Goal: Task Accomplishment & Management: Complete application form

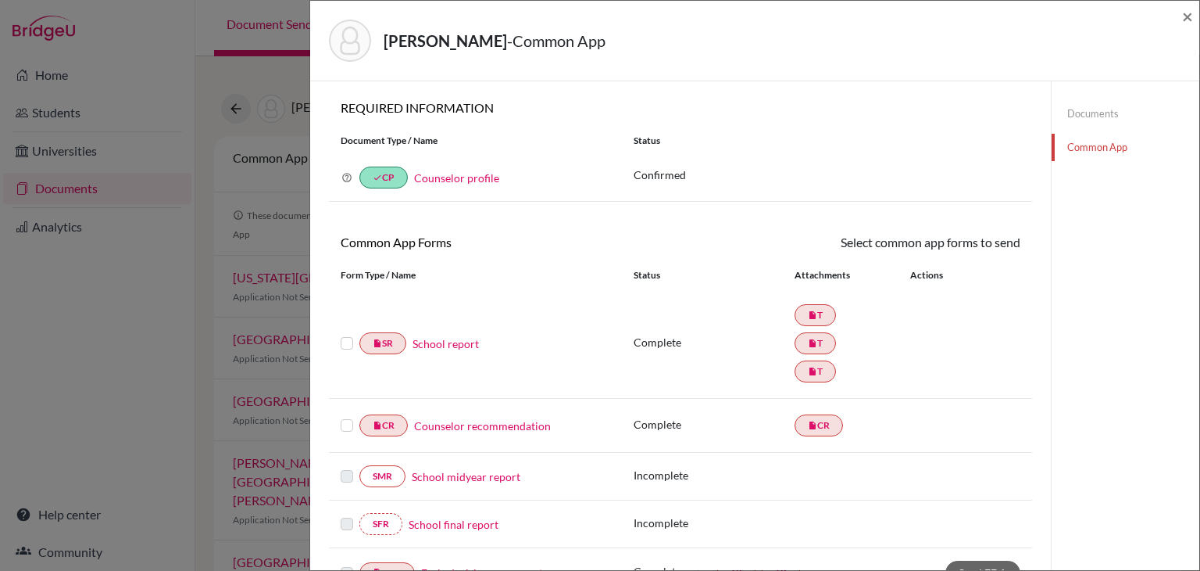
scroll to position [2, 0]
click at [1186, 13] on span "×" at bounding box center [1187, 16] width 11 height 23
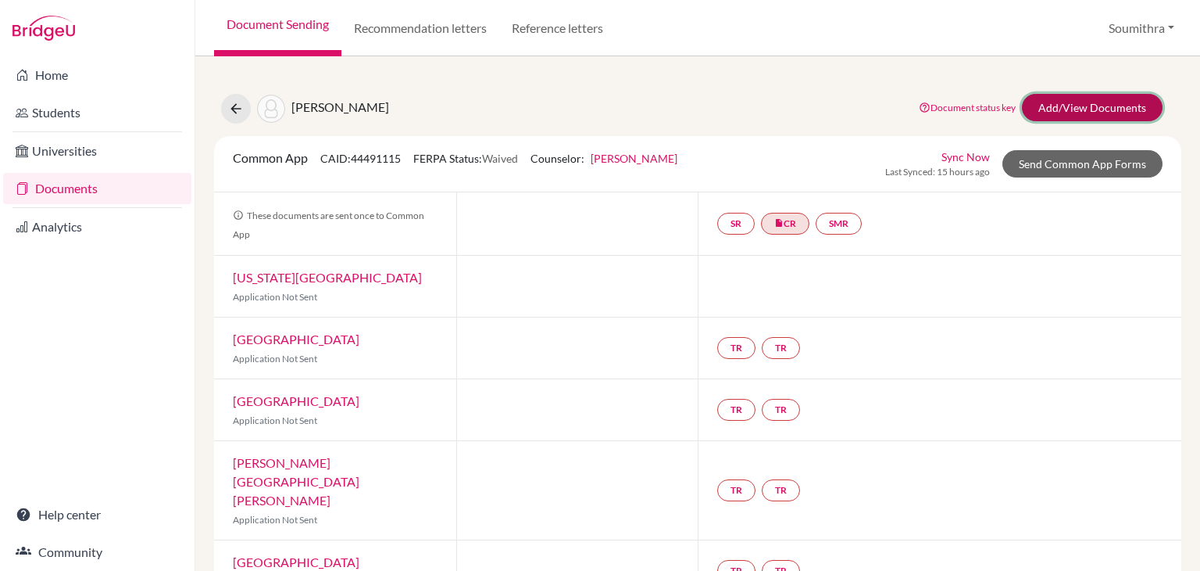
click at [1130, 106] on link "Add/View Documents" at bounding box center [1092, 107] width 141 height 27
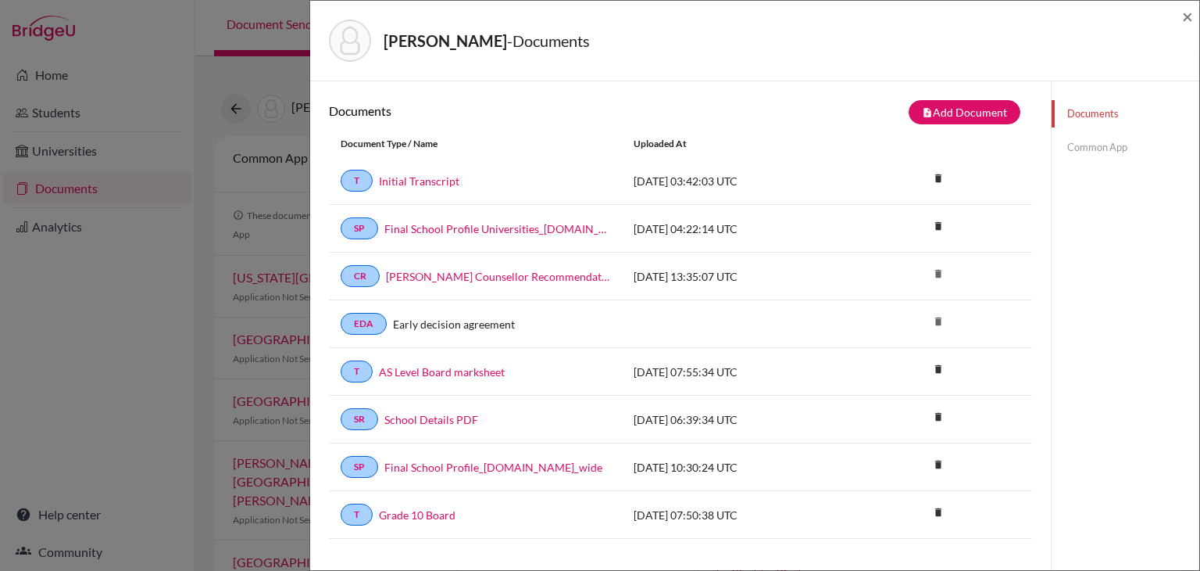
click at [1086, 143] on link "Common App" at bounding box center [1126, 147] width 148 height 27
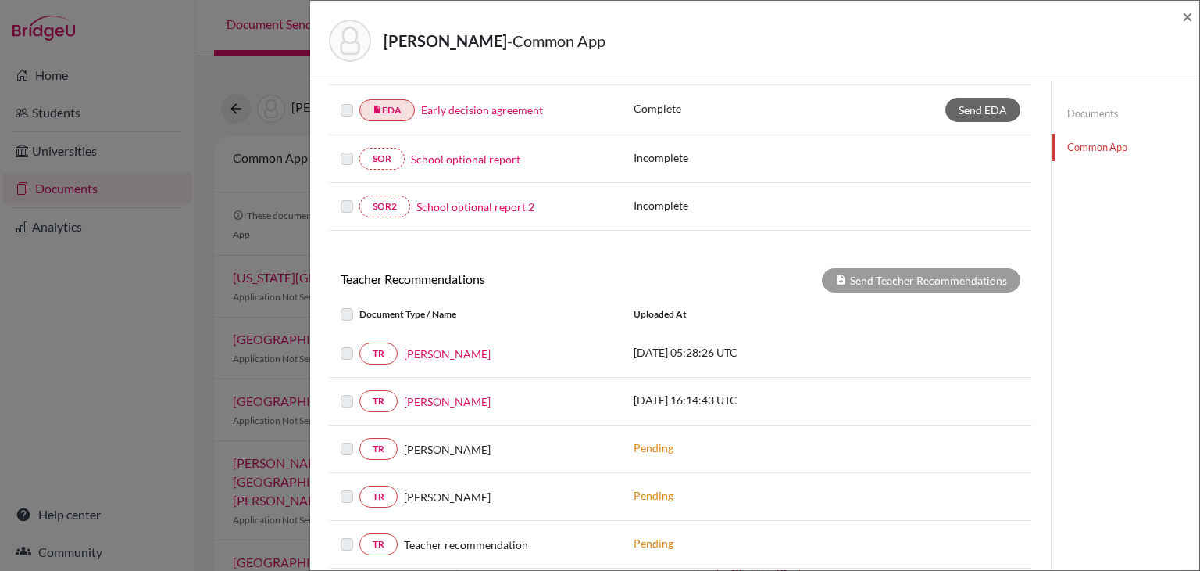
scroll to position [466, 0]
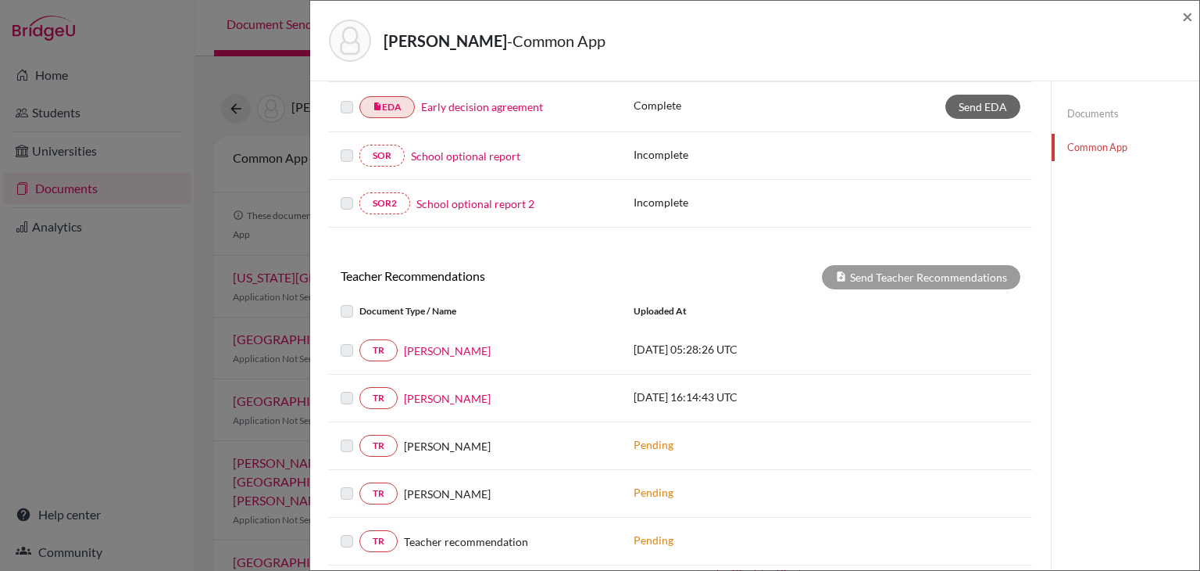
click at [359, 341] on label at bounding box center [359, 341] width 0 height 0
click at [359, 302] on label at bounding box center [359, 302] width 0 height 0
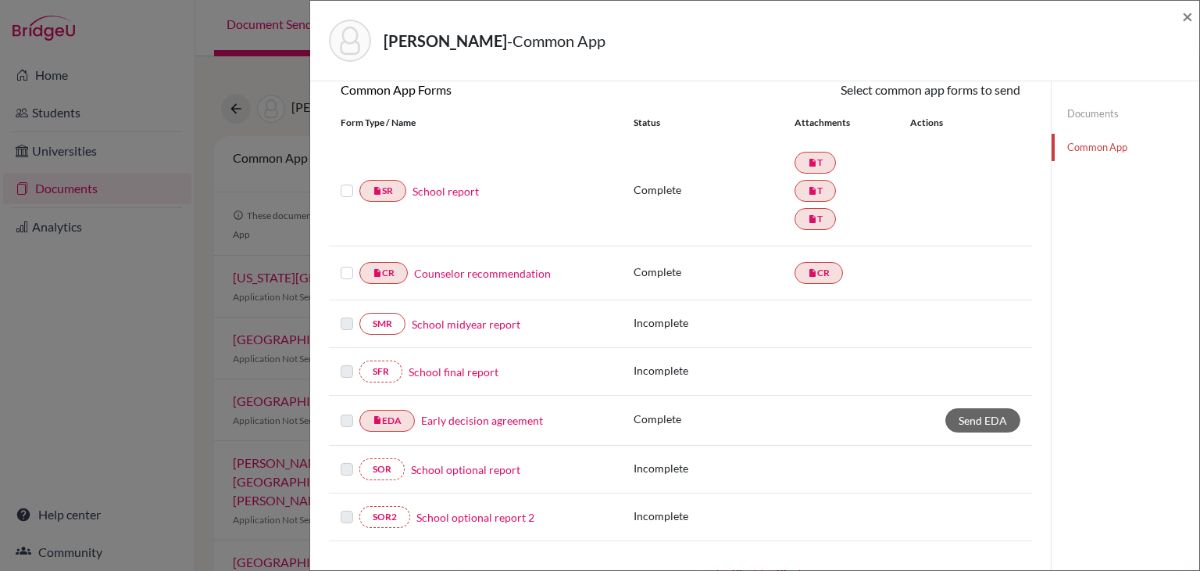
scroll to position [154, 0]
click at [344, 180] on label at bounding box center [347, 180] width 13 height 0
click at [0, 0] on input "checkbox" at bounding box center [0, 0] width 0 height 0
click at [342, 180] on label at bounding box center [347, 180] width 13 height 0
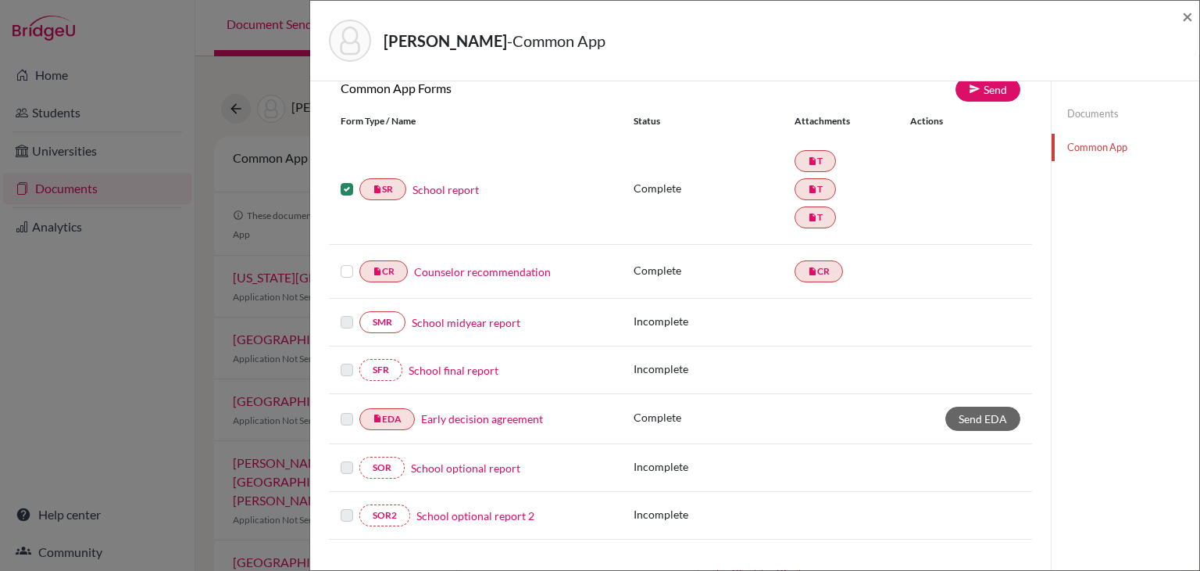
click at [0, 0] on input "checkbox" at bounding box center [0, 0] width 0 height 0
click at [1080, 113] on link "Documents" at bounding box center [1126, 113] width 148 height 27
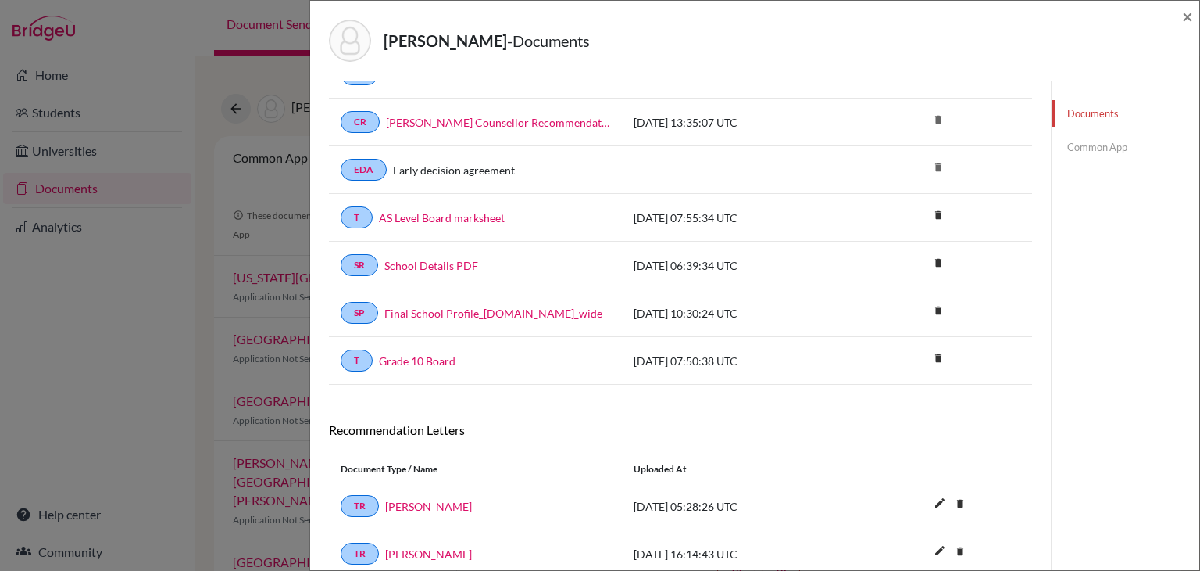
click at [1094, 145] on link "Common App" at bounding box center [1126, 147] width 148 height 27
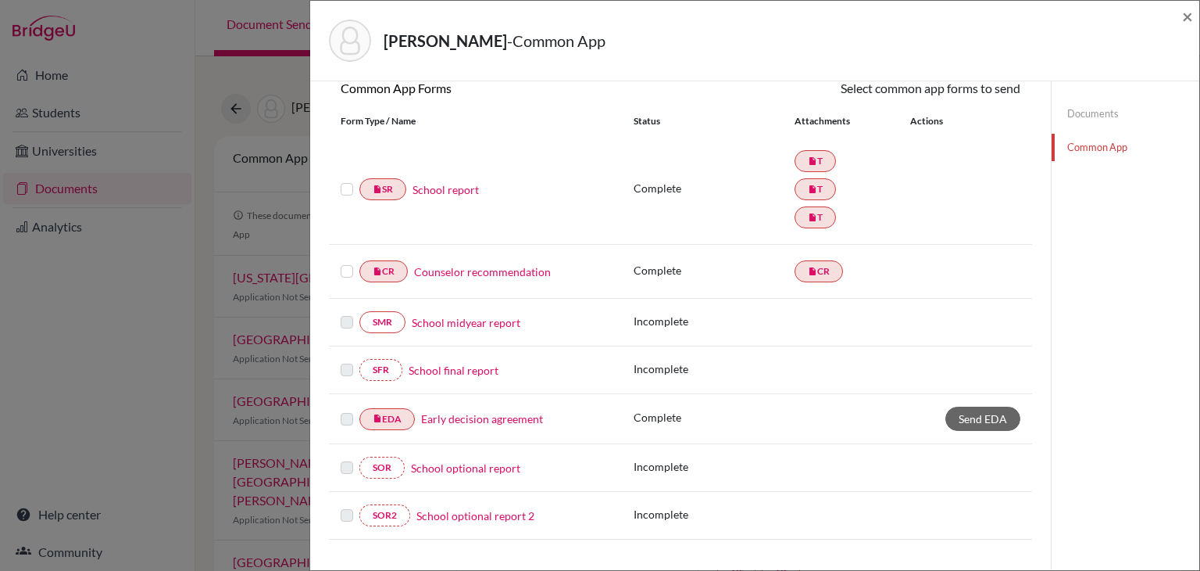
scroll to position [182, 0]
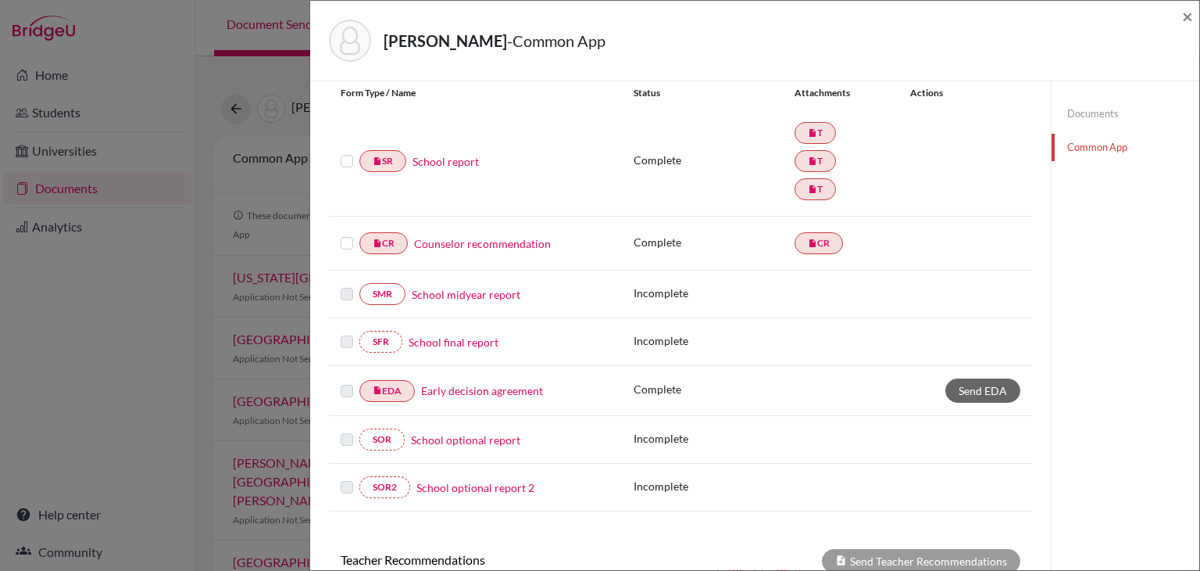
click at [349, 234] on label at bounding box center [347, 234] width 13 height 0
click at [0, 0] on input "checkbox" at bounding box center [0, 0] width 0 height 0
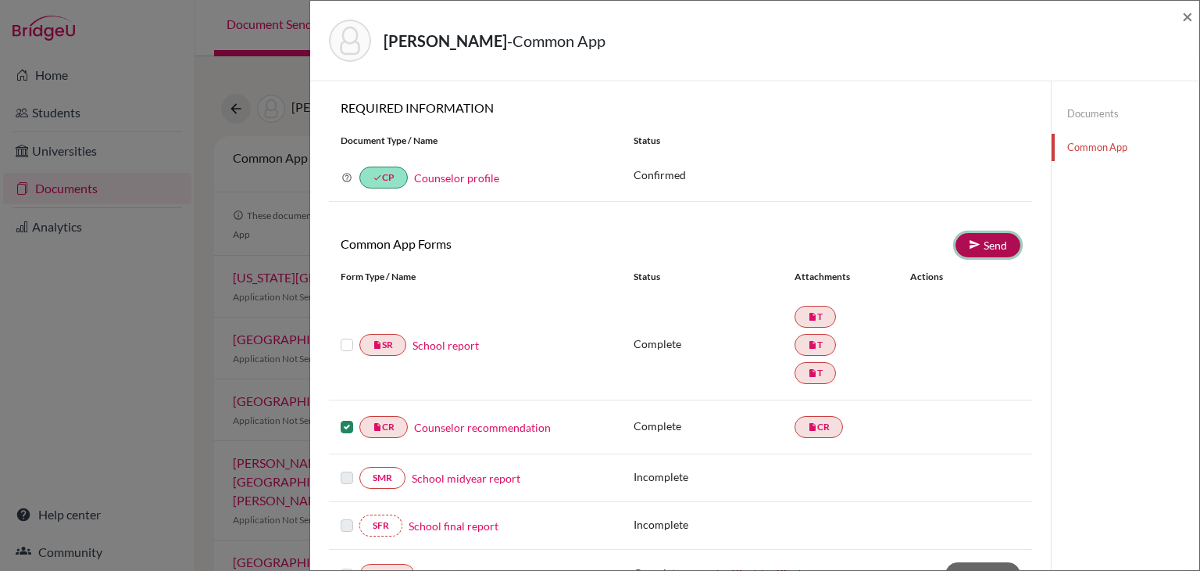
click at [1002, 242] on link "Send" at bounding box center [988, 245] width 65 height 24
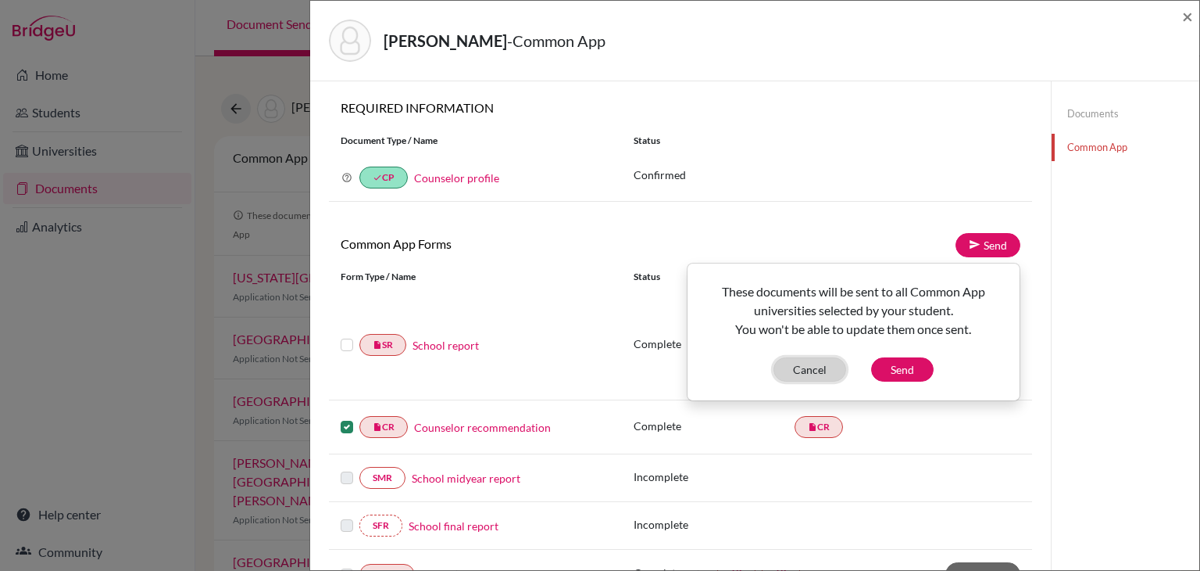
click at [830, 367] on button "Cancel" at bounding box center [810, 369] width 73 height 24
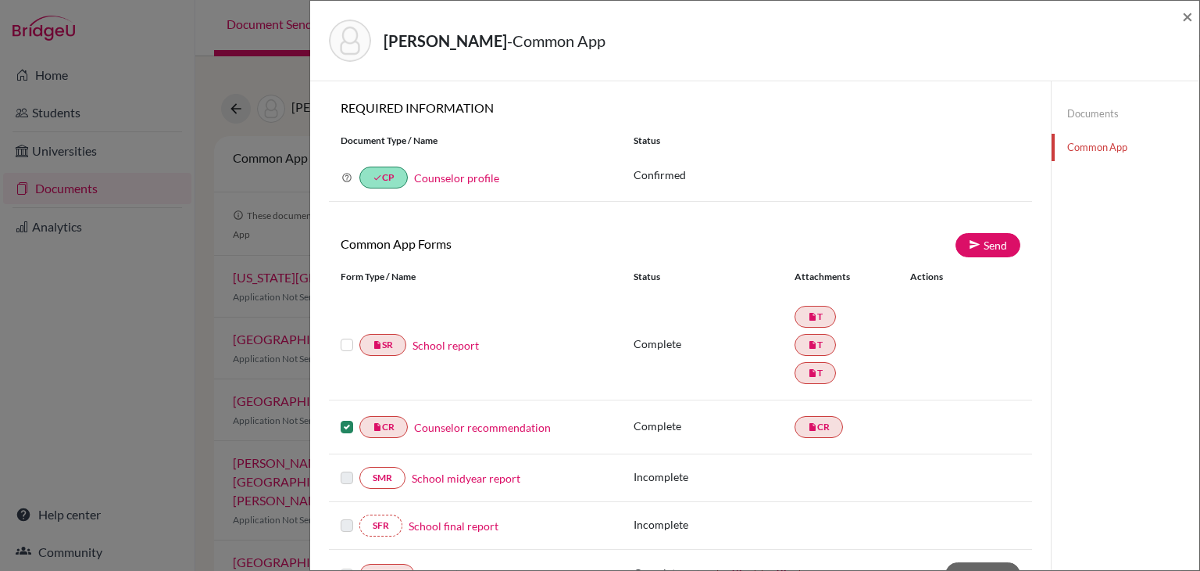
click at [345, 417] on label at bounding box center [347, 417] width 13 height 0
click at [0, 0] on input "checkbox" at bounding box center [0, 0] width 0 height 0
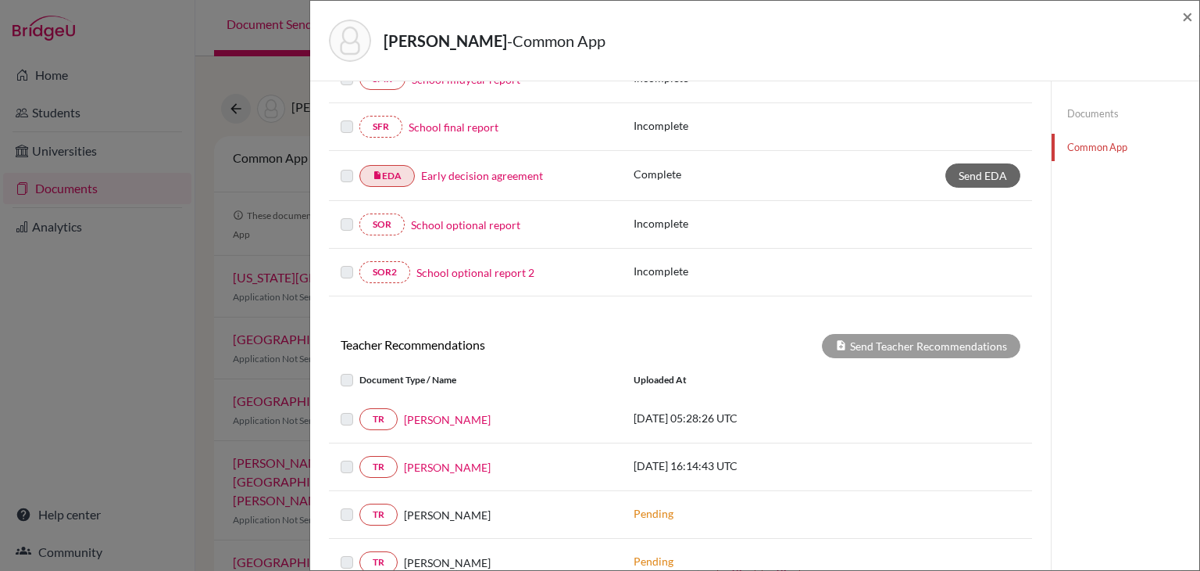
scroll to position [408, 0]
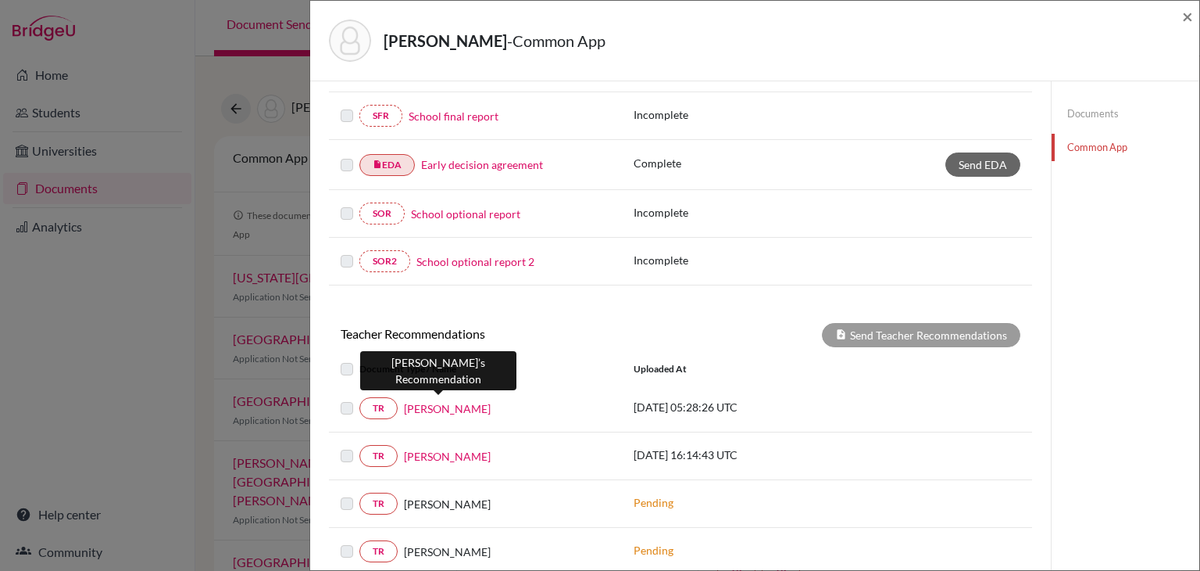
click at [434, 404] on link "Saumya Vijesh" at bounding box center [447, 408] width 87 height 16
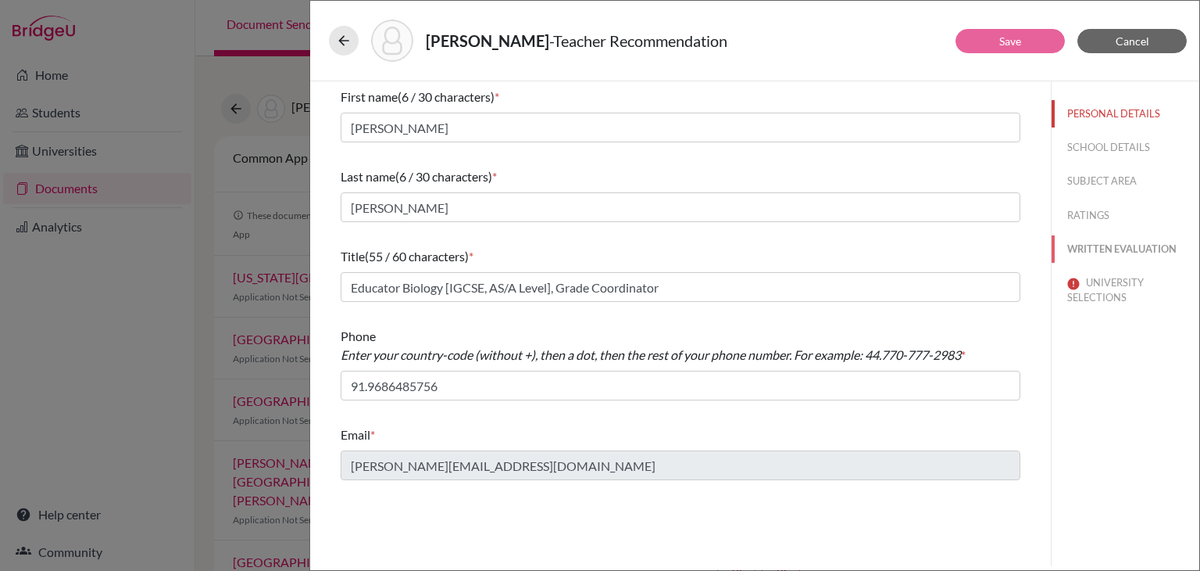
click at [1124, 250] on button "WRITTEN EVALUATION" at bounding box center [1126, 248] width 148 height 27
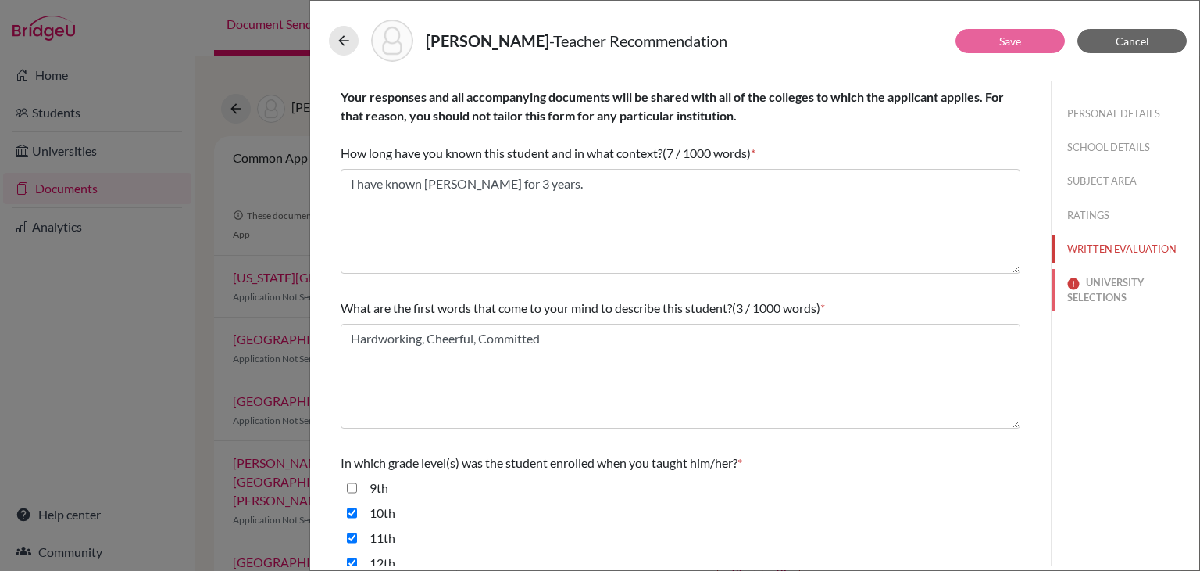
click at [1126, 279] on button "UNIVERSITY SELECTIONS" at bounding box center [1126, 290] width 148 height 42
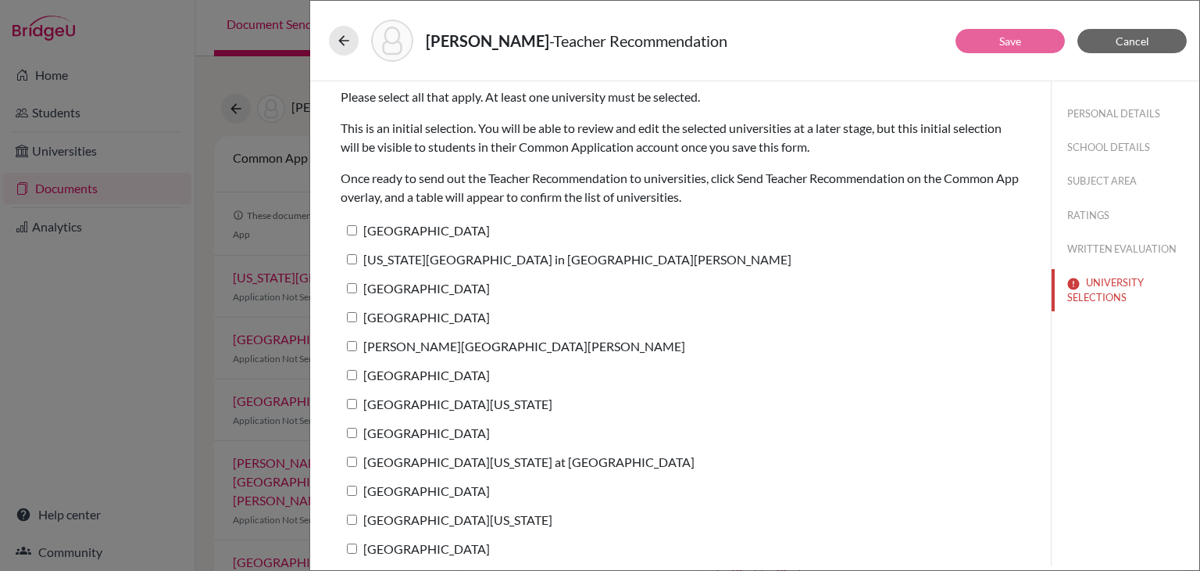
click at [353, 286] on input "Cornell University" at bounding box center [352, 288] width 10 height 10
checkbox input "true"
click at [1001, 47] on button "Save" at bounding box center [1010, 41] width 109 height 24
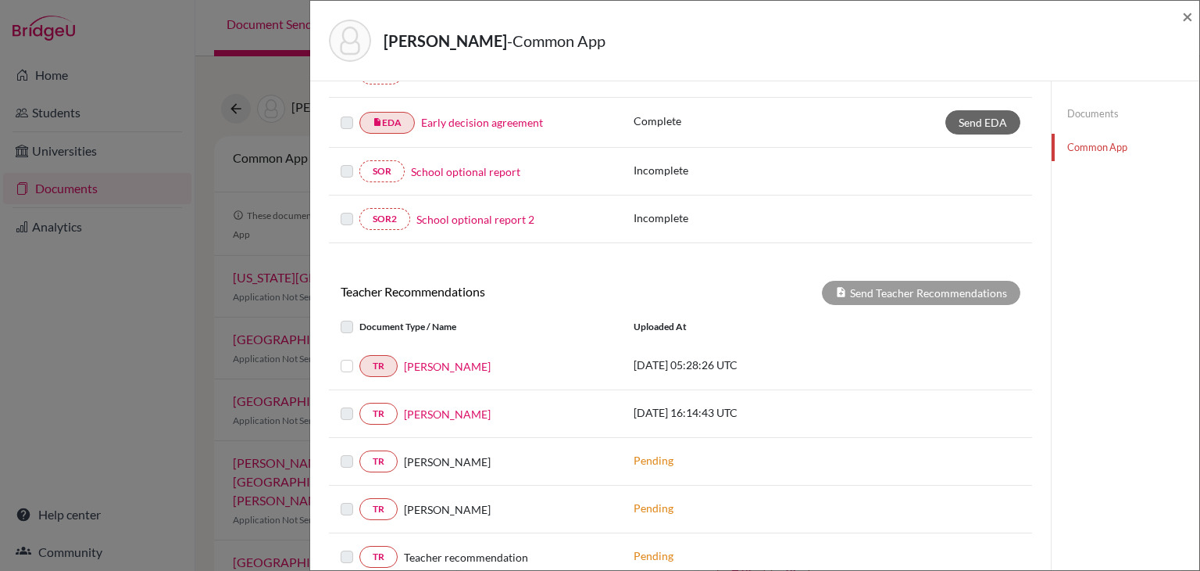
scroll to position [480, 0]
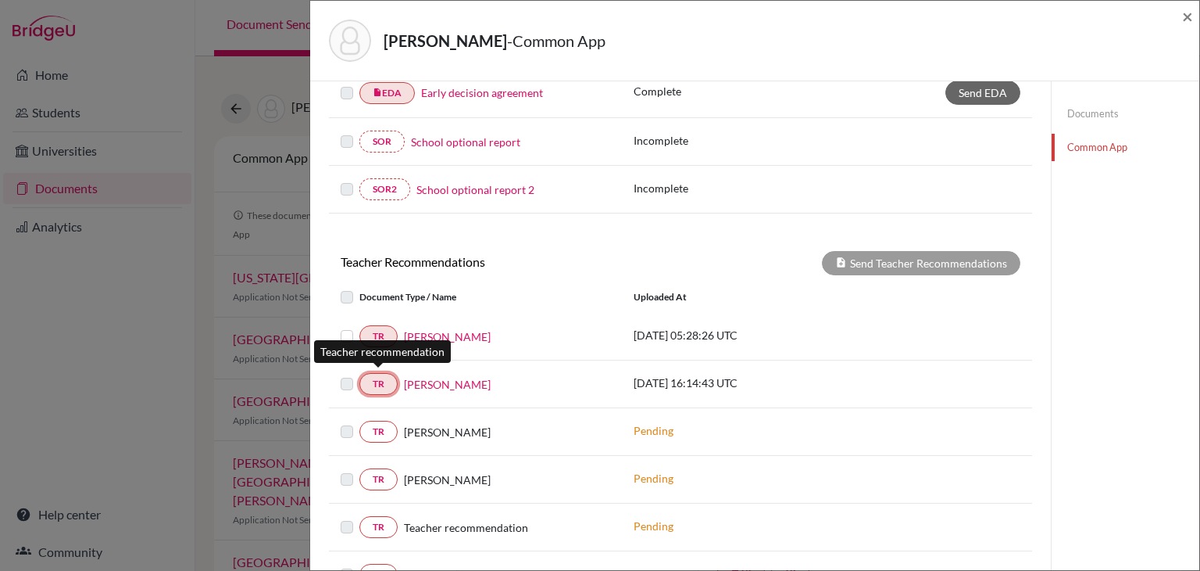
click at [388, 377] on link "TR" at bounding box center [378, 384] width 38 height 22
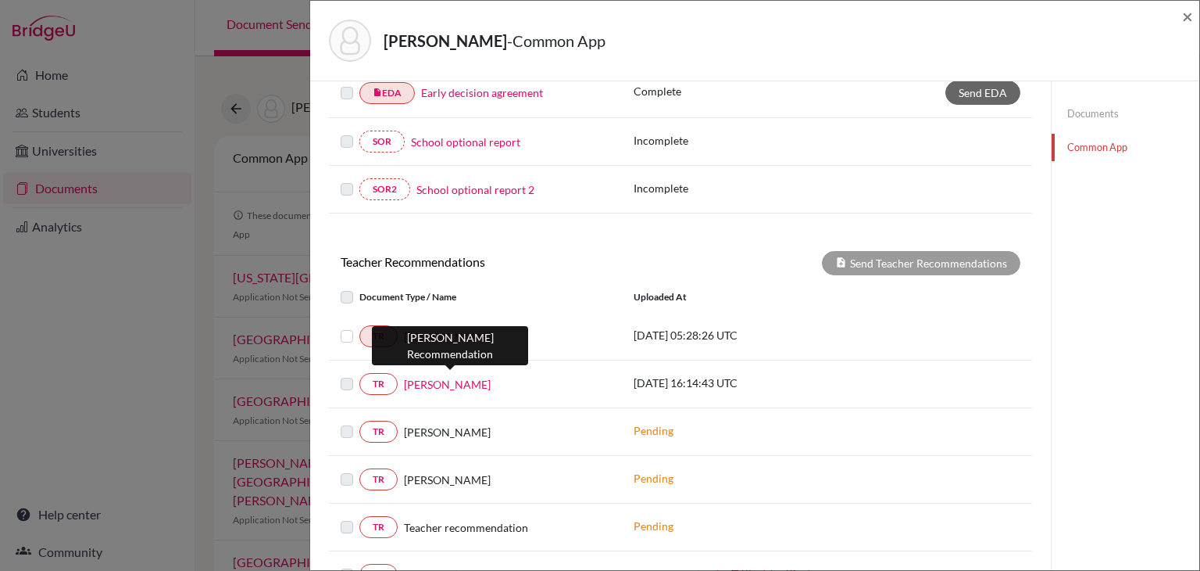
click at [410, 380] on link "[PERSON_NAME]" at bounding box center [447, 384] width 87 height 16
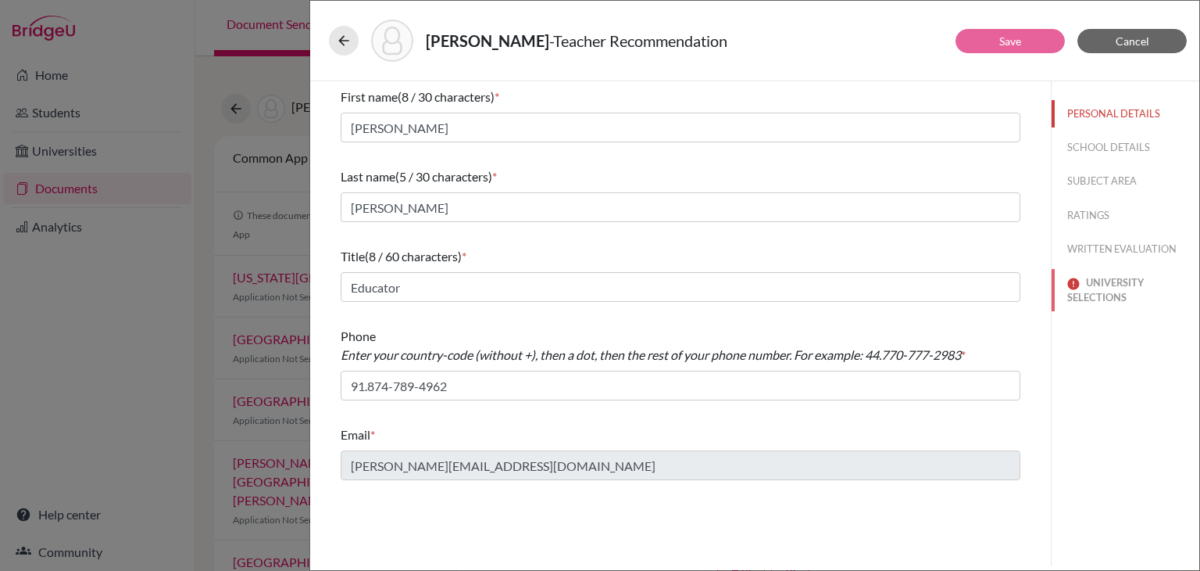
click at [1111, 281] on button "UNIVERSITY SELECTIONS" at bounding box center [1126, 290] width 148 height 42
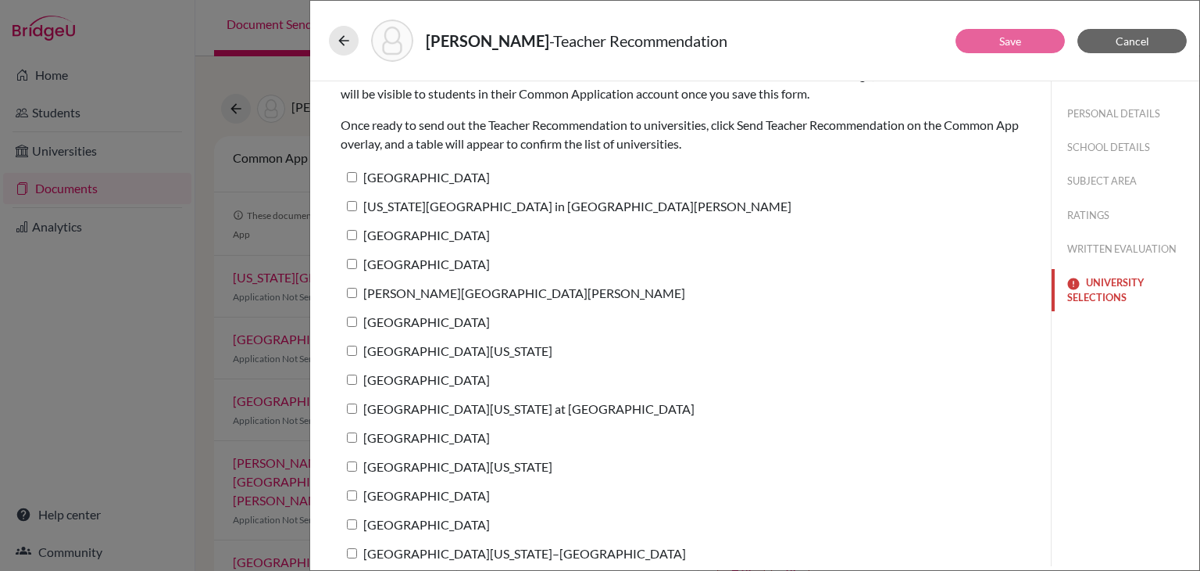
scroll to position [64, 0]
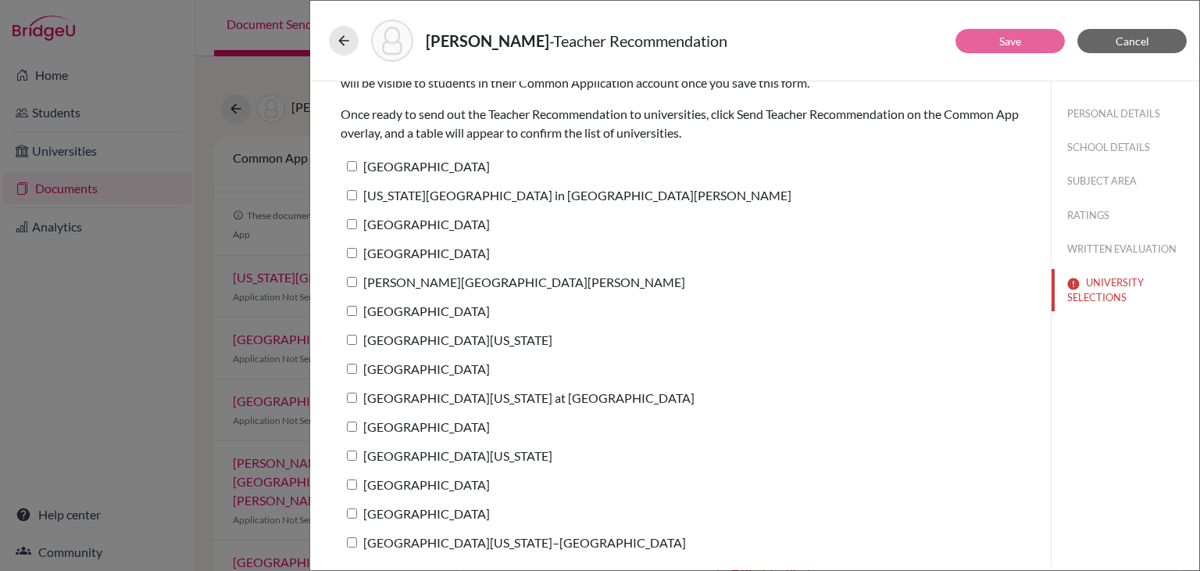
click at [356, 482] on input "Case Western Reserve University" at bounding box center [352, 484] width 10 height 10
checkbox input "true"
click at [1005, 38] on link "Save" at bounding box center [1011, 40] width 22 height 13
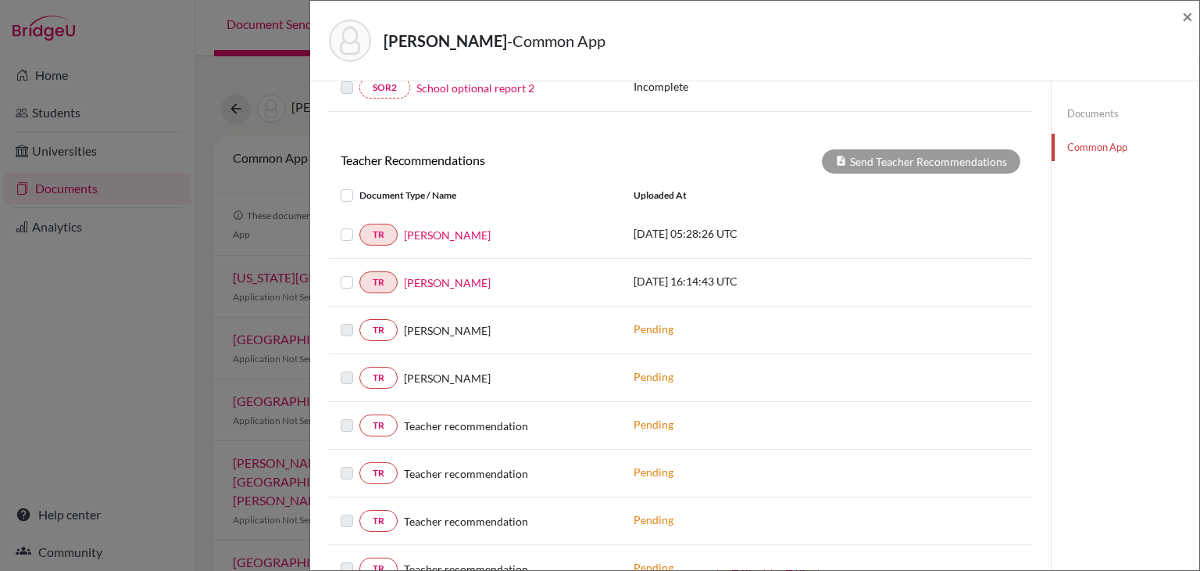
scroll to position [603, 0]
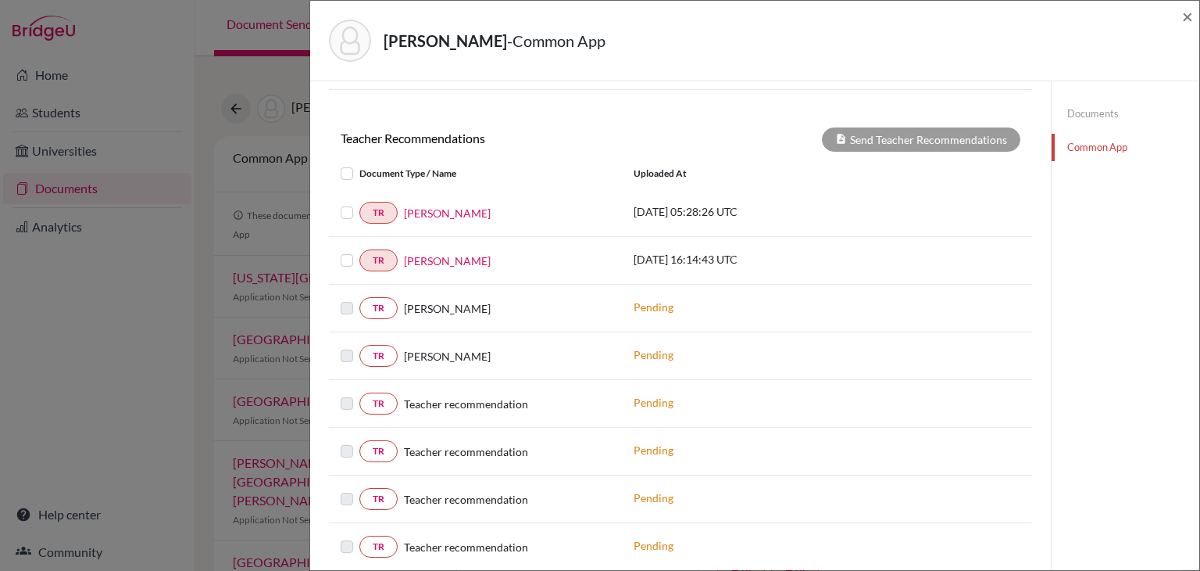
click at [359, 203] on label at bounding box center [359, 203] width 0 height 0
click at [0, 0] on input "checkbox" at bounding box center [0, 0] width 0 height 0
click at [877, 138] on button "Send Teacher Recommendations" at bounding box center [921, 139] width 199 height 24
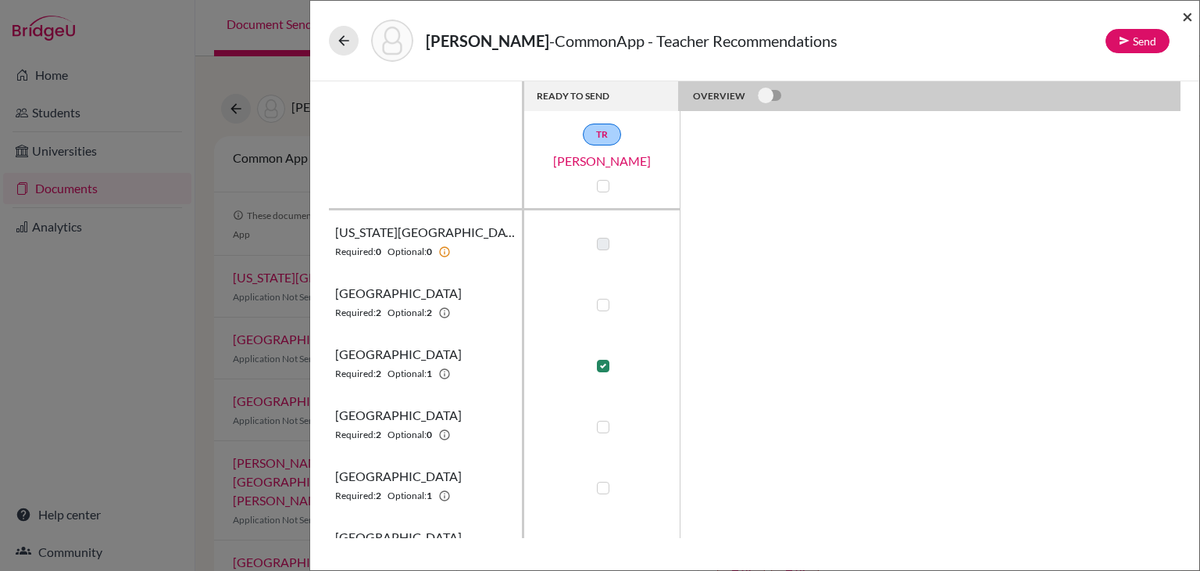
click at [1189, 18] on span "×" at bounding box center [1187, 16] width 11 height 23
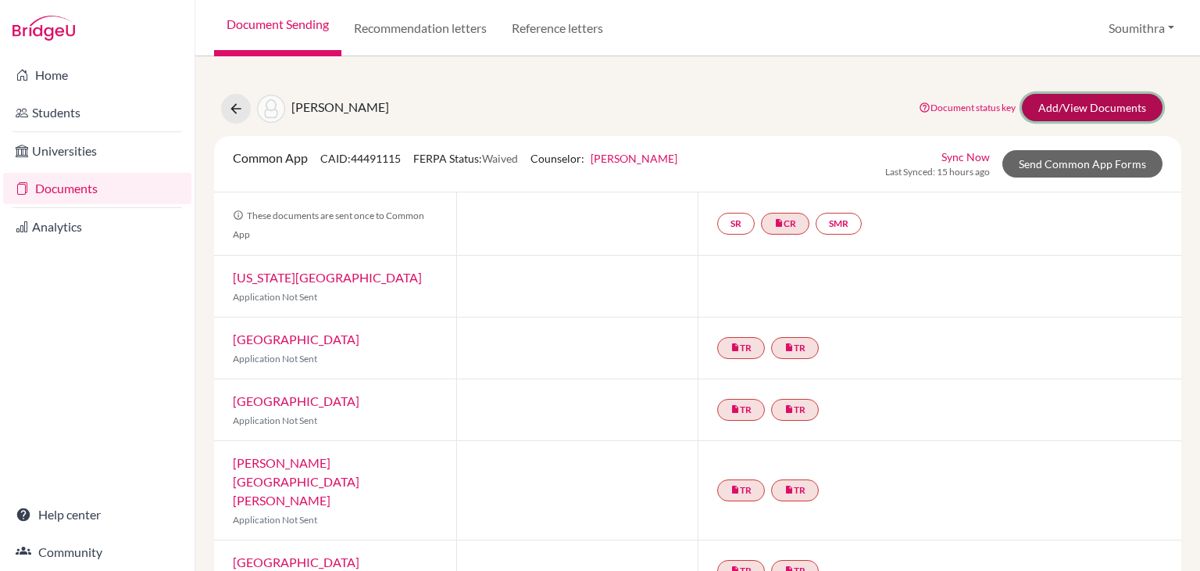
click at [1070, 110] on link "Add/View Documents" at bounding box center [1092, 107] width 141 height 27
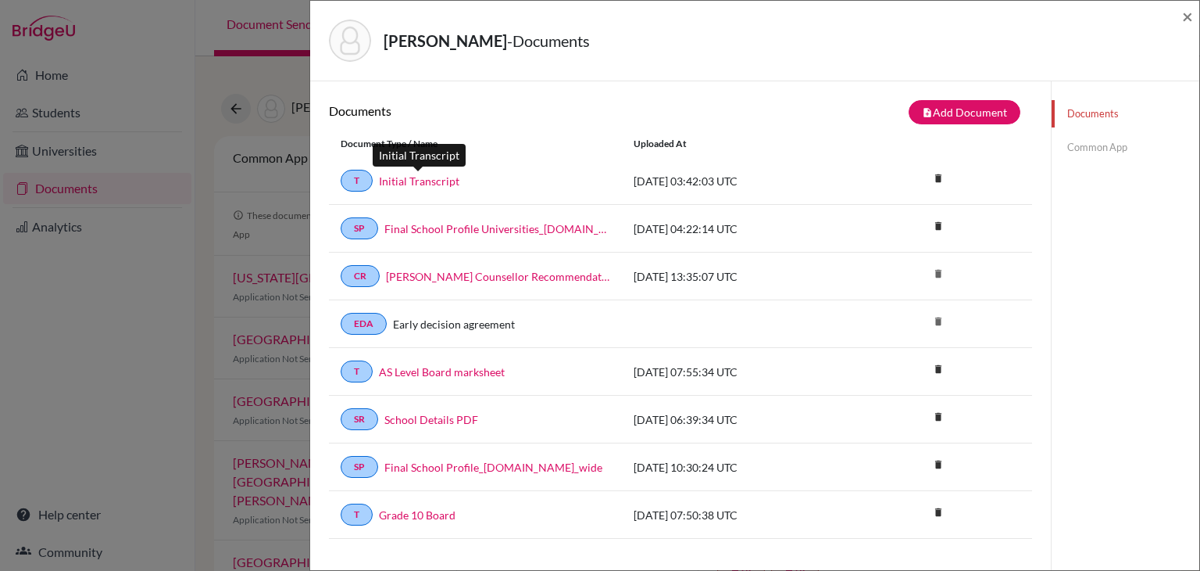
click at [406, 181] on link "Initial Transcript" at bounding box center [419, 181] width 80 height 16
click at [1189, 16] on span "×" at bounding box center [1187, 16] width 11 height 23
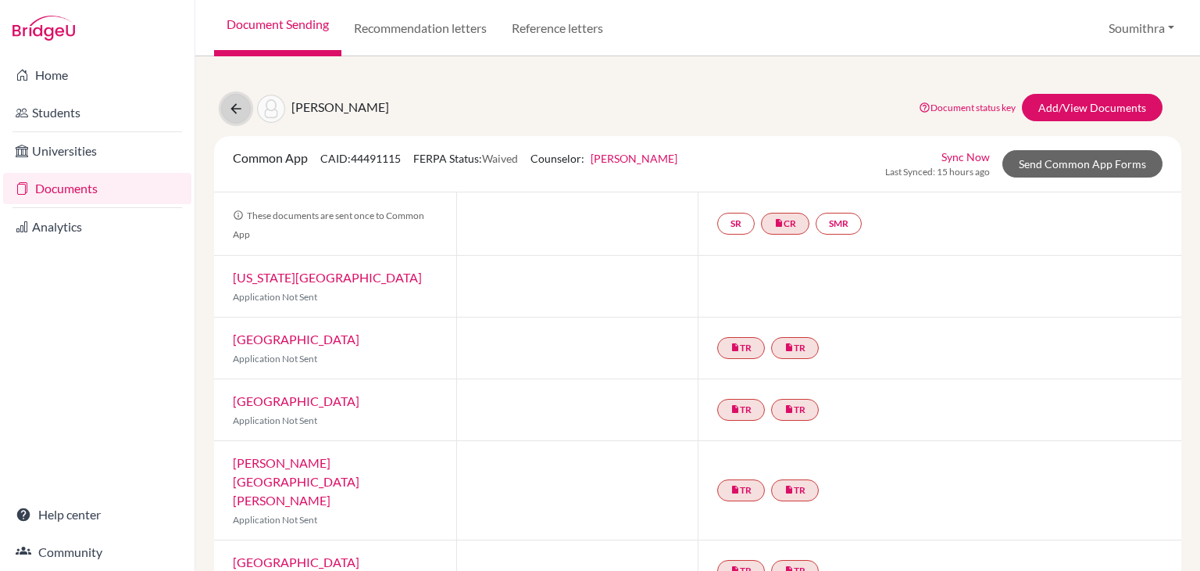
click at [231, 112] on icon at bounding box center [236, 109] width 16 height 16
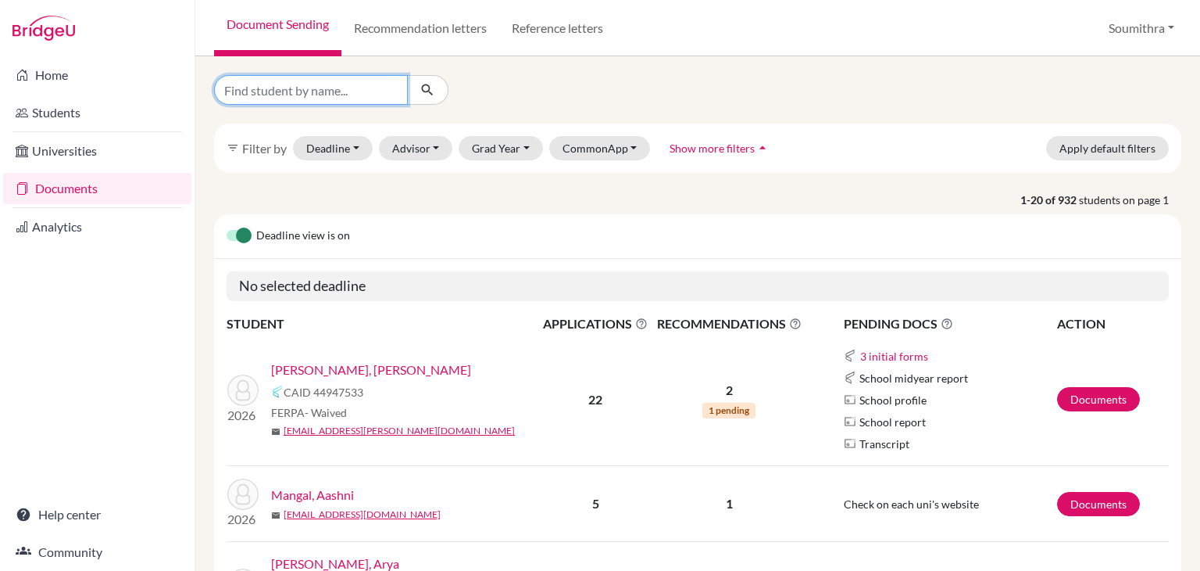
click at [239, 88] on input "Find student by name..." at bounding box center [311, 90] width 194 height 30
type input "aditya"
click at [428, 95] on icon "submit" at bounding box center [428, 90] width 16 height 16
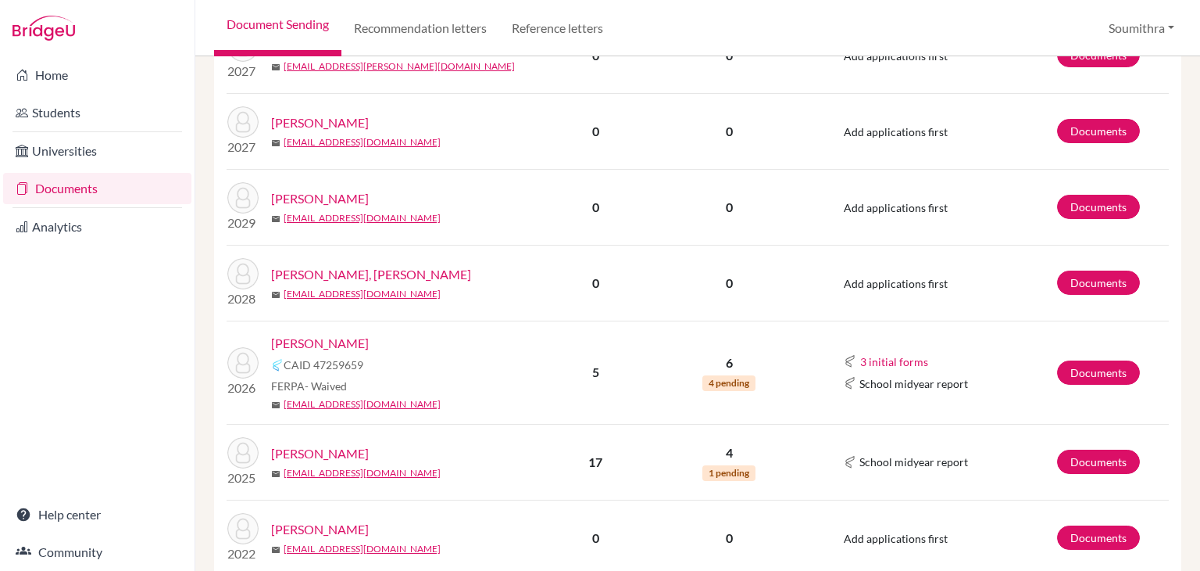
scroll to position [495, 0]
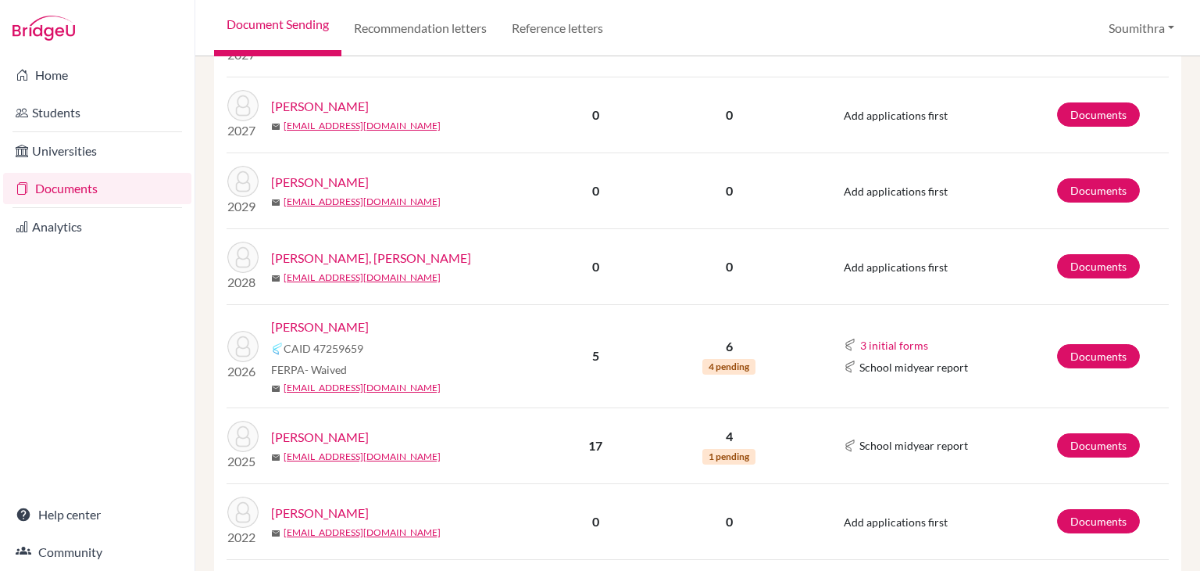
click at [338, 317] on link "Marhwal, Aditya" at bounding box center [320, 326] width 98 height 19
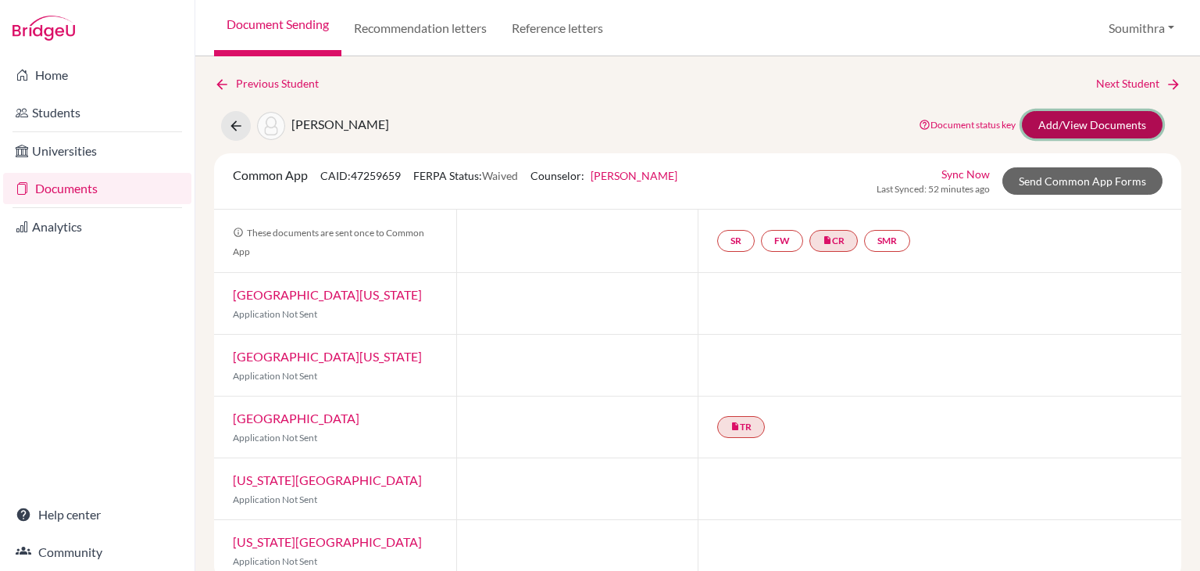
click at [1092, 127] on link "Add/View Documents" at bounding box center [1092, 124] width 141 height 27
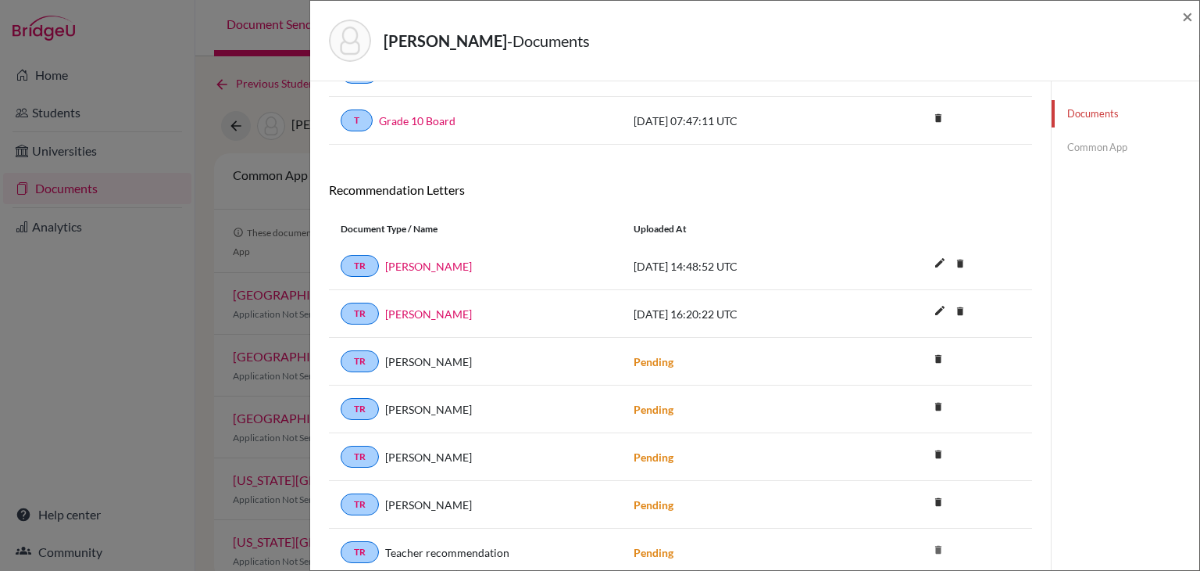
scroll to position [302, 0]
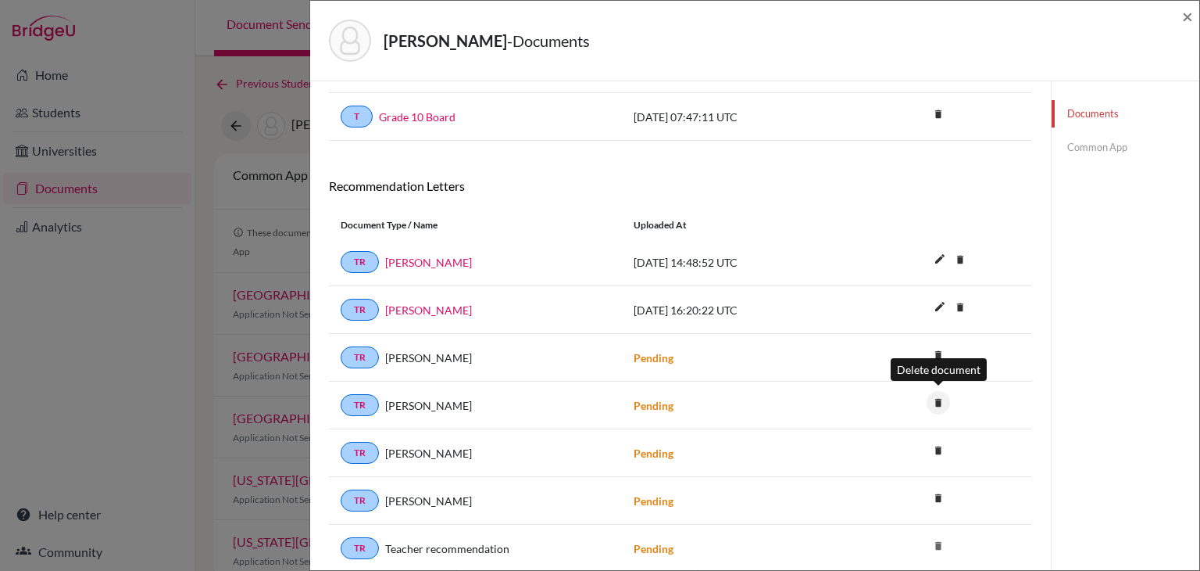
click at [940, 396] on icon "delete" at bounding box center [938, 402] width 23 height 23
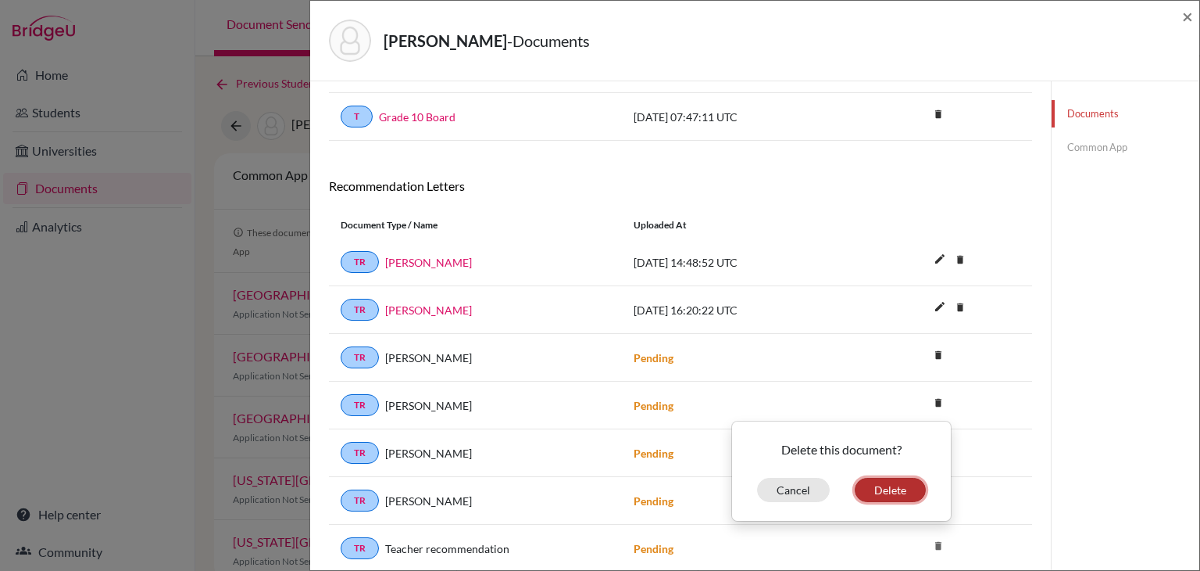
click at [886, 486] on button "Delete" at bounding box center [890, 490] width 71 height 24
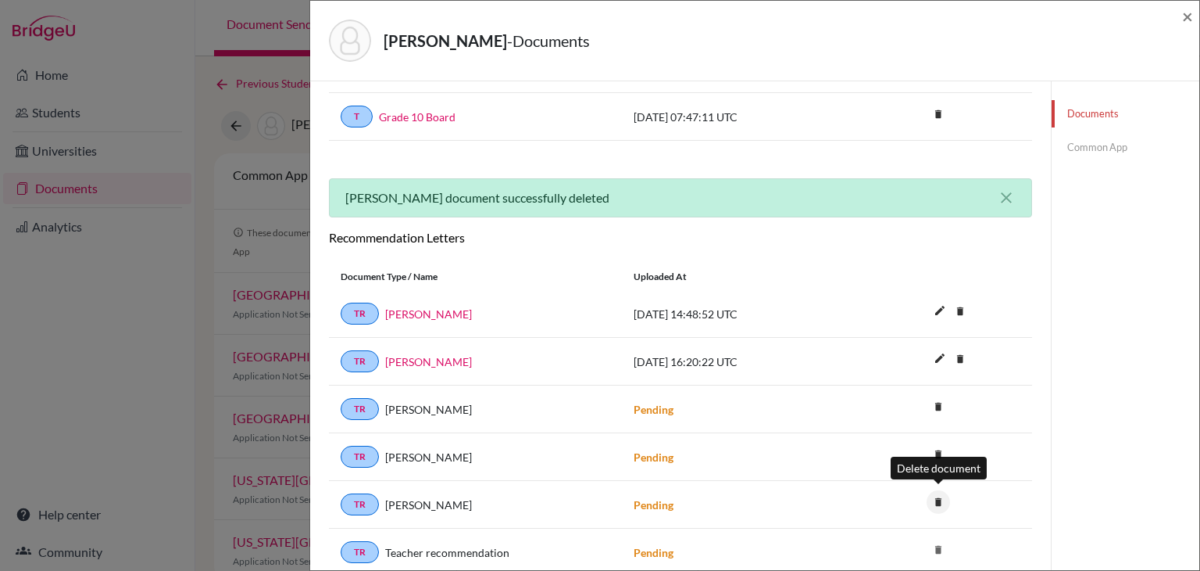
click at [938, 499] on icon "delete" at bounding box center [938, 501] width 23 height 23
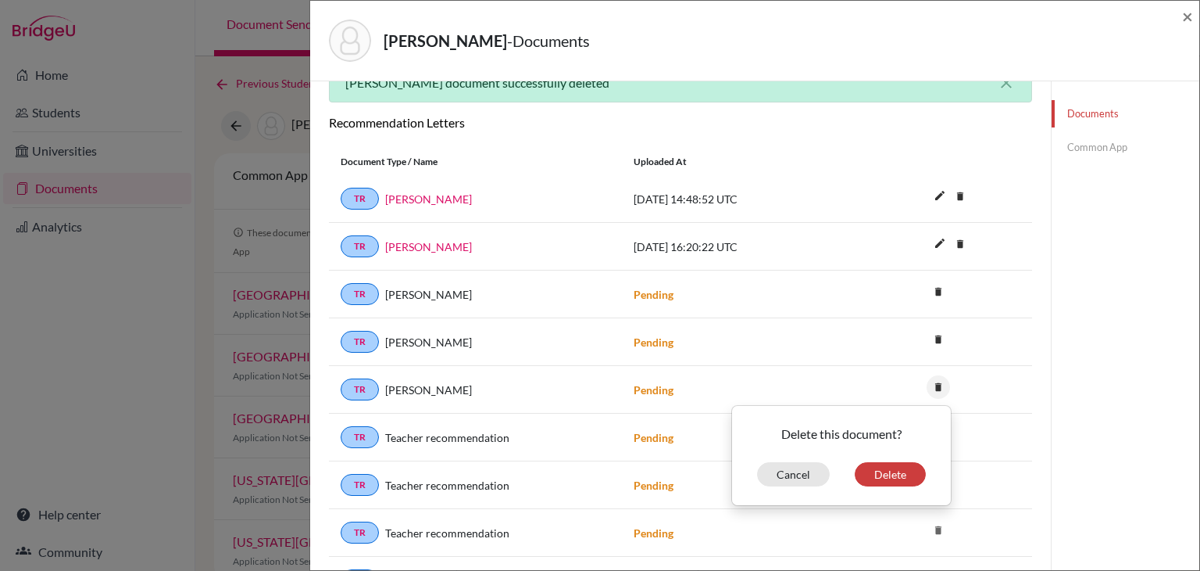
scroll to position [438, 0]
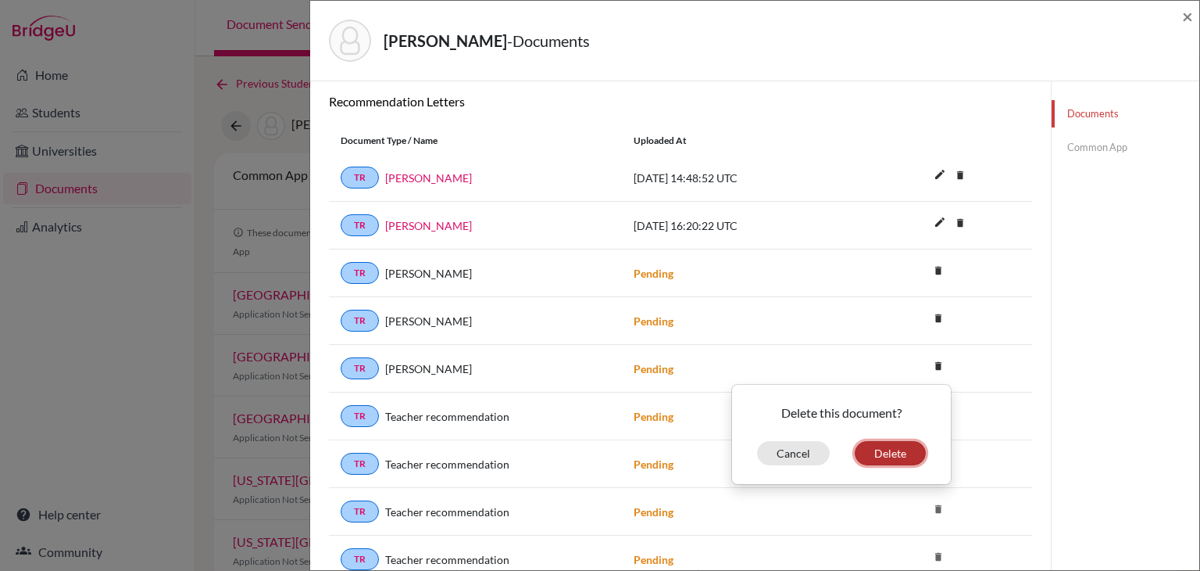
click at [879, 452] on button "Delete" at bounding box center [890, 453] width 71 height 24
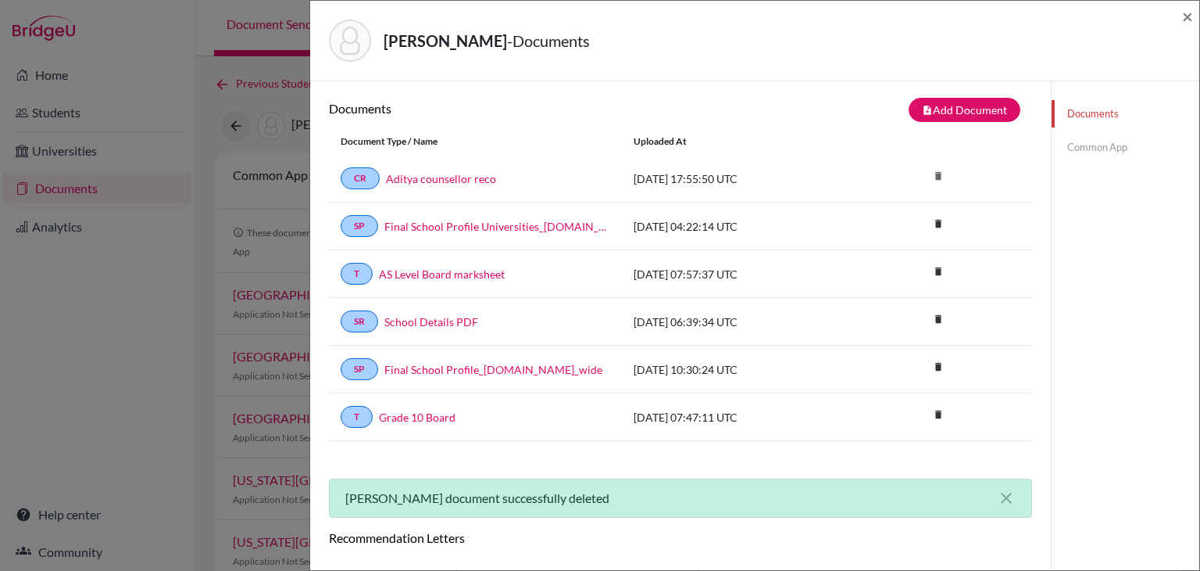
scroll to position [0, 0]
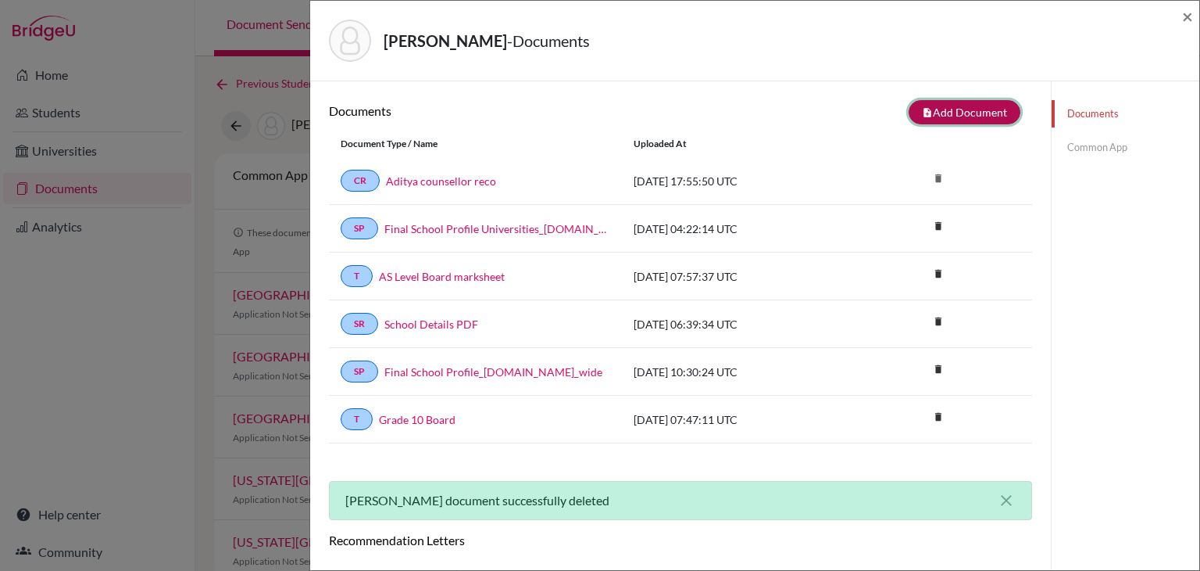
click at [971, 114] on button "note_add Add Document" at bounding box center [965, 112] width 112 height 24
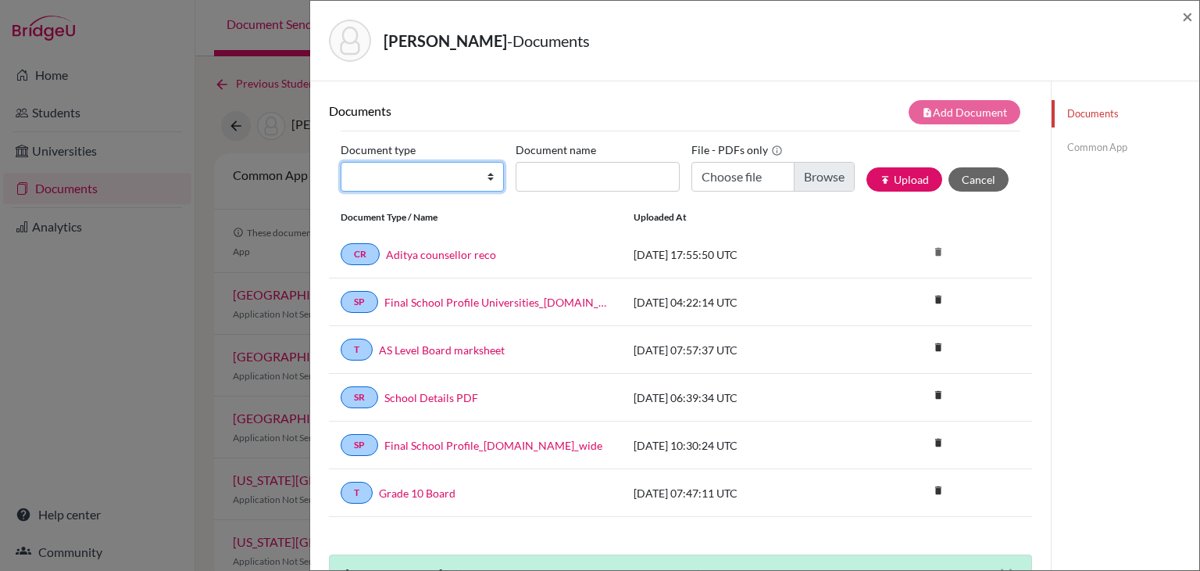
click at [478, 178] on select "Change explanation for Common App reports Counselor recommendation Internationa…" at bounding box center [422, 177] width 163 height 30
select select "5"
click at [341, 162] on select "Change explanation for Common App reports Counselor recommendation Internationa…" at bounding box center [422, 177] width 163 height 30
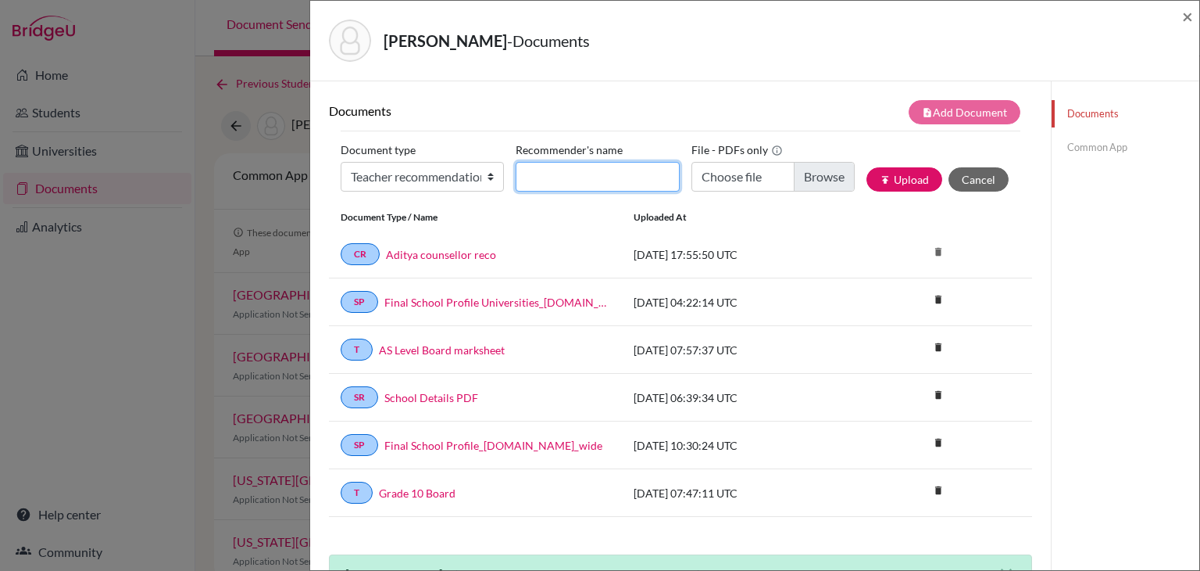
click at [574, 179] on input "Recommender's name" at bounding box center [597, 177] width 163 height 30
type input "Mary Raj"
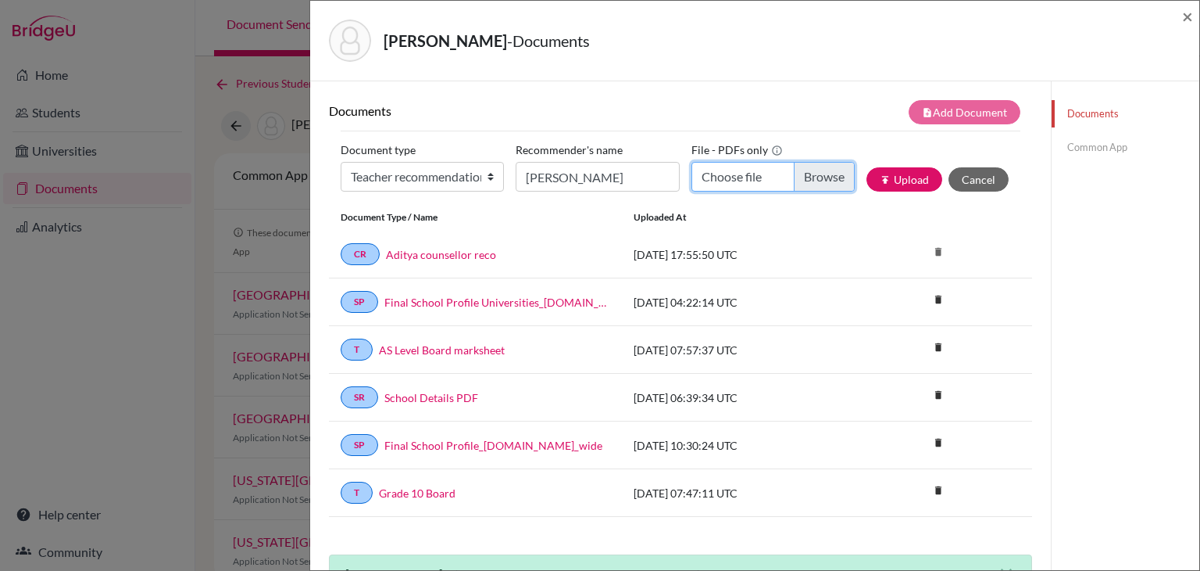
click at [729, 177] on input "Choose file" at bounding box center [773, 177] width 163 height 30
type input "C:\fakepath\Aditya Chemistry LOR (1).pdf"
click at [900, 179] on button "publish Upload" at bounding box center [905, 179] width 76 height 24
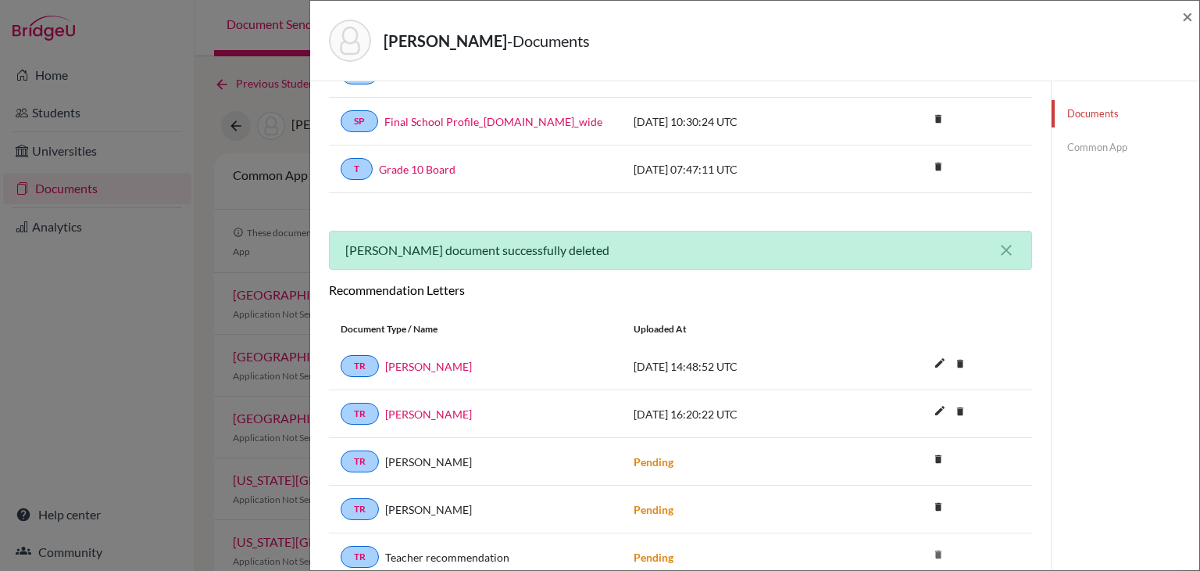
scroll to position [252, 0]
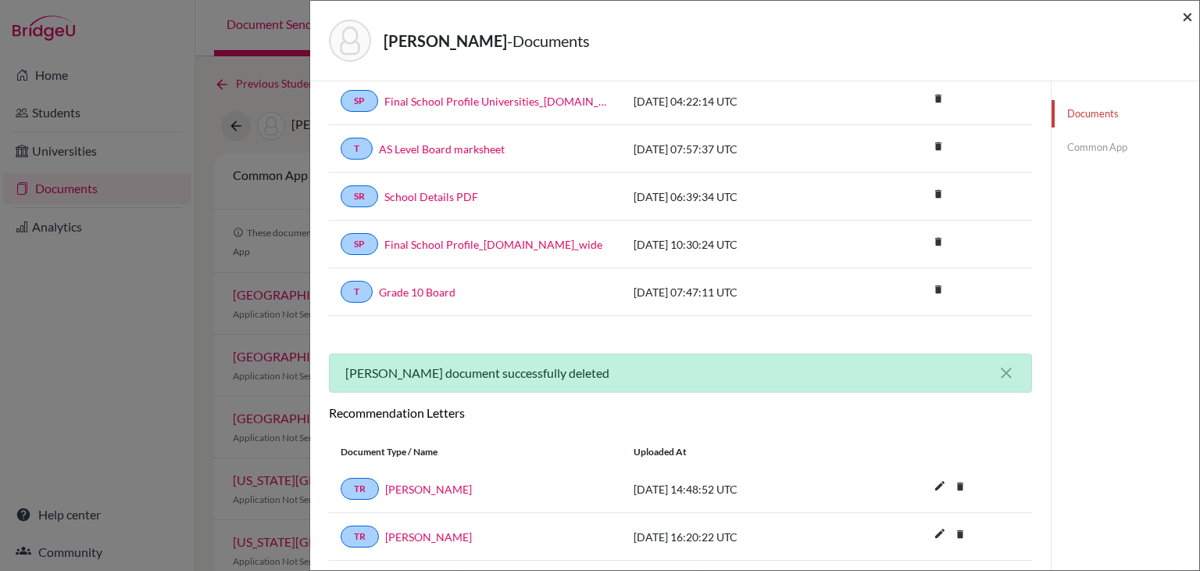
click at [1188, 22] on span "×" at bounding box center [1187, 16] width 11 height 23
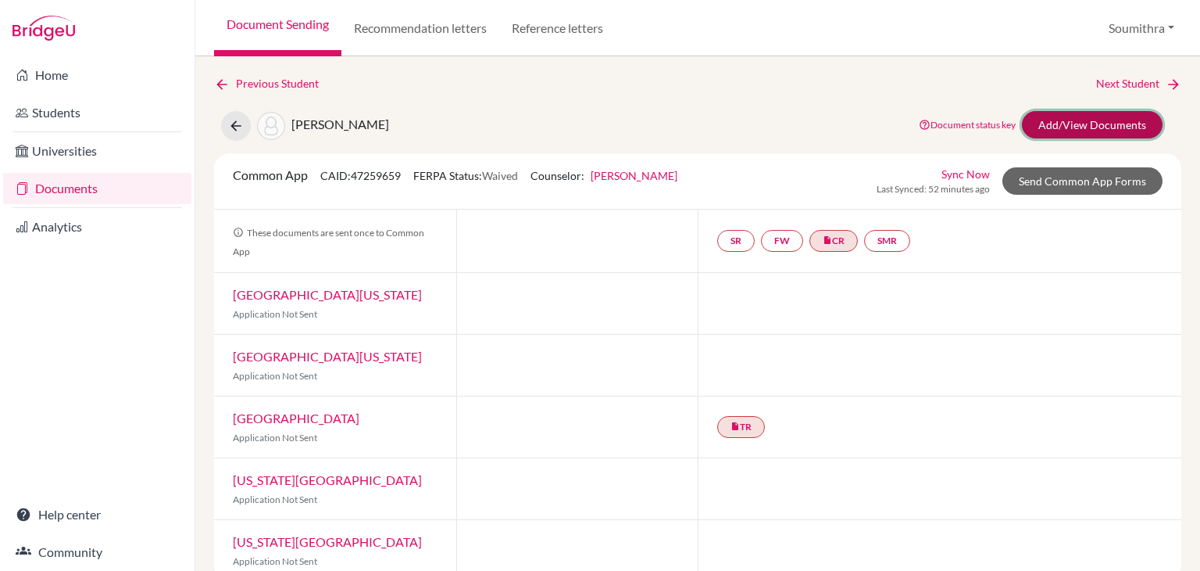
click at [1106, 128] on link "Add/View Documents" at bounding box center [1092, 124] width 141 height 27
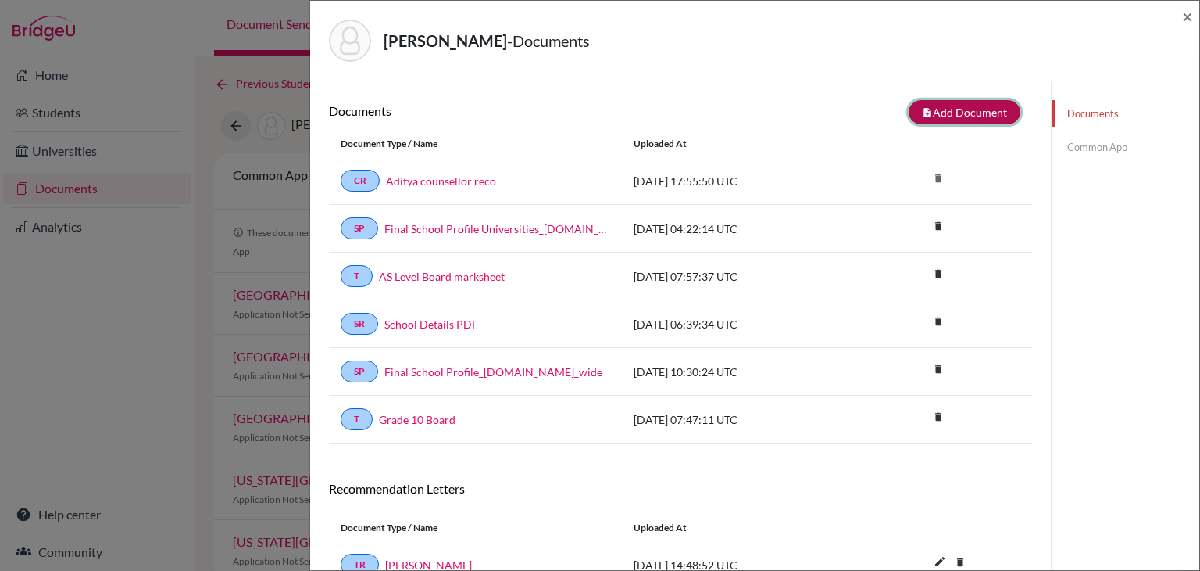
click at [940, 119] on button "note_add Add Document" at bounding box center [965, 112] width 112 height 24
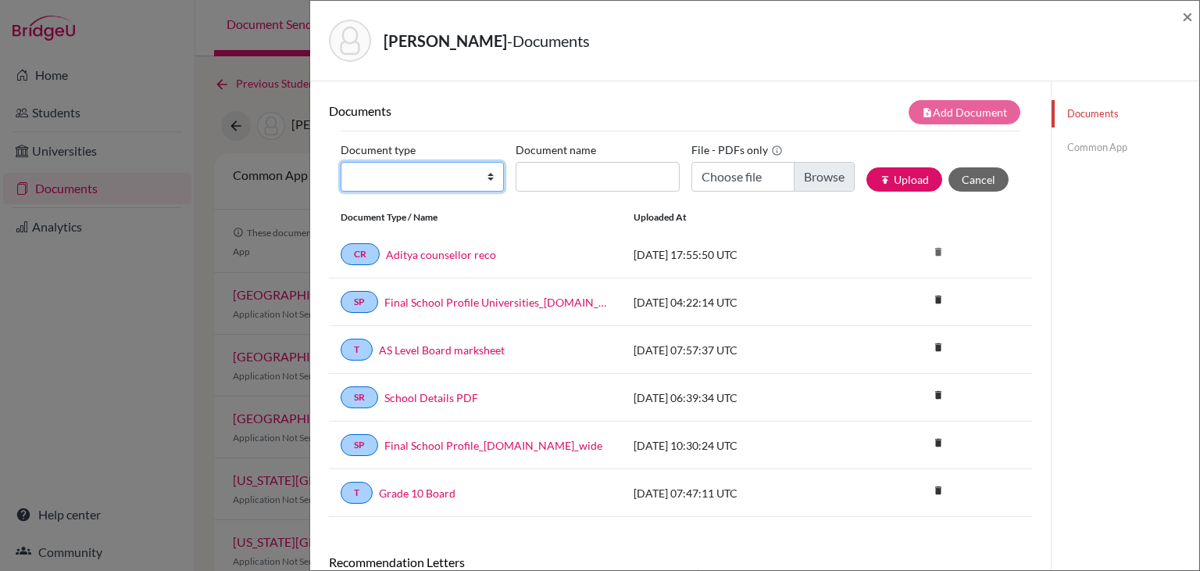
click at [457, 183] on select "Change explanation for Common App reports Counselor recommendation Internationa…" at bounding box center [422, 177] width 163 height 30
select select "5"
click at [341, 162] on select "Change explanation for Common App reports Counselor recommendation Internationa…" at bounding box center [422, 177] width 163 height 30
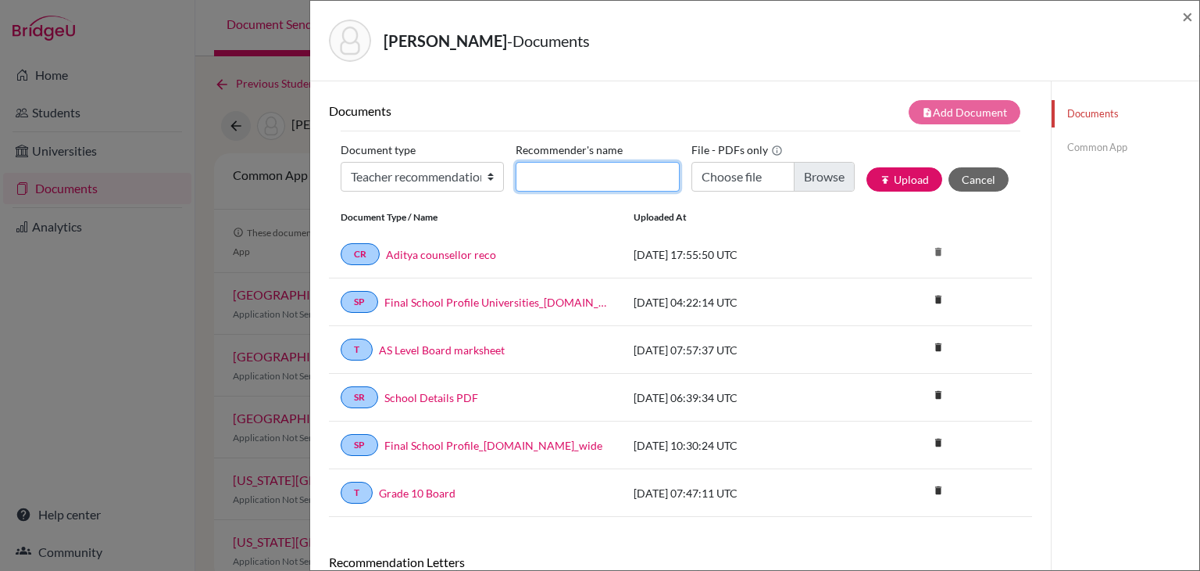
click at [556, 175] on input "Recommender's name" at bounding box center [597, 177] width 163 height 30
type input "[PERSON_NAME]"
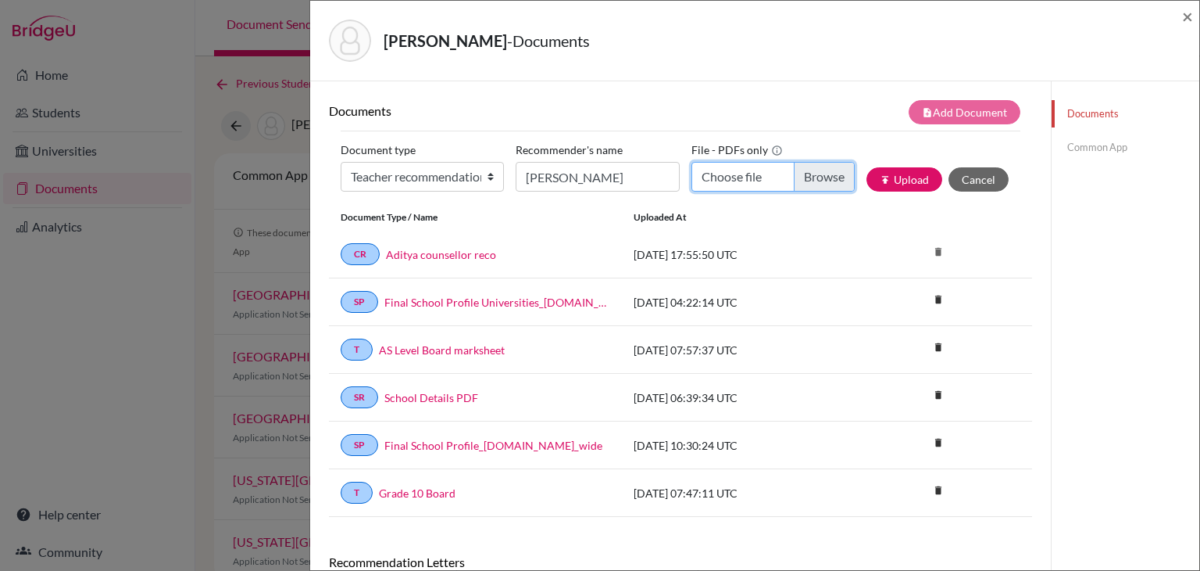
click at [728, 177] on input "Choose file" at bounding box center [773, 177] width 163 height 30
type input "C:\fakepath\Aadya Chemistry LOR (1).pdf"
click at [921, 177] on button "publish Upload" at bounding box center [905, 179] width 76 height 24
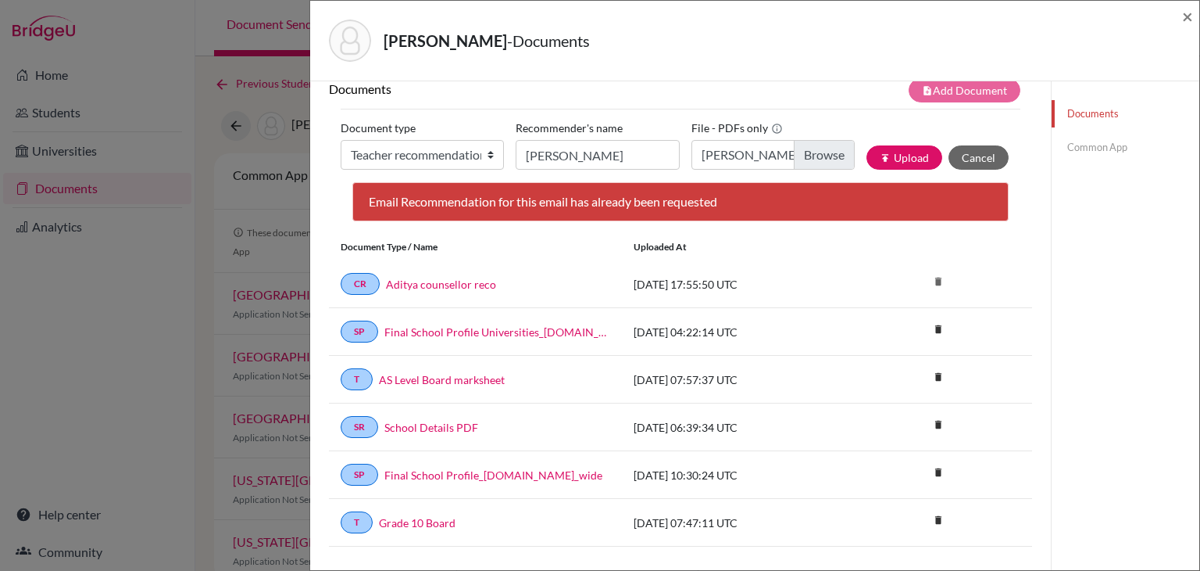
scroll to position [41, 0]
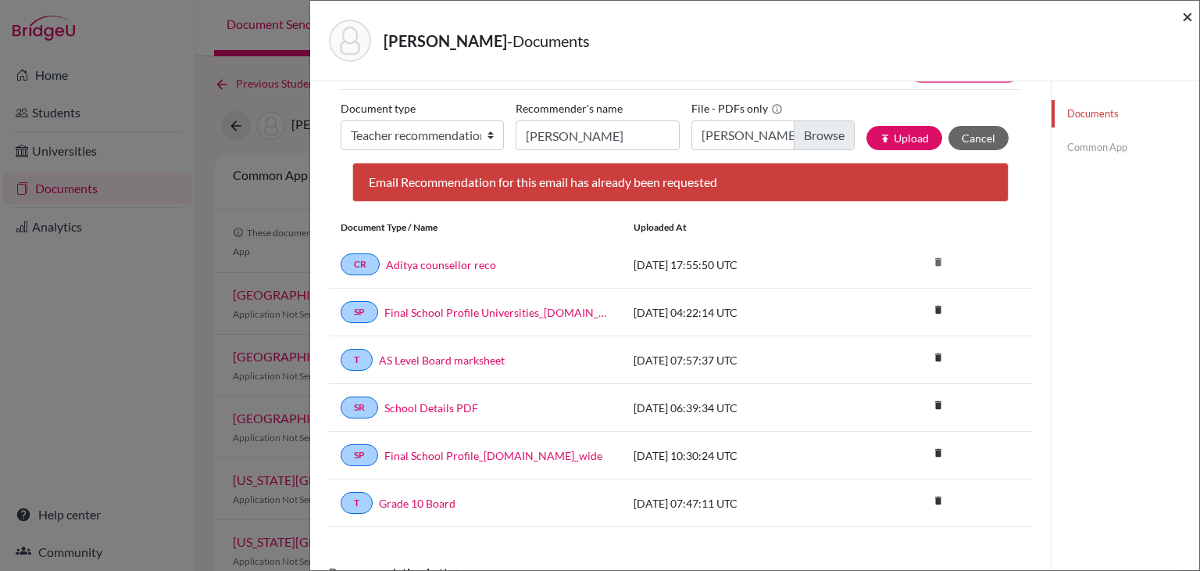
click at [1189, 16] on span "×" at bounding box center [1187, 16] width 11 height 23
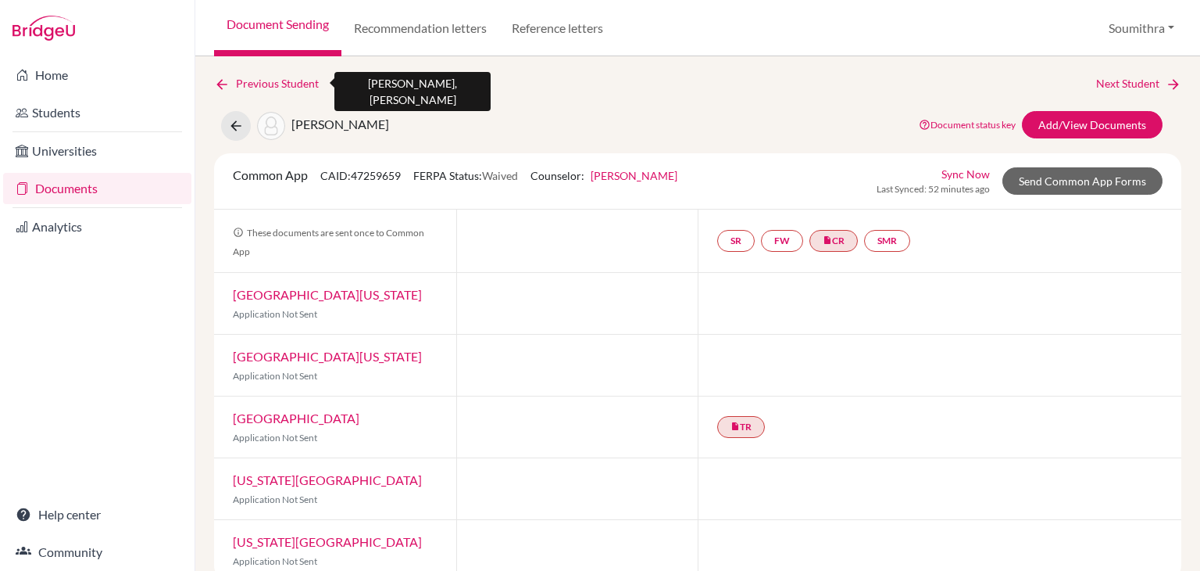
click at [227, 82] on icon at bounding box center [222, 85] width 16 height 16
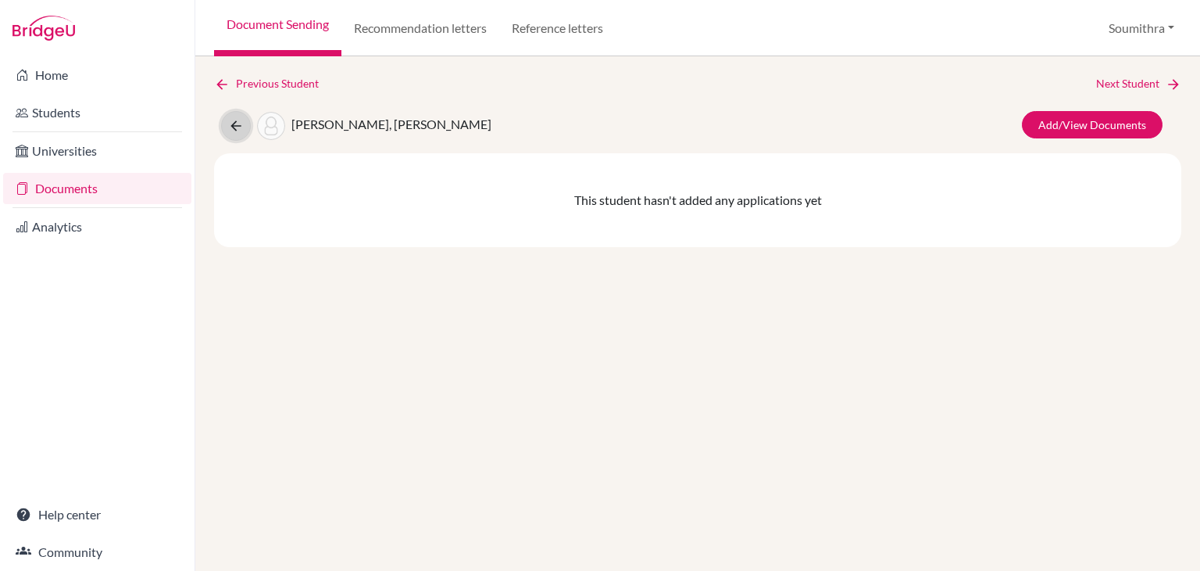
click at [234, 123] on icon at bounding box center [236, 126] width 16 height 16
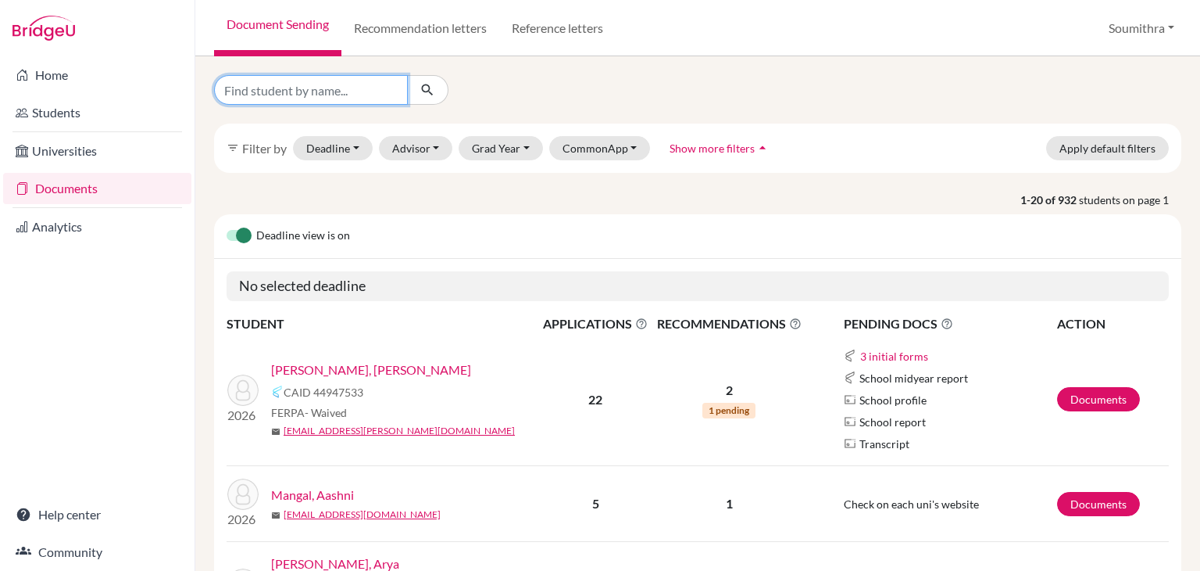
click at [308, 91] on input "Find student by name..." at bounding box center [311, 90] width 194 height 30
type input "aadya"
click at [433, 91] on icon "submit" at bounding box center [428, 90] width 16 height 16
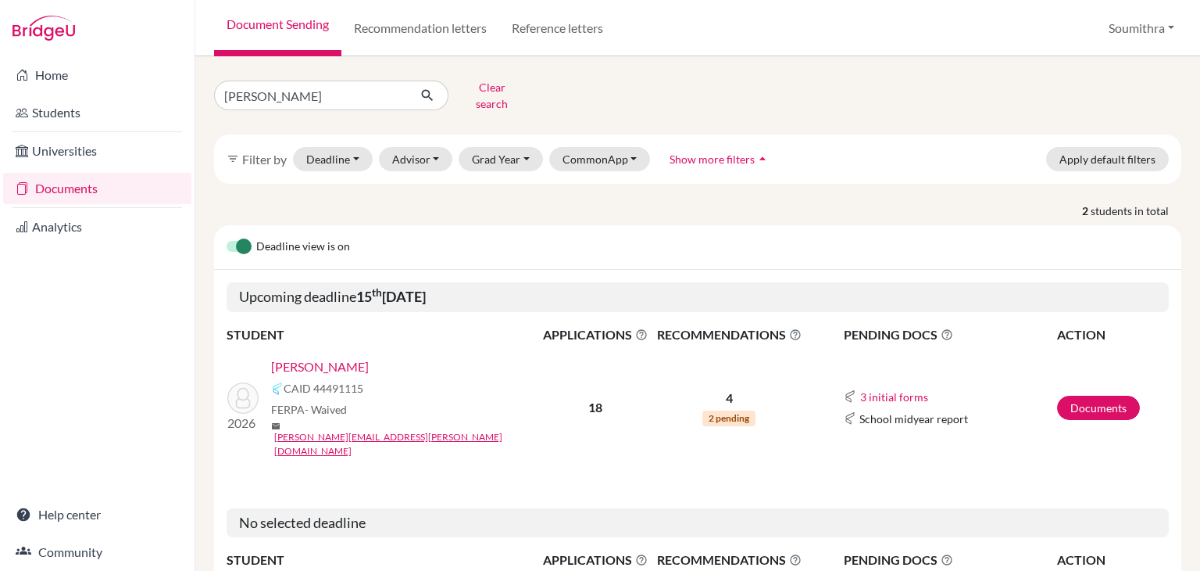
click at [329, 357] on link "[PERSON_NAME]" at bounding box center [320, 366] width 98 height 19
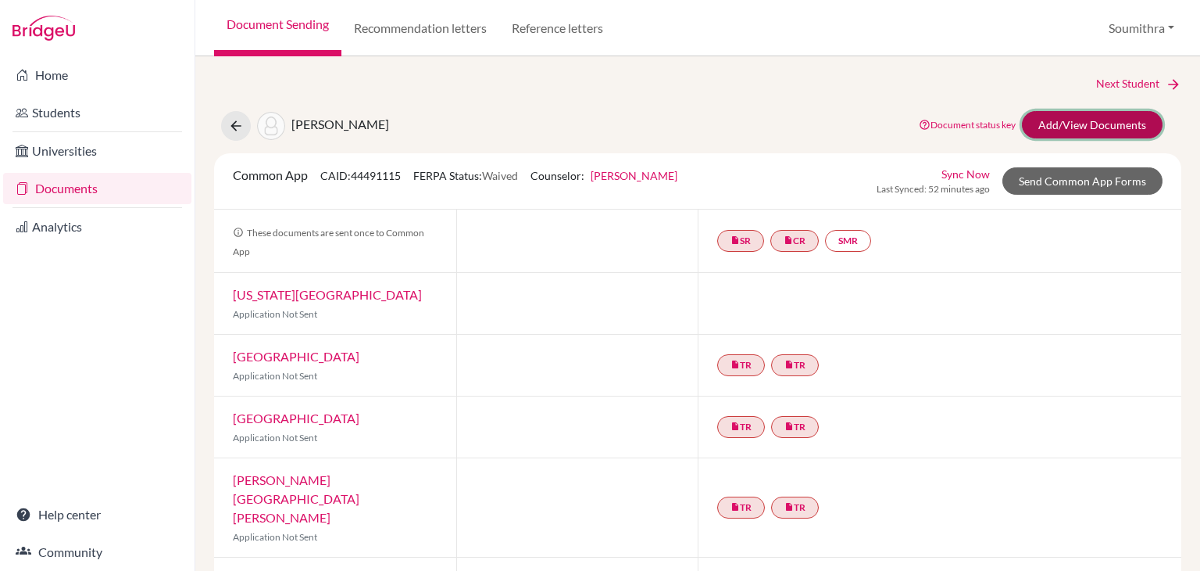
click at [1068, 115] on link "Add/View Documents" at bounding box center [1092, 124] width 141 height 27
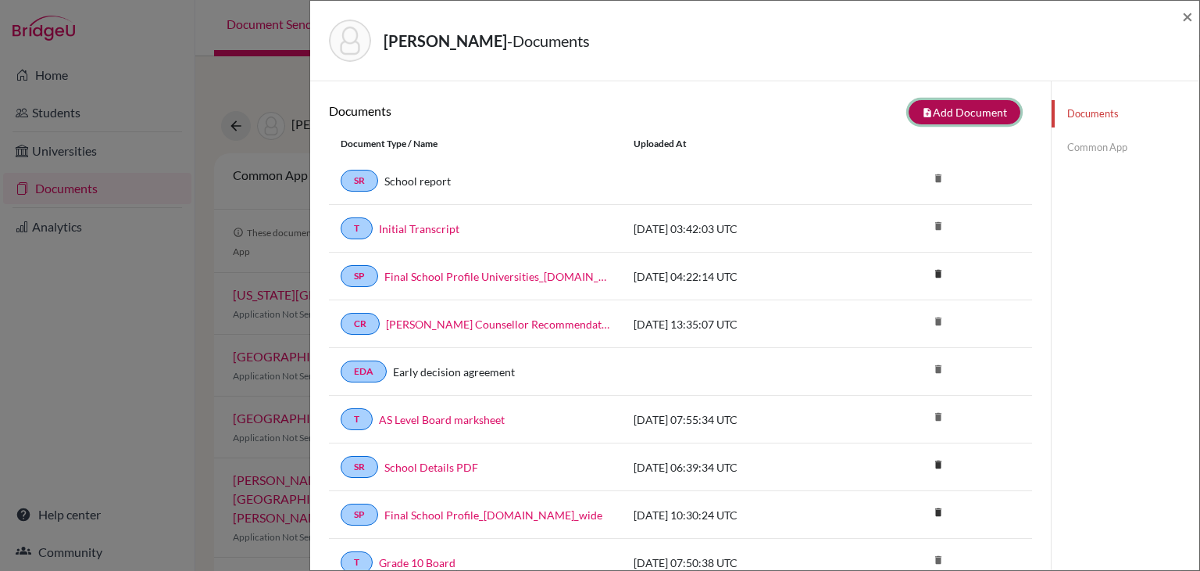
click at [993, 109] on button "note_add Add Document" at bounding box center [965, 112] width 112 height 24
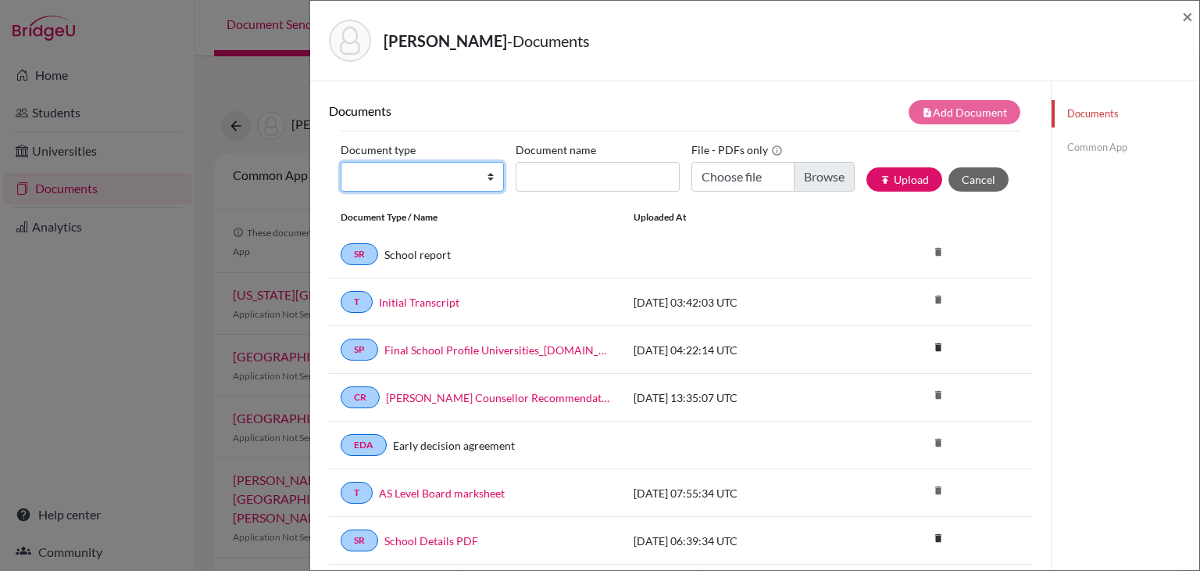
click at [457, 184] on select "Change explanation for Common App reports Counselor recommendation Internationa…" at bounding box center [422, 177] width 163 height 30
select select "5"
click at [341, 162] on select "Change explanation for Common App reports Counselor recommendation Internationa…" at bounding box center [422, 177] width 163 height 30
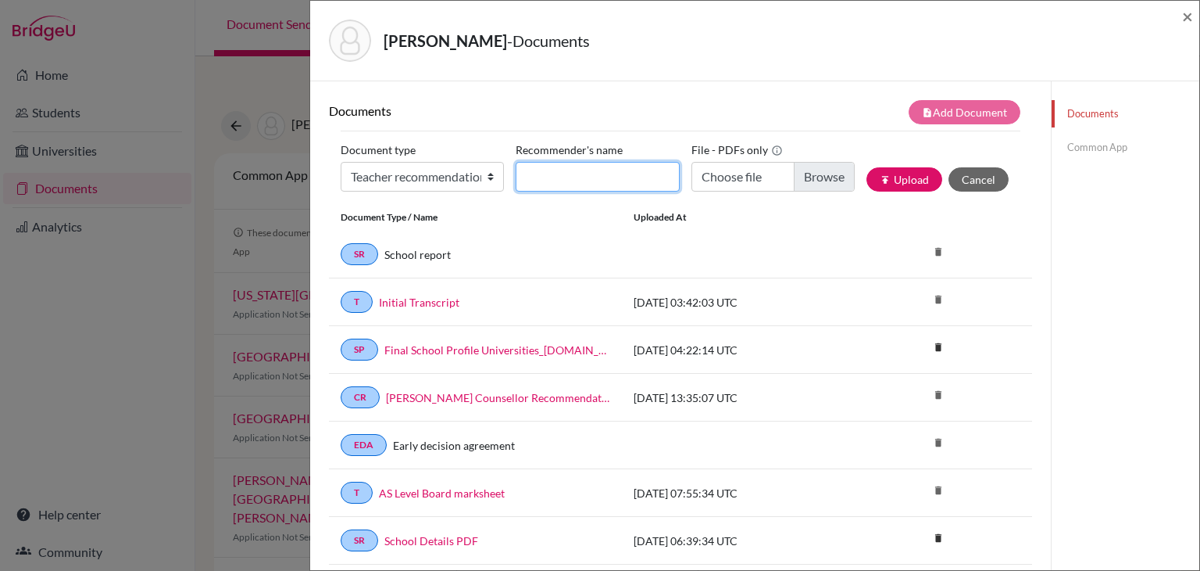
click at [560, 172] on input "Recommender's name" at bounding box center [597, 177] width 163 height 30
type input "Mary Raj"
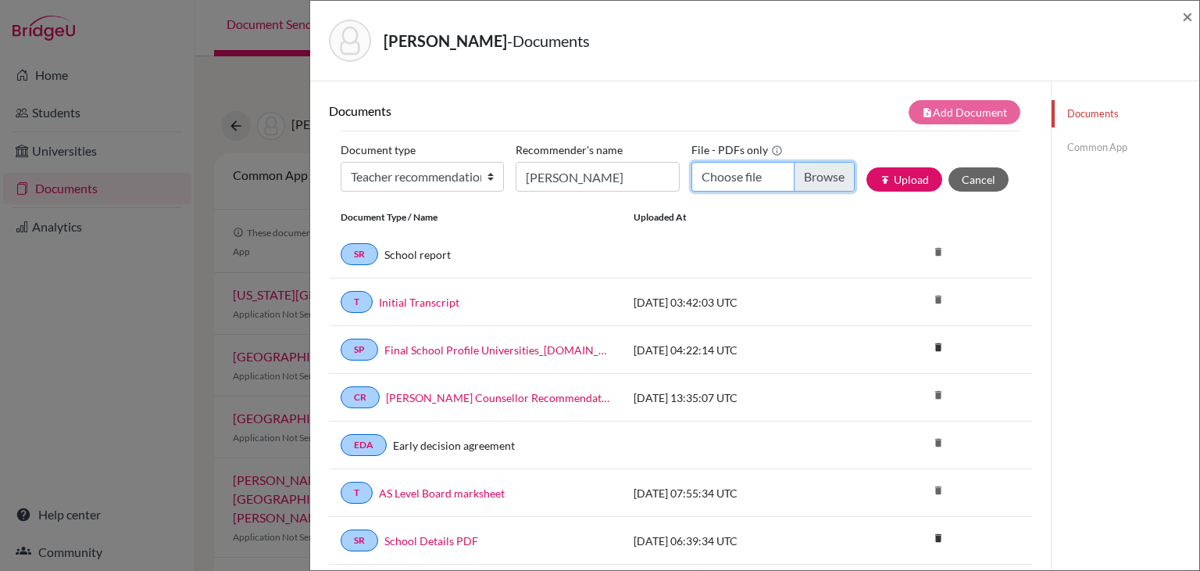
click at [768, 174] on input "Choose file" at bounding box center [773, 177] width 163 height 30
click at [746, 180] on input "Aadya USA.pdf" at bounding box center [773, 177] width 163 height 30
type input "C:\fakepath\Aadya Chemistry LOR (1).pdf"
click at [912, 181] on button "publish Upload" at bounding box center [905, 179] width 76 height 24
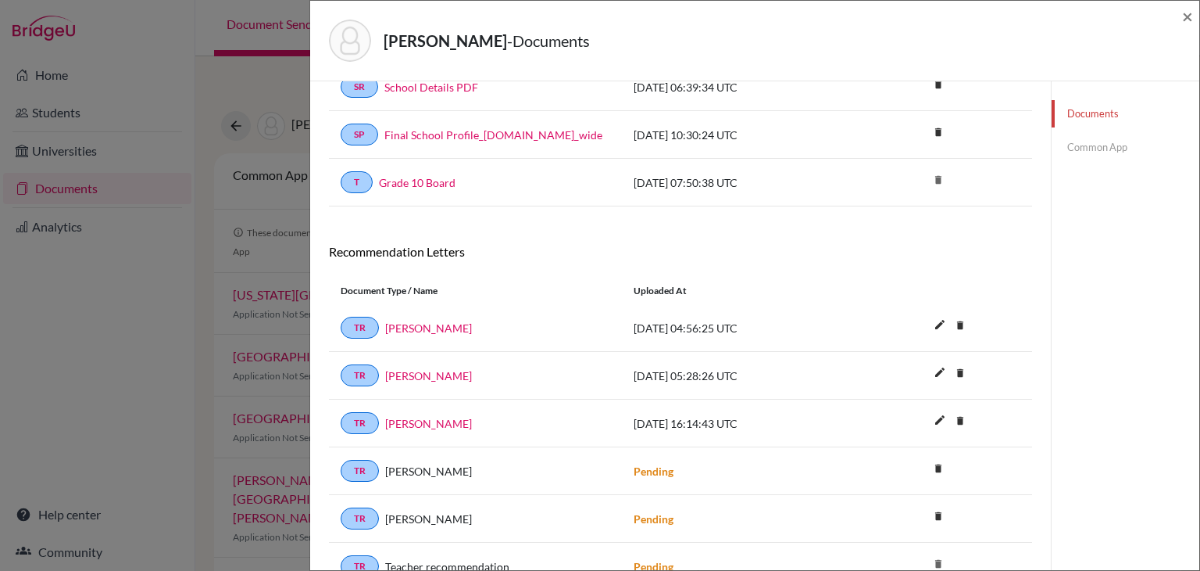
scroll to position [462, 0]
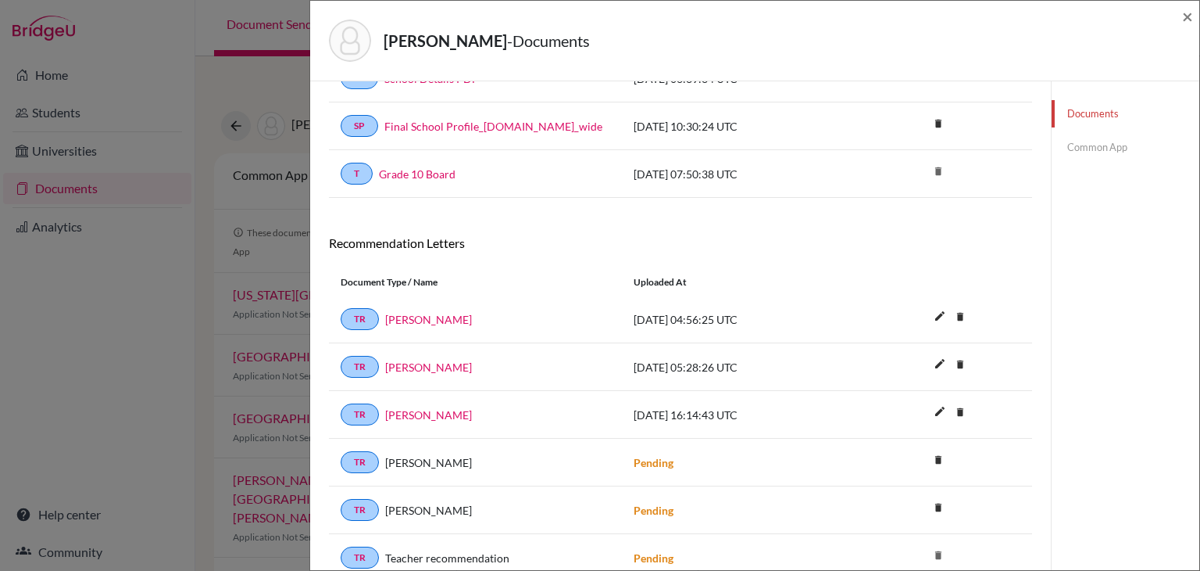
click at [448, 331] on div "TR Mary Raj 2025-10-13 04:56:25 UTC edit delete Delete this document? Cancel De…" at bounding box center [680, 319] width 703 height 48
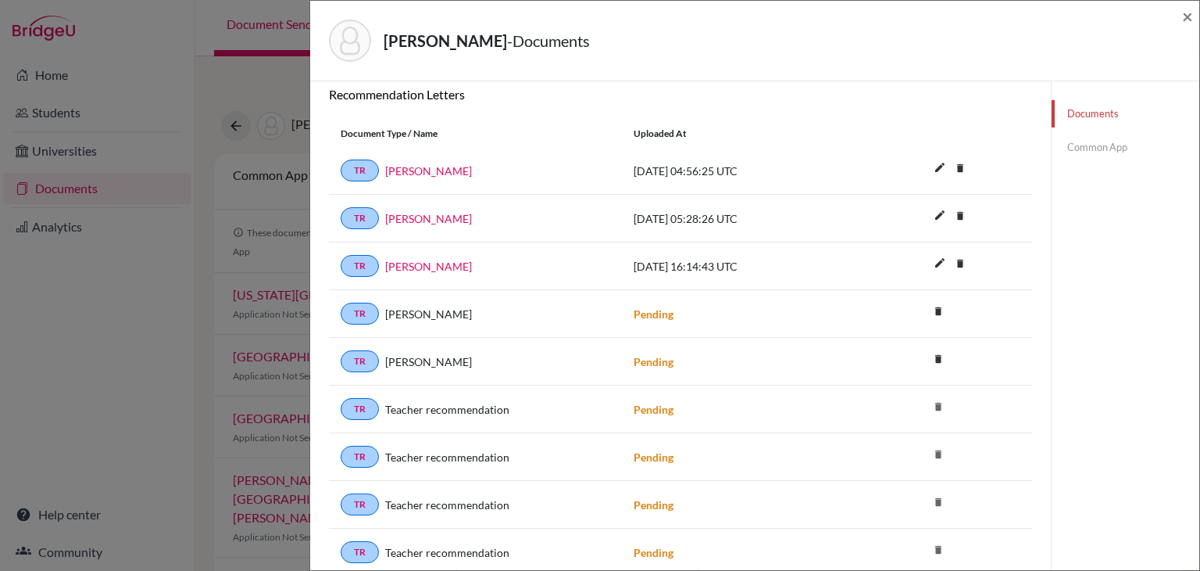
scroll to position [612, 0]
click at [404, 166] on link "[PERSON_NAME]" at bounding box center [428, 169] width 87 height 16
click at [1117, 146] on link "Common App" at bounding box center [1126, 147] width 148 height 27
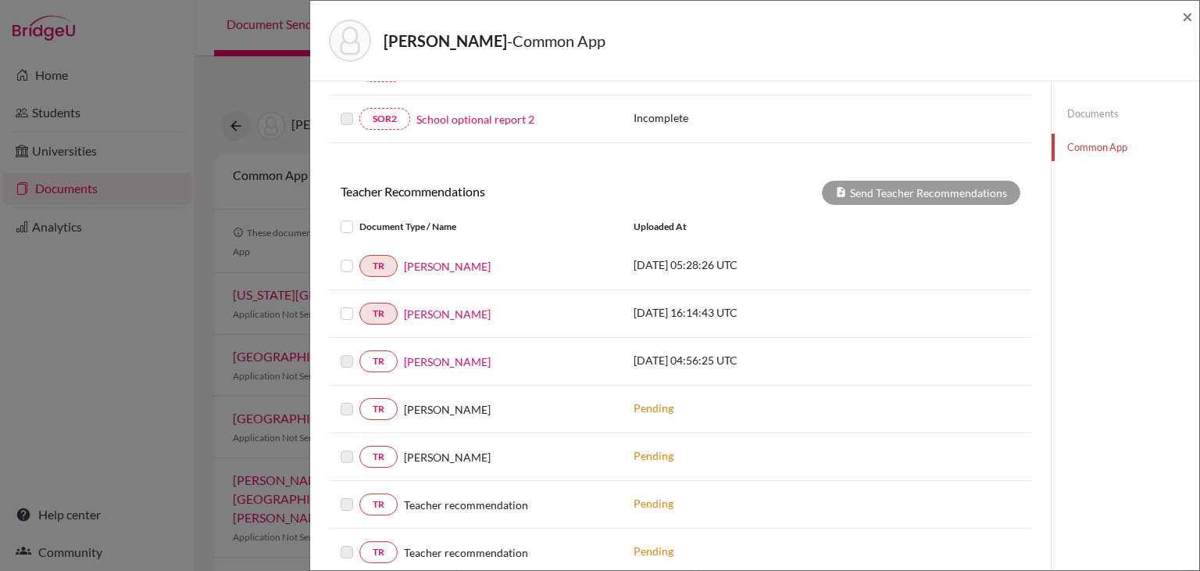
scroll to position [547, 0]
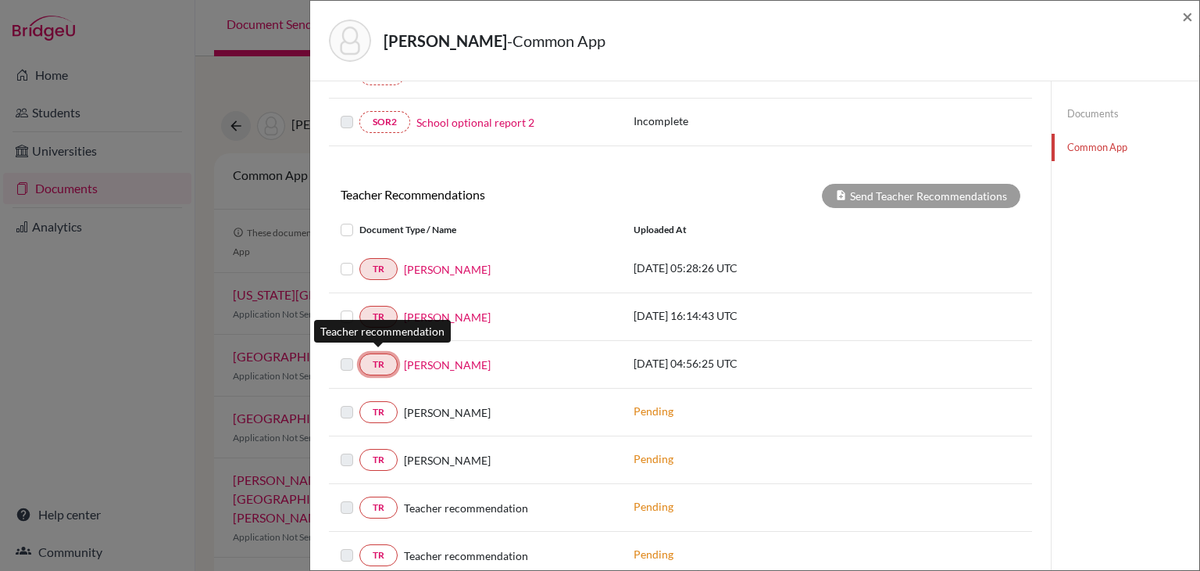
click at [389, 359] on link "TR" at bounding box center [378, 364] width 38 height 22
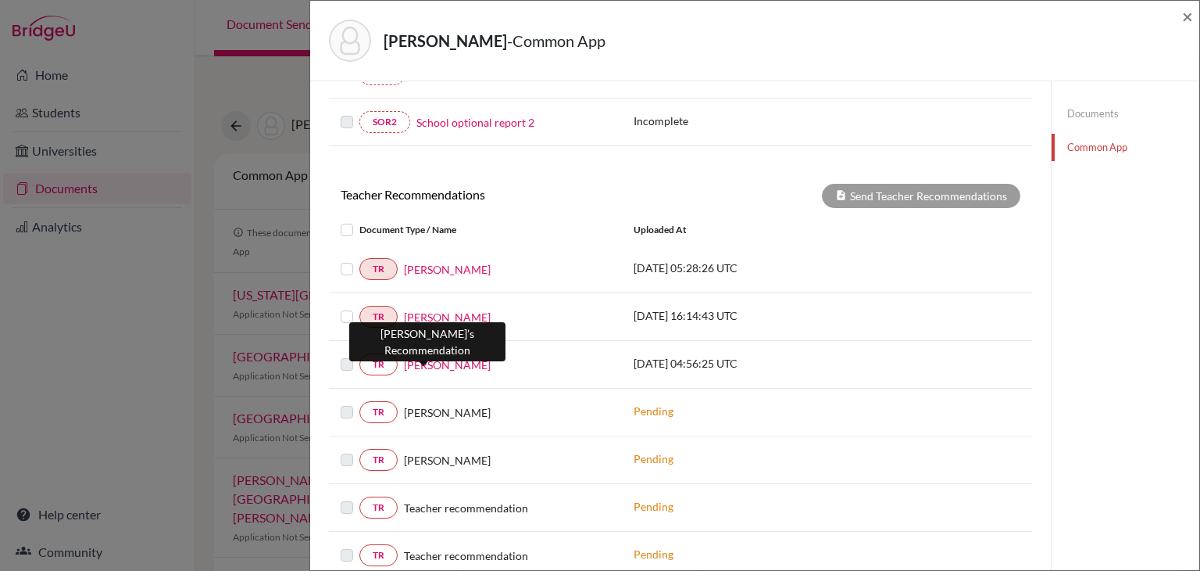
click at [415, 360] on link "[PERSON_NAME]" at bounding box center [447, 364] width 87 height 16
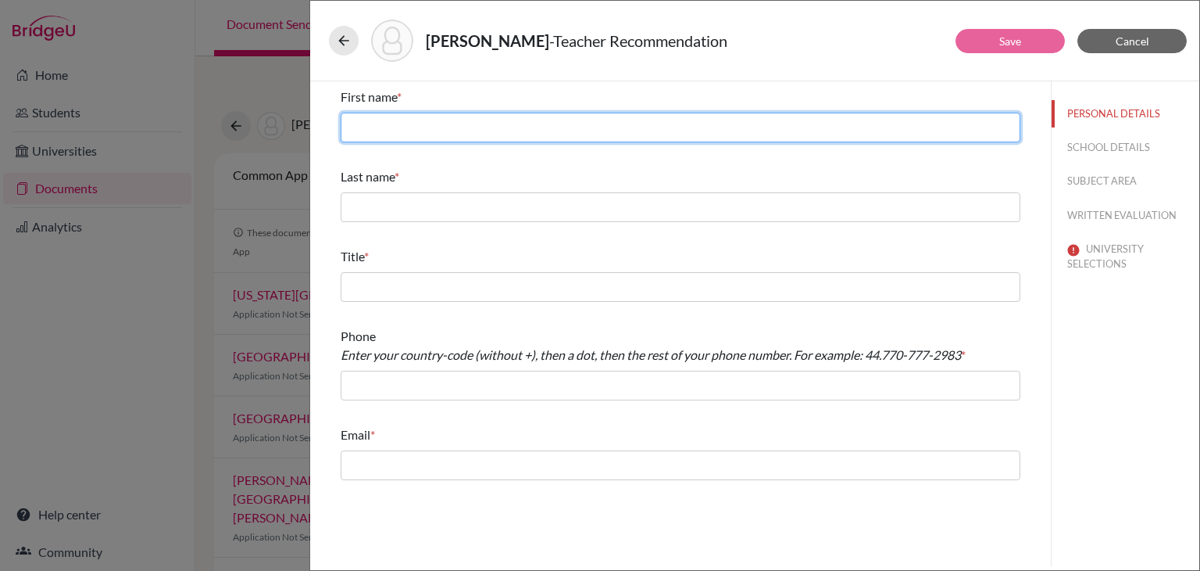
click at [382, 124] on input "text" at bounding box center [681, 128] width 680 height 30
type input "[PERSON_NAME]"
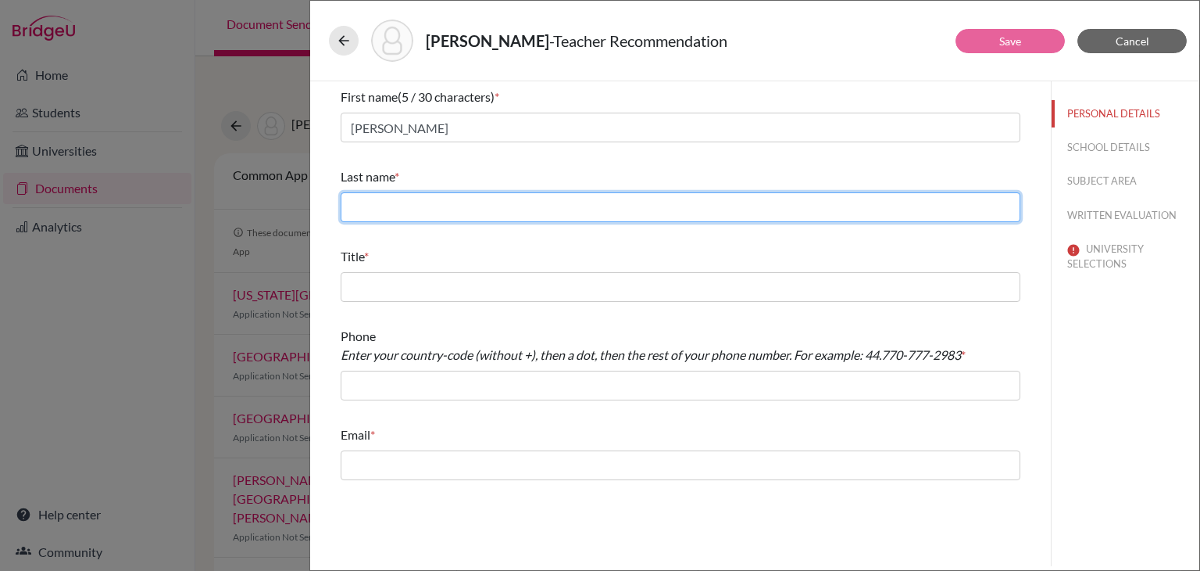
click at [408, 213] on input "text" at bounding box center [681, 207] width 680 height 30
type input "Raj"
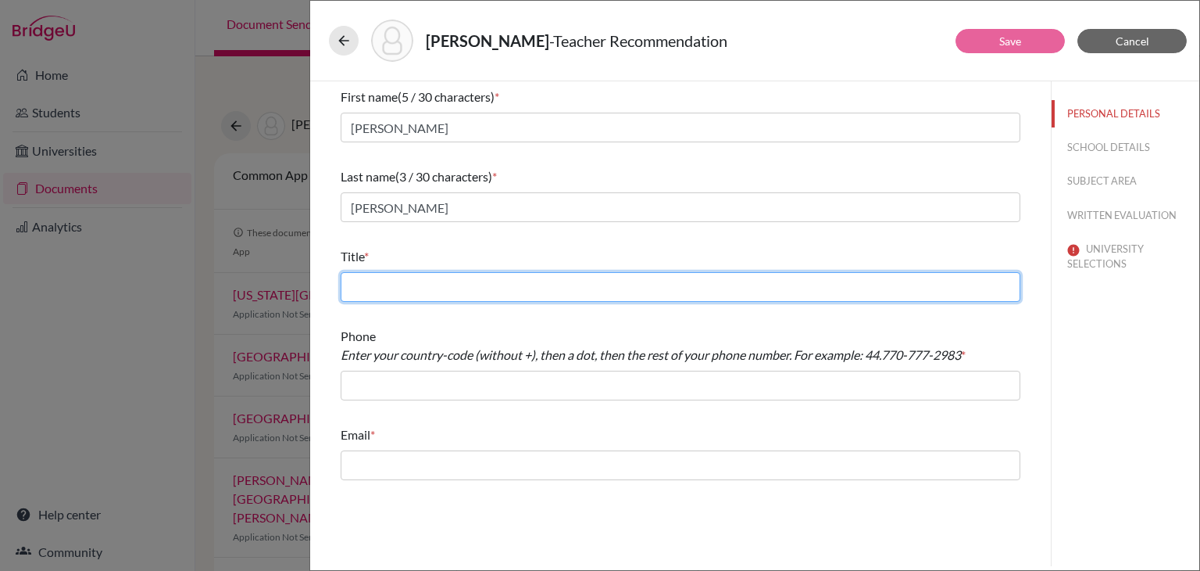
click at [425, 282] on input "text" at bounding box center [681, 287] width 680 height 30
type input "Head of Science & Chemistry Subject Lead"
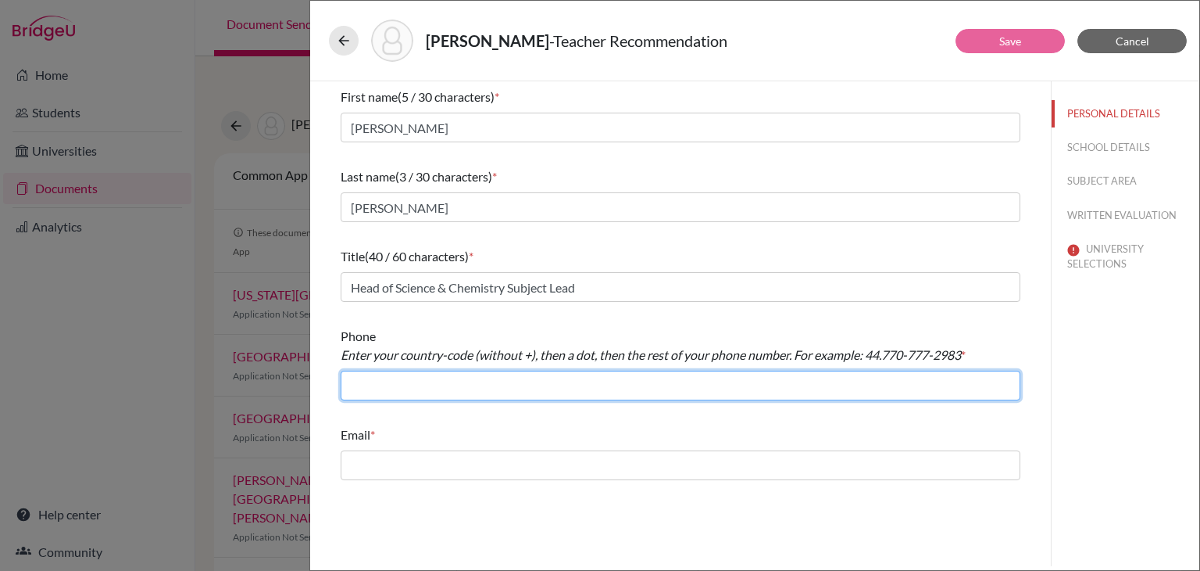
click at [585, 381] on input "text" at bounding box center [681, 385] width 680 height 30
type input "91.9738504046"
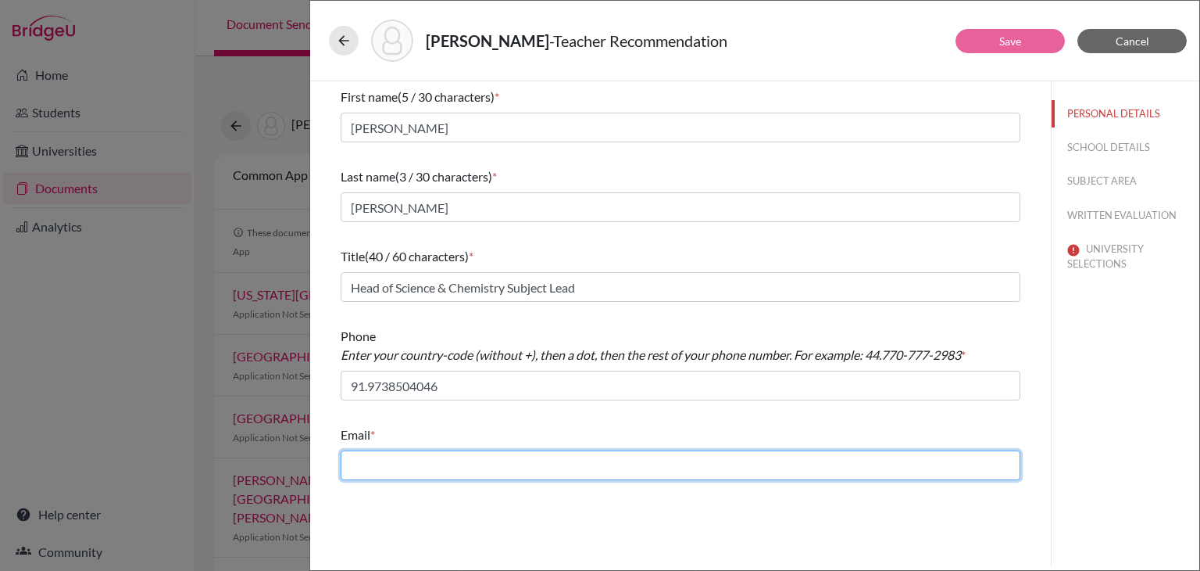
click at [558, 451] on input "text" at bounding box center [681, 465] width 680 height 30
paste input "maryp@inventureacademy.com"
type input "maryp@inventureacademy.com"
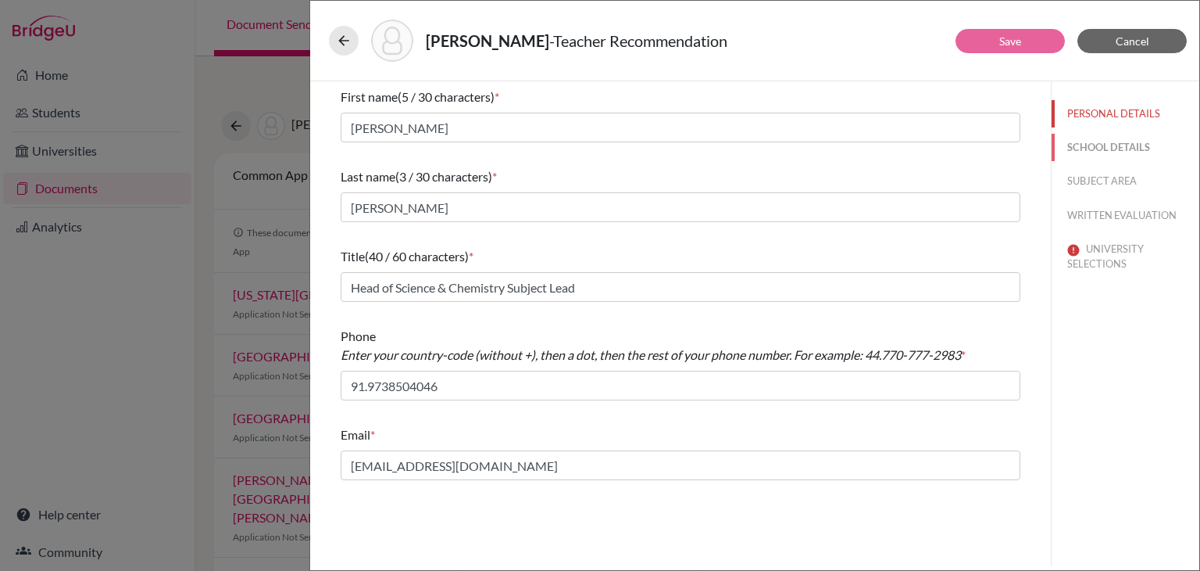
click at [1094, 148] on button "SCHOOL DETAILS" at bounding box center [1126, 147] width 148 height 27
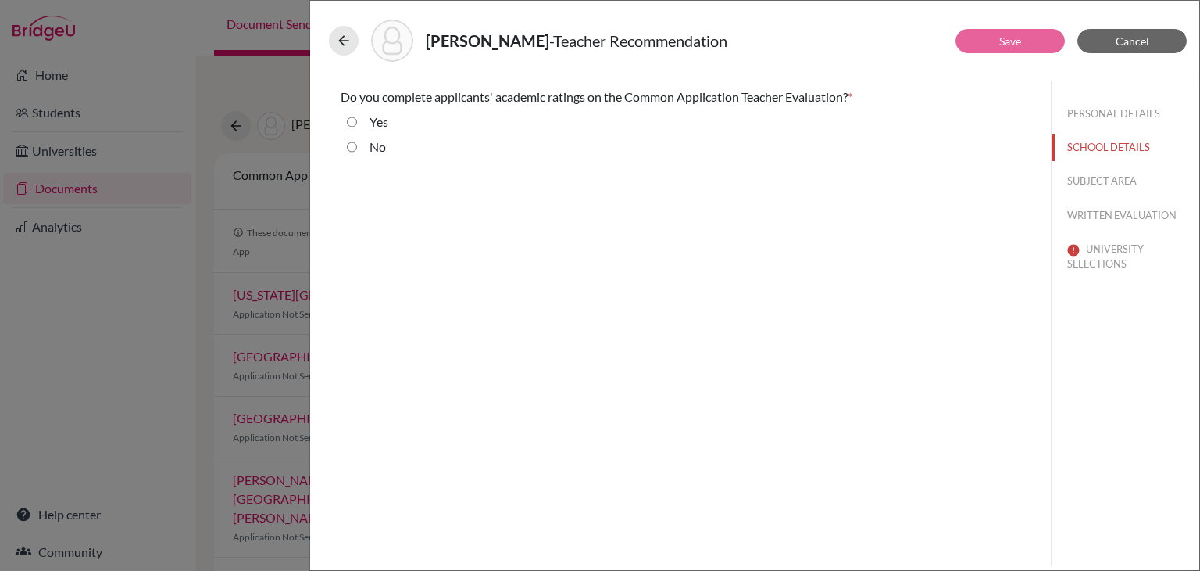
click at [351, 123] on input "Yes" at bounding box center [352, 122] width 10 height 19
radio input "true"
click at [1084, 179] on button "SUBJECT AREA" at bounding box center [1126, 180] width 148 height 27
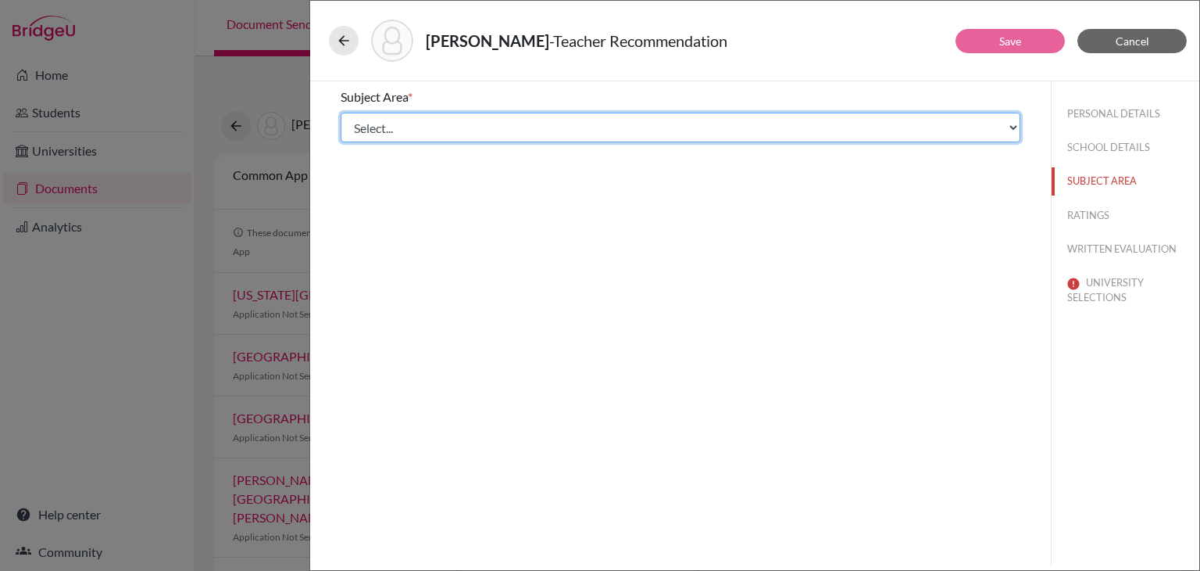
click at [610, 134] on select "Select... Math English Science World Language Social Studies Other Computer Sci…" at bounding box center [681, 128] width 680 height 30
select select "2"
click at [341, 113] on select "Select... Math English Science World Language Social Studies Other Computer Sci…" at bounding box center [681, 128] width 680 height 30
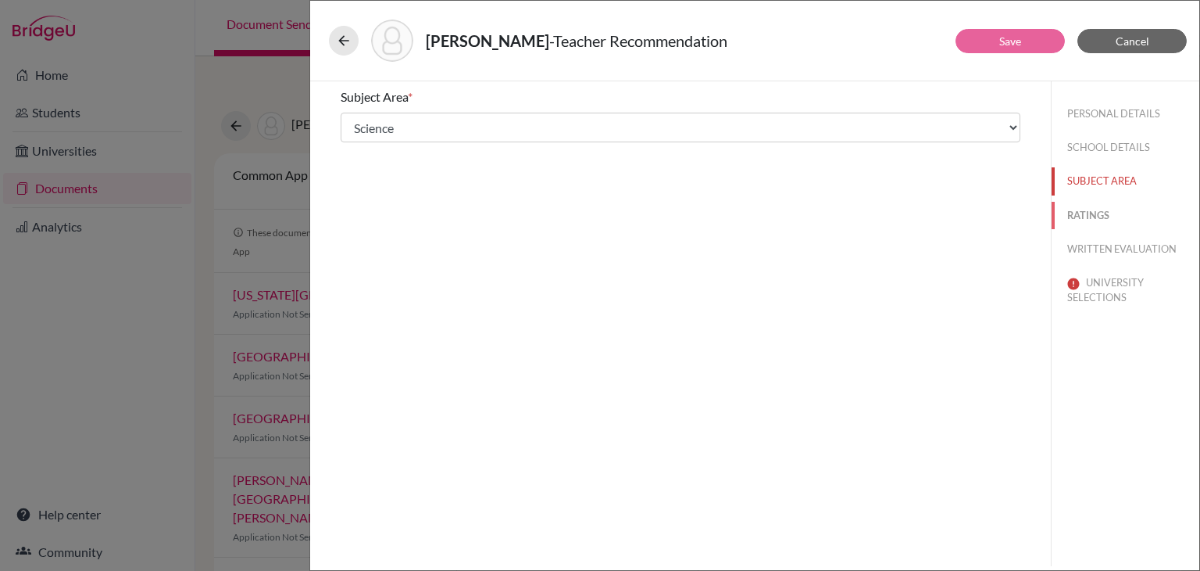
click at [1100, 213] on button "RATINGS" at bounding box center [1126, 215] width 148 height 27
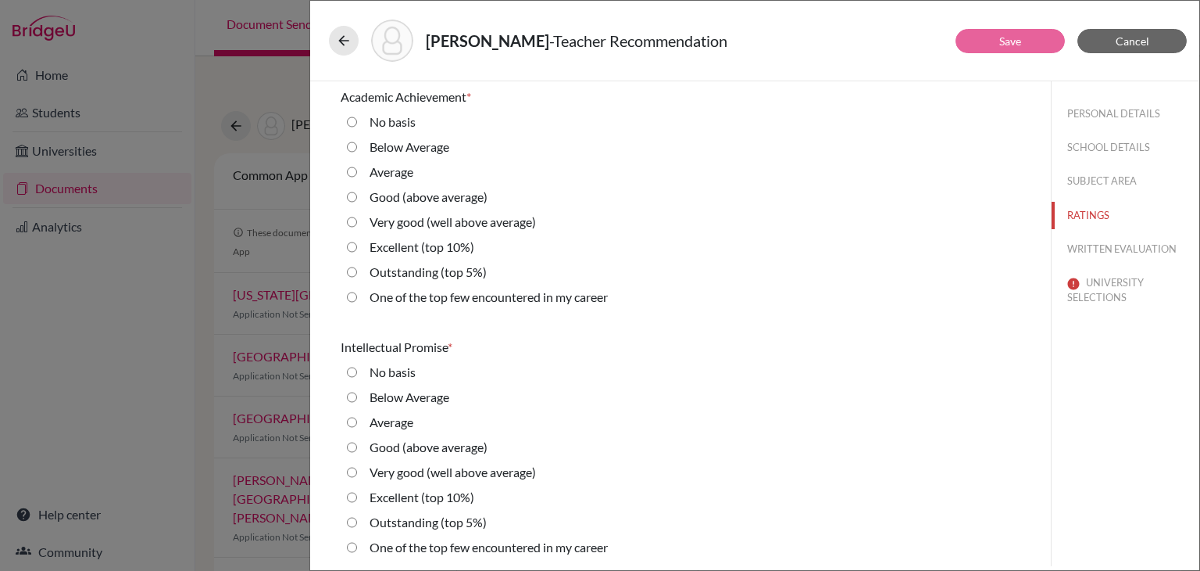
click at [355, 248] on 10\%\) "Excellent (top 10%)" at bounding box center [352, 247] width 10 height 19
radio 10\%\) "true"
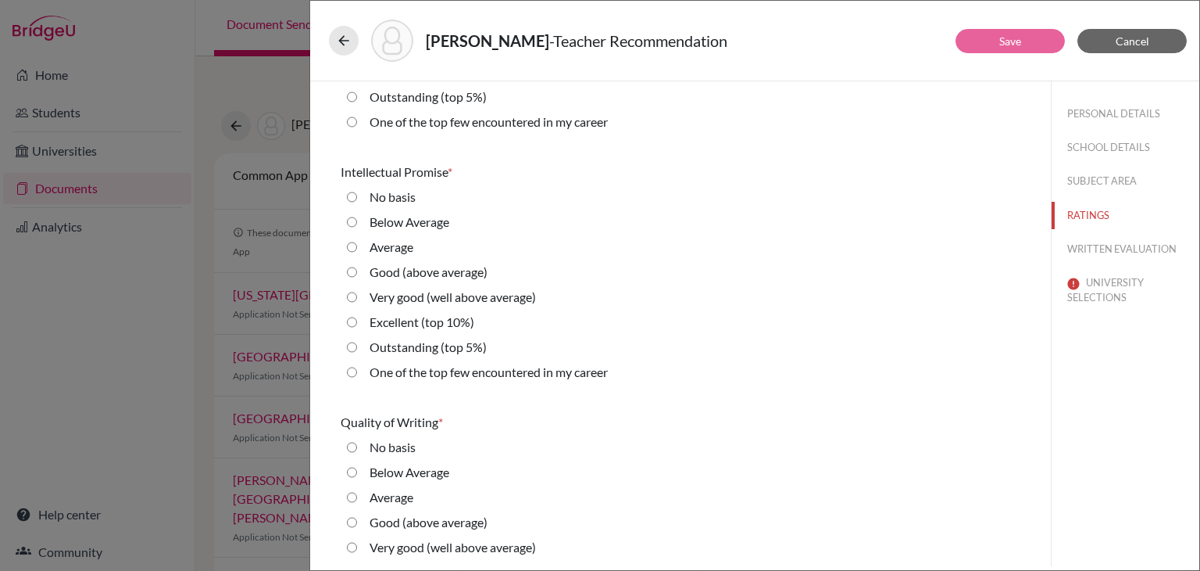
scroll to position [176, 0]
click at [351, 322] on 10\%\) "Excellent (top 10%)" at bounding box center [352, 321] width 10 height 19
radio 10\%\) "true"
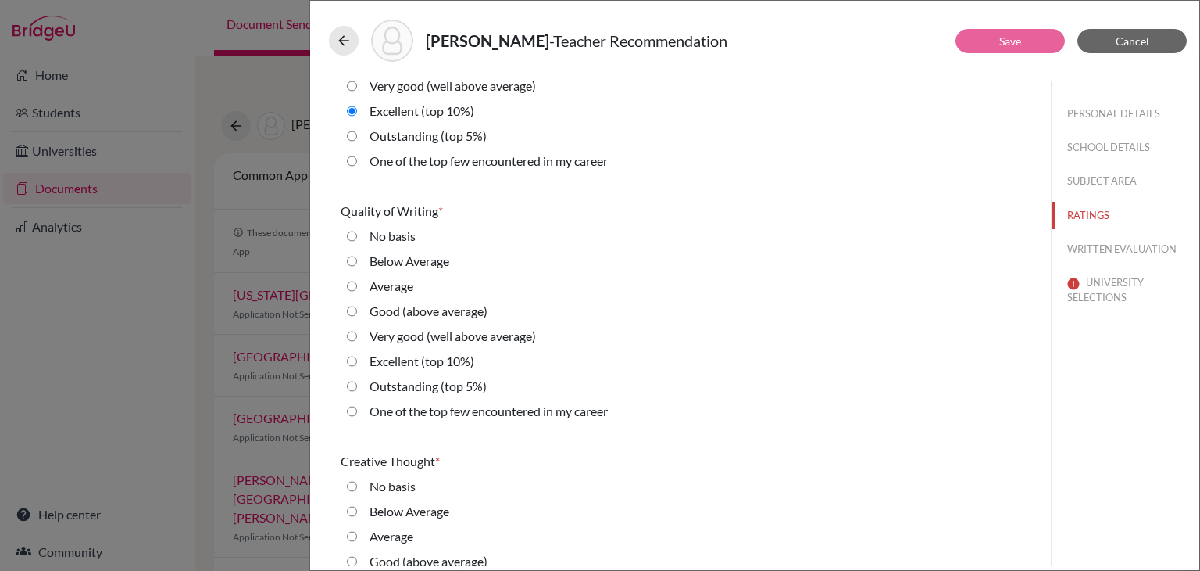
scroll to position [387, 0]
click at [353, 362] on 10\%\) "Excellent (top 10%)" at bounding box center [352, 360] width 10 height 19
radio 10\%\) "true"
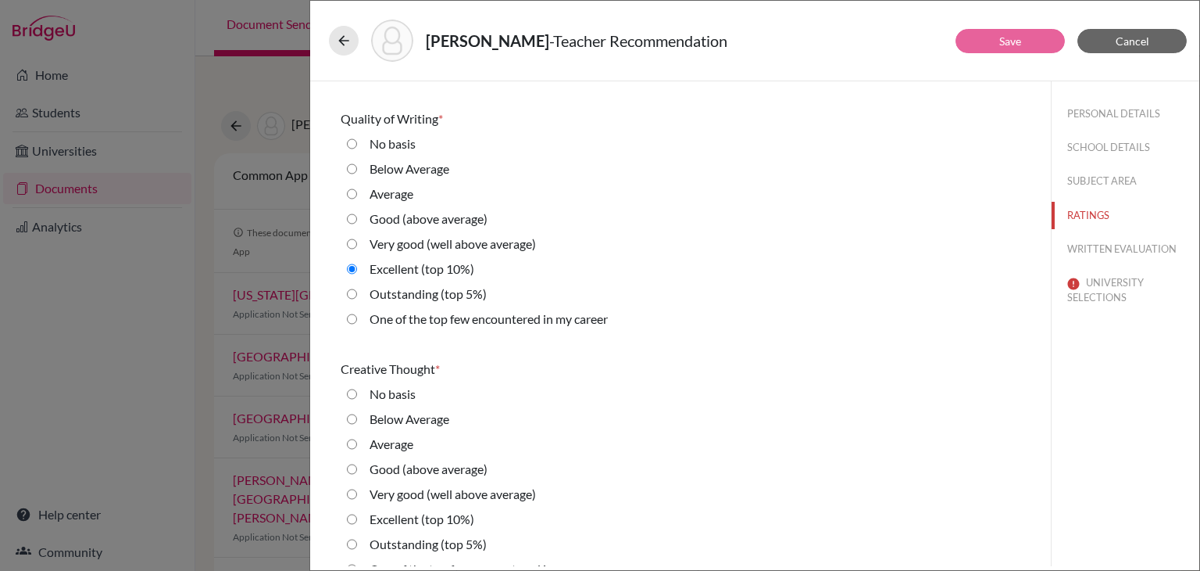
scroll to position [559, 0]
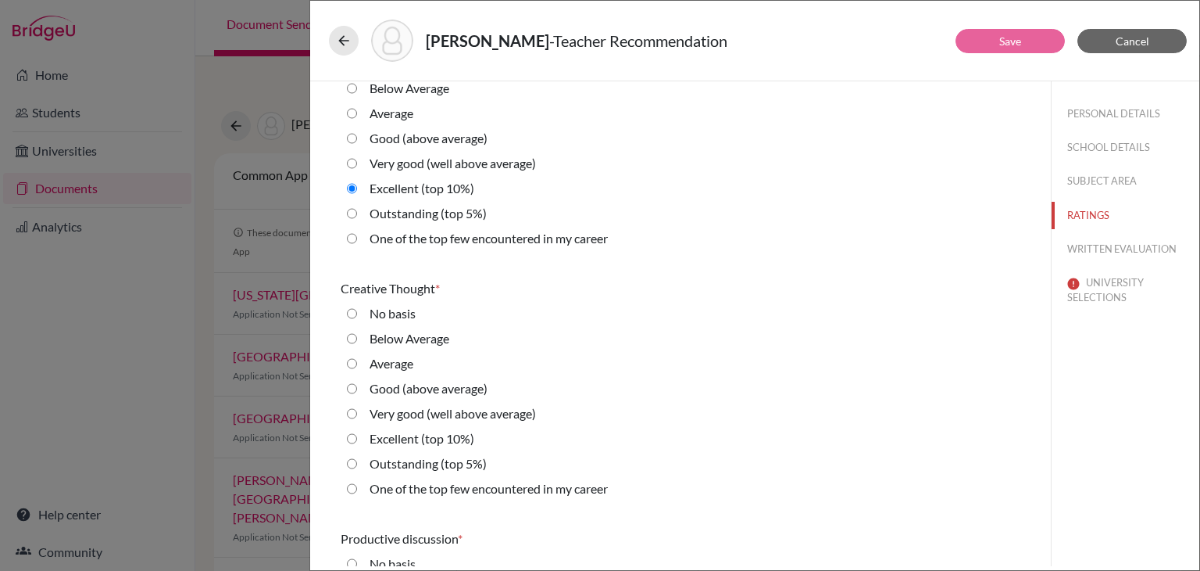
click at [354, 443] on 10\%\) "Excellent (top 10%)" at bounding box center [352, 438] width 10 height 19
radio 10\%\) "true"
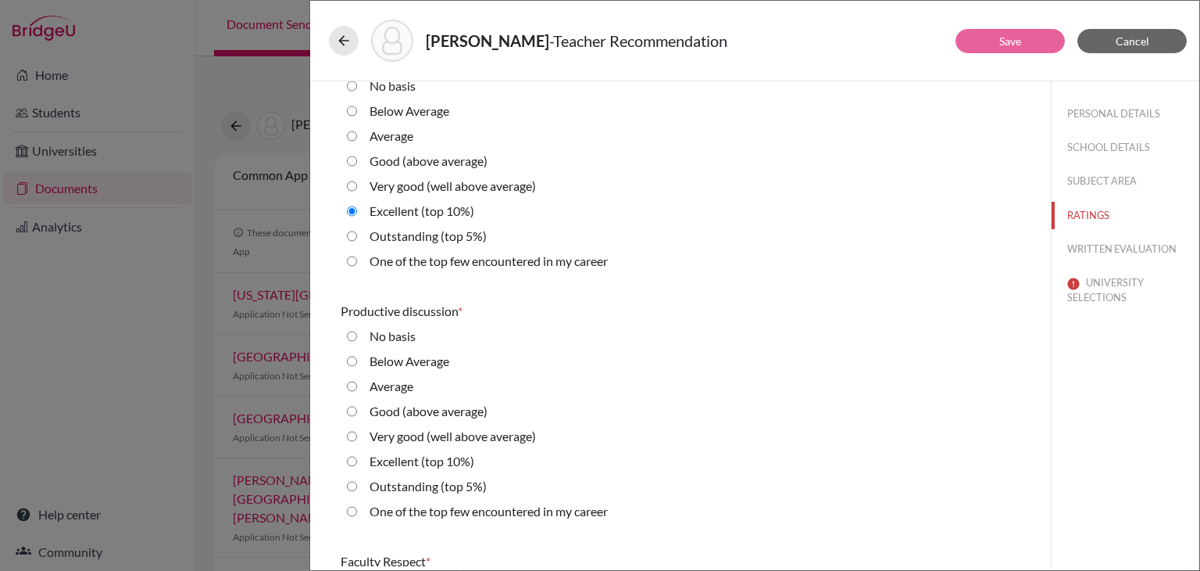
scroll to position [789, 0]
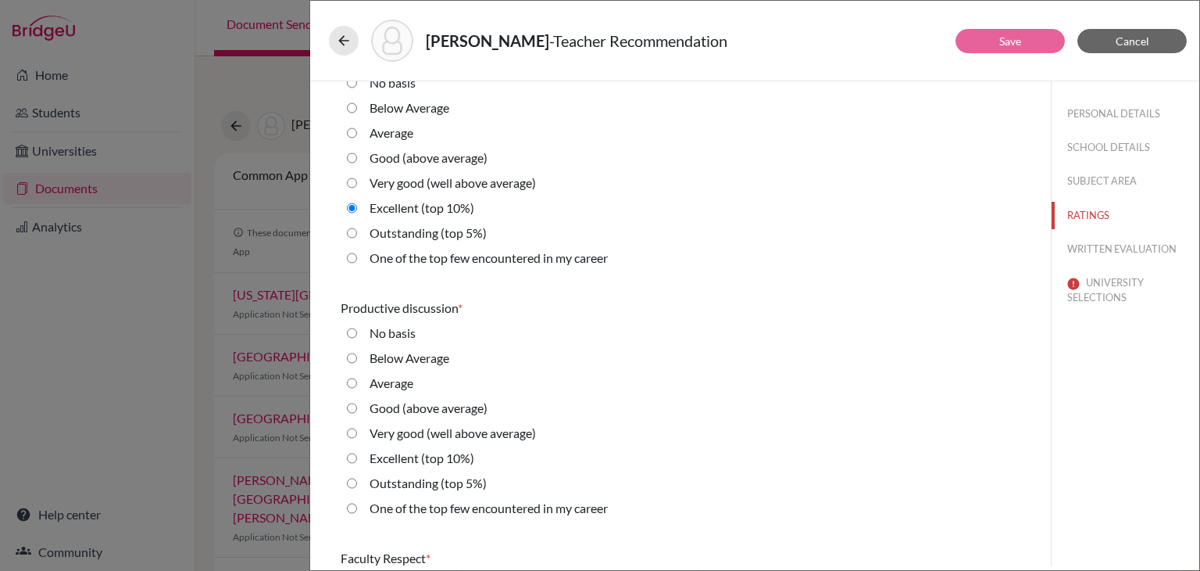
click at [351, 458] on 10\%\) "Excellent (top 10%)" at bounding box center [352, 458] width 10 height 19
radio 10\%\) "true"
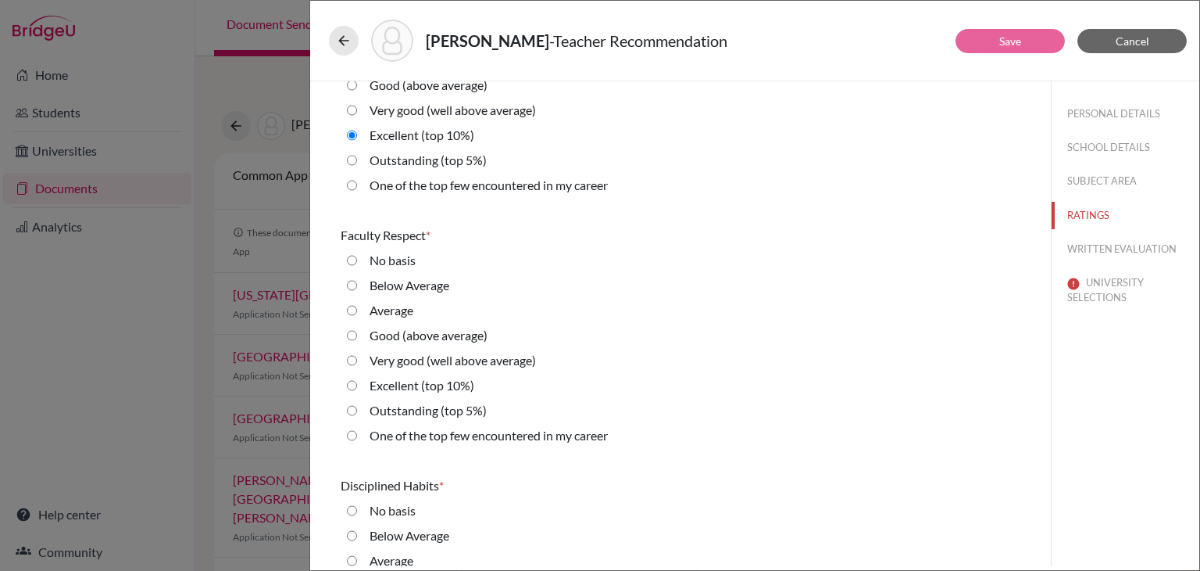
scroll to position [1113, 0]
click at [352, 386] on 10\%\) "Excellent (top 10%)" at bounding box center [352, 384] width 10 height 19
radio 10\%\) "true"
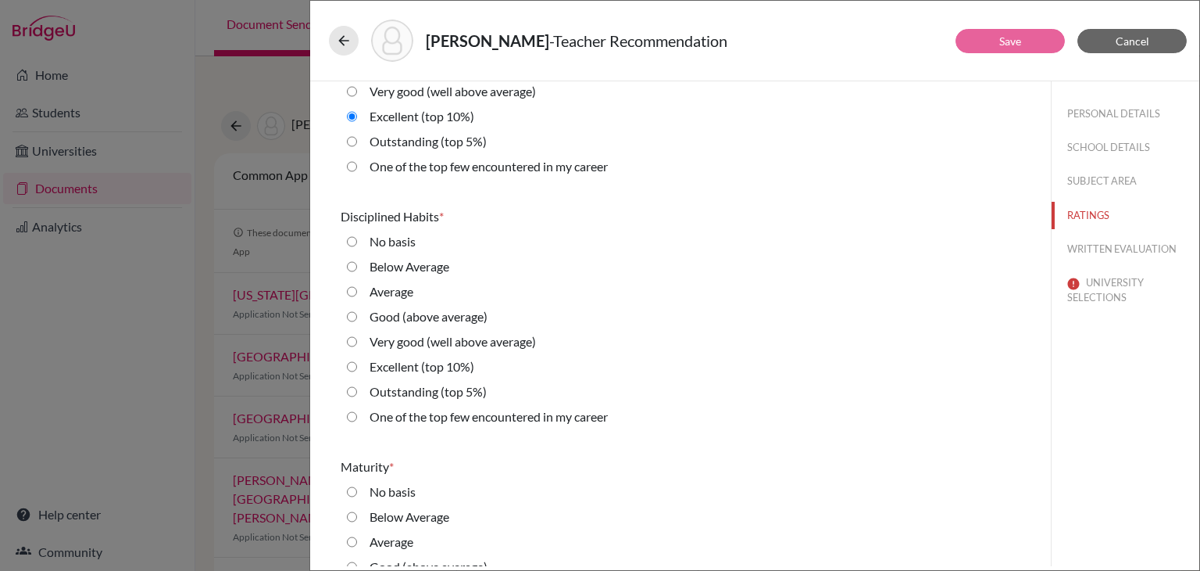
click at [352, 368] on 10\%\) "Excellent (top 10%)" at bounding box center [352, 366] width 10 height 19
radio 10\%\) "true"
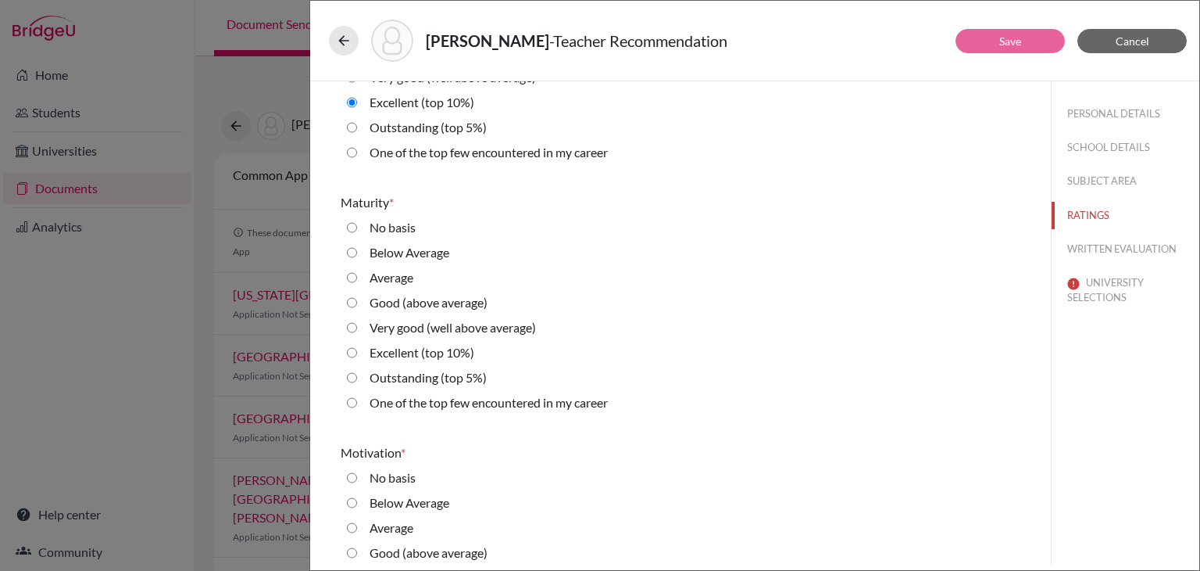
scroll to position [1654, 0]
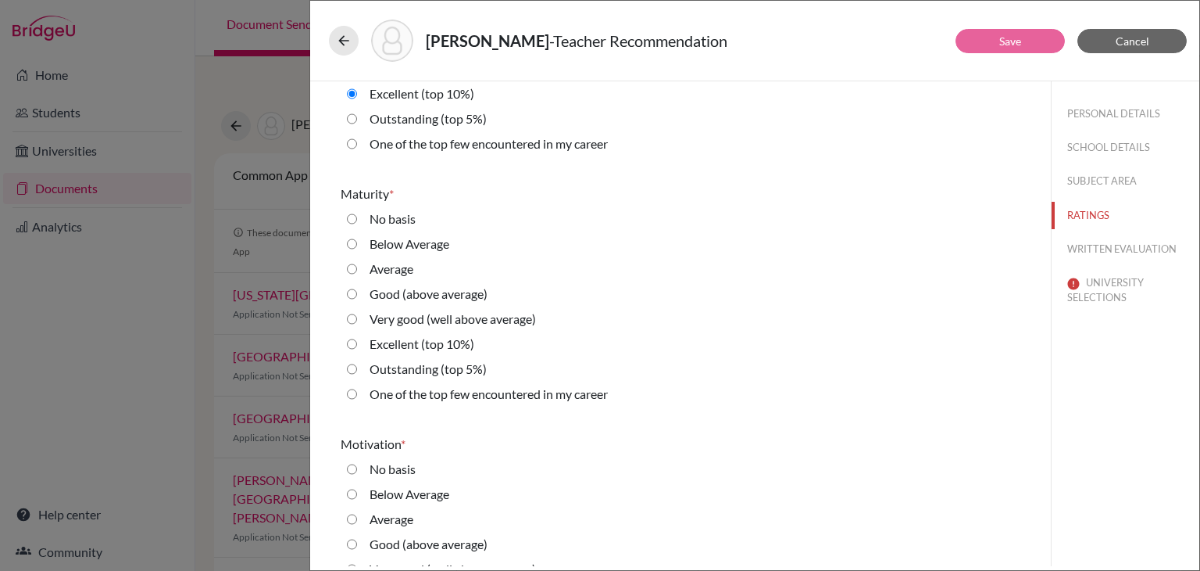
click at [352, 342] on 10\%\) "Excellent (top 10%)" at bounding box center [352, 343] width 10 height 19
radio 10\%\) "true"
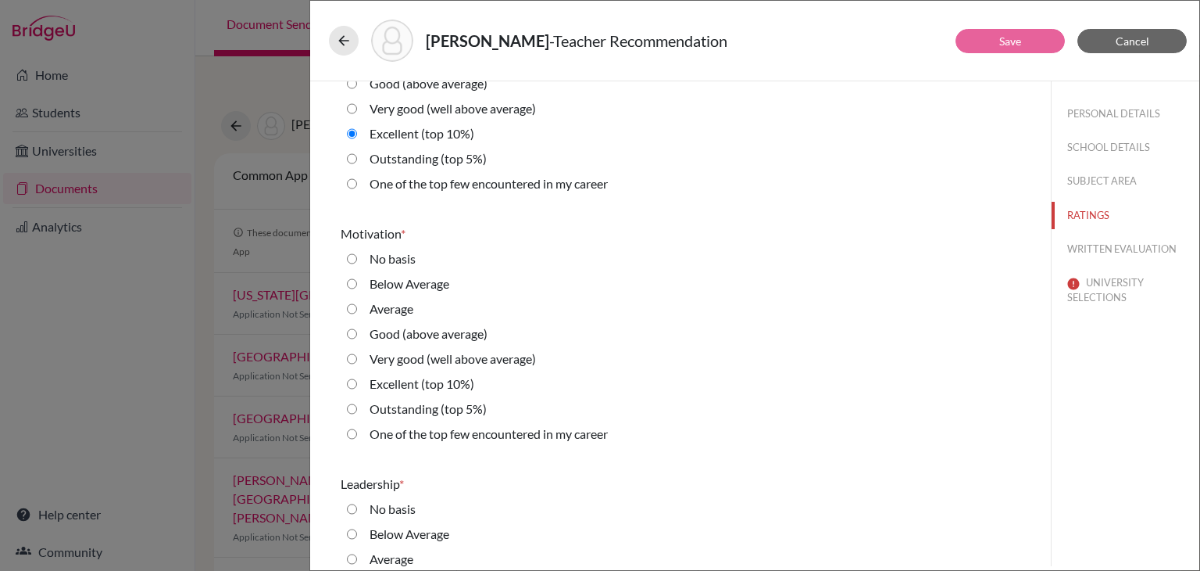
scroll to position [1863, 0]
click at [353, 385] on 10\%\) "Excellent (top 10%)" at bounding box center [352, 384] width 10 height 19
radio 10\%\) "true"
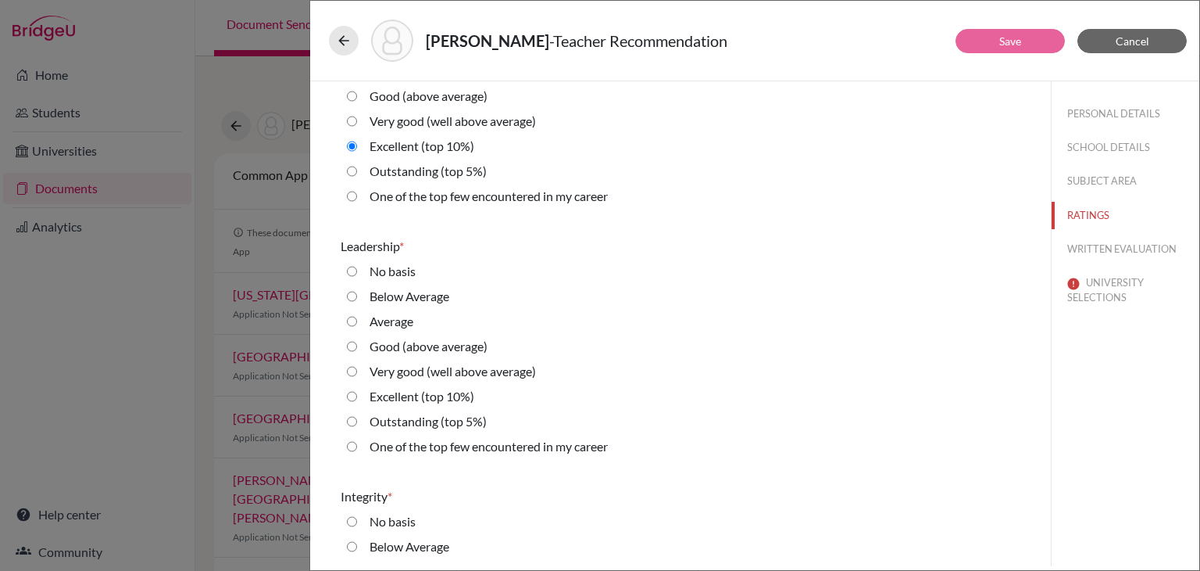
scroll to position [2102, 0]
click at [349, 394] on 10\%\) "Excellent (top 10%)" at bounding box center [352, 395] width 10 height 19
radio 10\%\) "true"
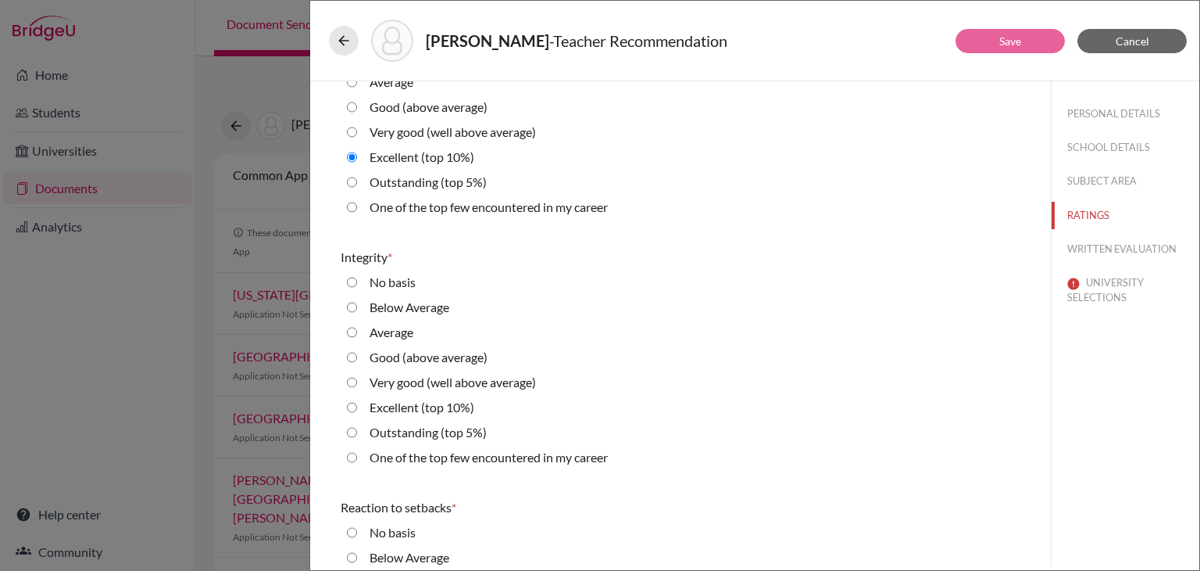
scroll to position [2342, 0]
click at [350, 403] on 10\%\) "Excellent (top 10%)" at bounding box center [352, 405] width 10 height 19
radio 10\%\) "true"
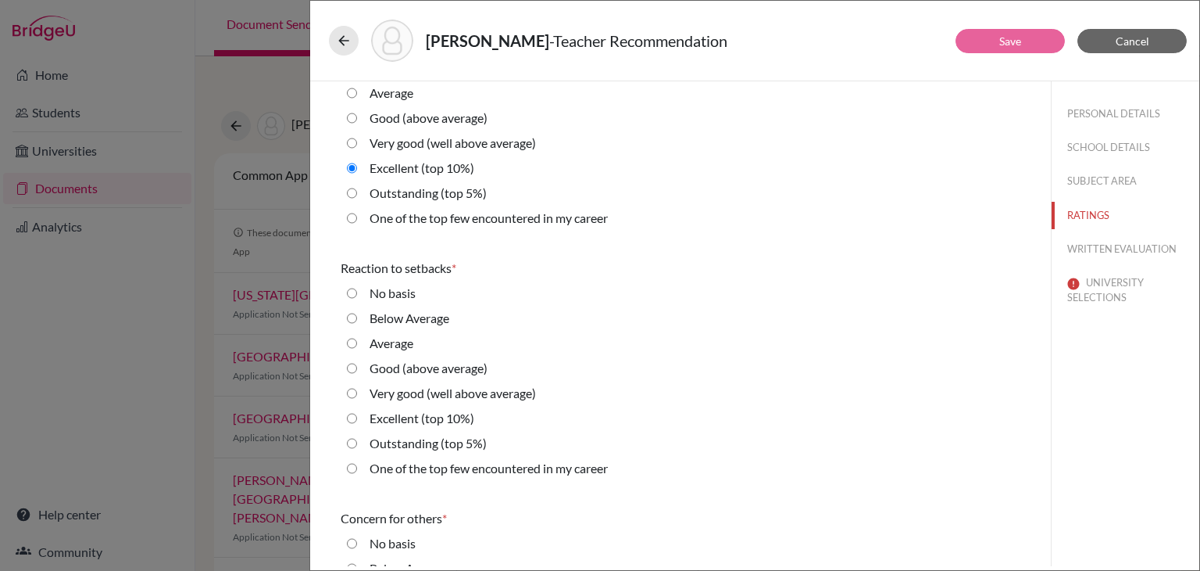
scroll to position [2582, 0]
click at [355, 414] on 10\%\) "Excellent (top 10%)" at bounding box center [352, 415] width 10 height 19
radio 10\%\) "true"
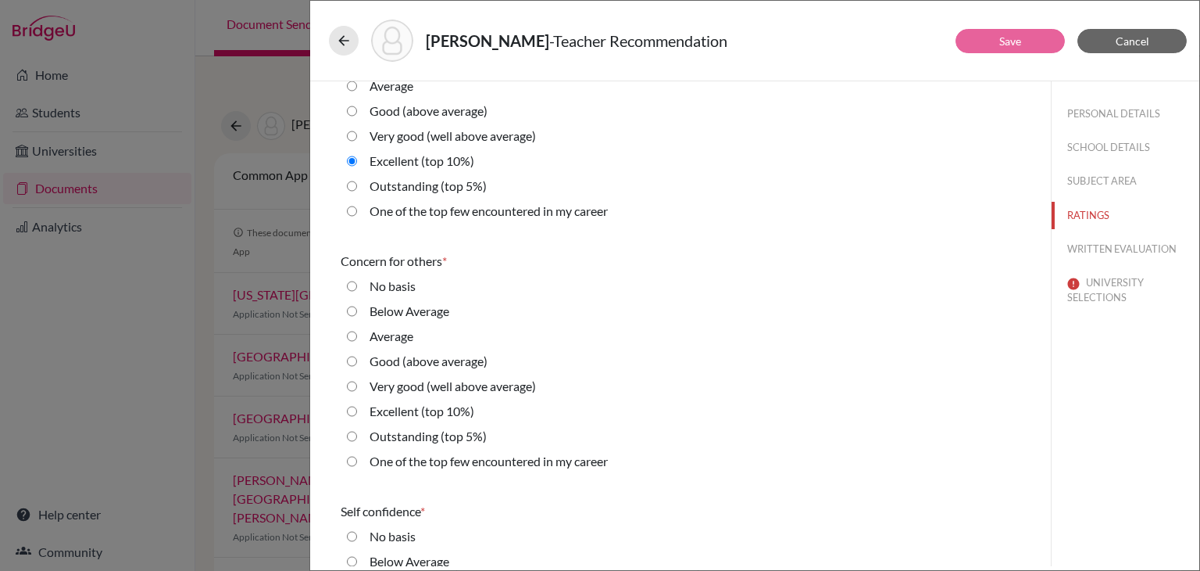
click at [352, 413] on 10\%\) "Excellent (top 10%)" at bounding box center [352, 411] width 10 height 19
radio 10\%\) "true"
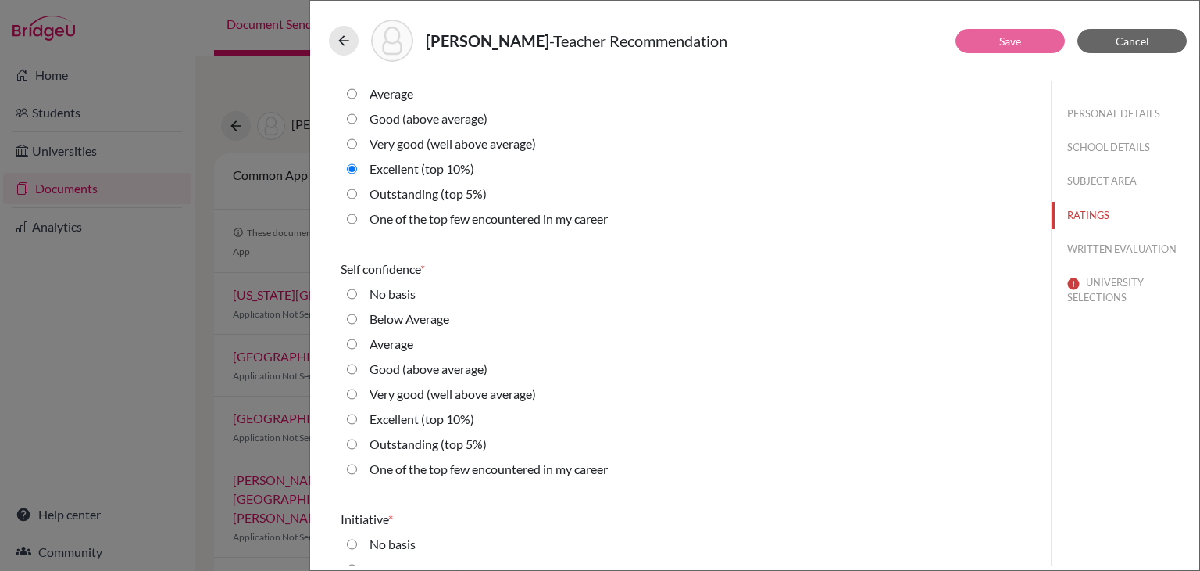
click at [352, 415] on 10\%\) "Excellent (top 10%)" at bounding box center [352, 419] width 10 height 19
radio 10\%\) "true"
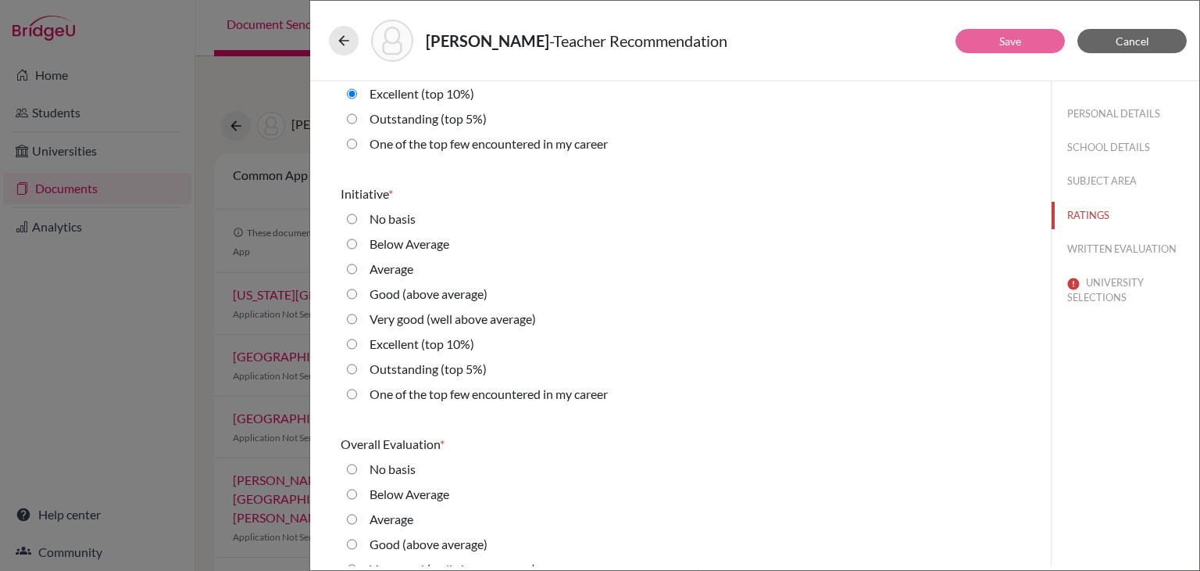
scroll to position [3404, 0]
click at [349, 347] on 10\%\) "Excellent (top 10%)" at bounding box center [352, 343] width 10 height 19
radio 10\%\) "true"
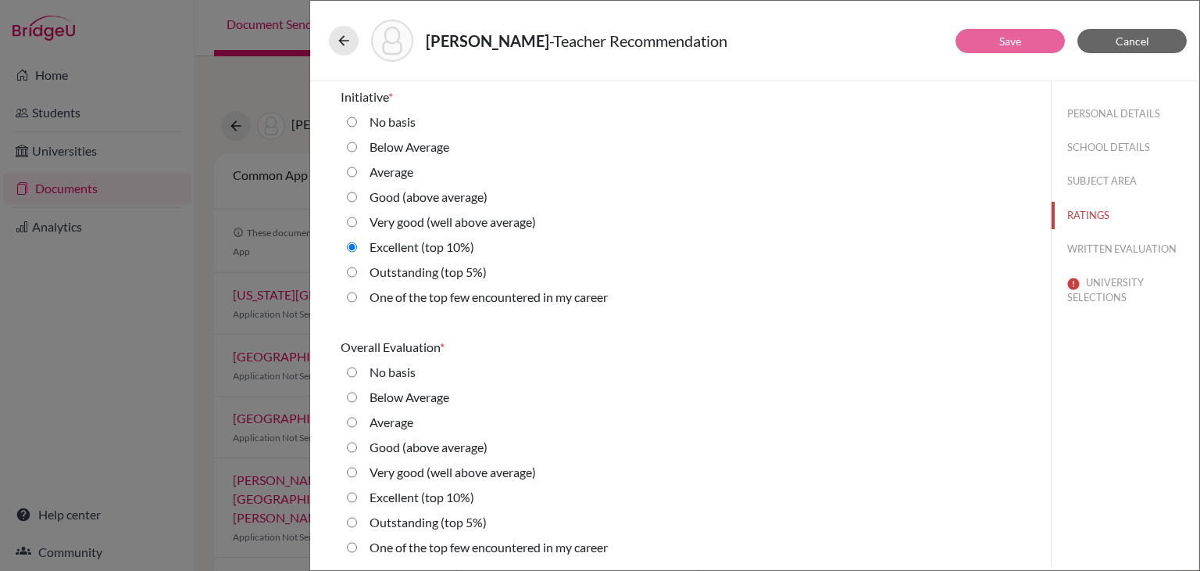
scroll to position [3504, 0]
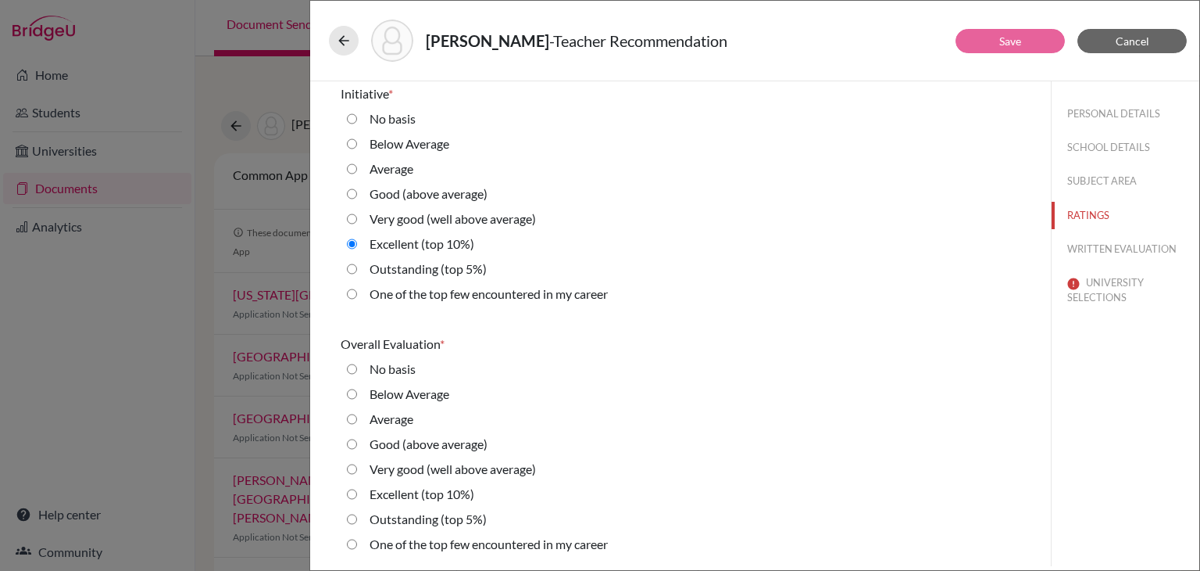
click at [349, 496] on 10\%\) "Excellent (top 10%)" at bounding box center [352, 494] width 10 height 19
radio 10\%\) "true"
click at [1109, 249] on button "WRITTEN EVALUATION" at bounding box center [1126, 248] width 148 height 27
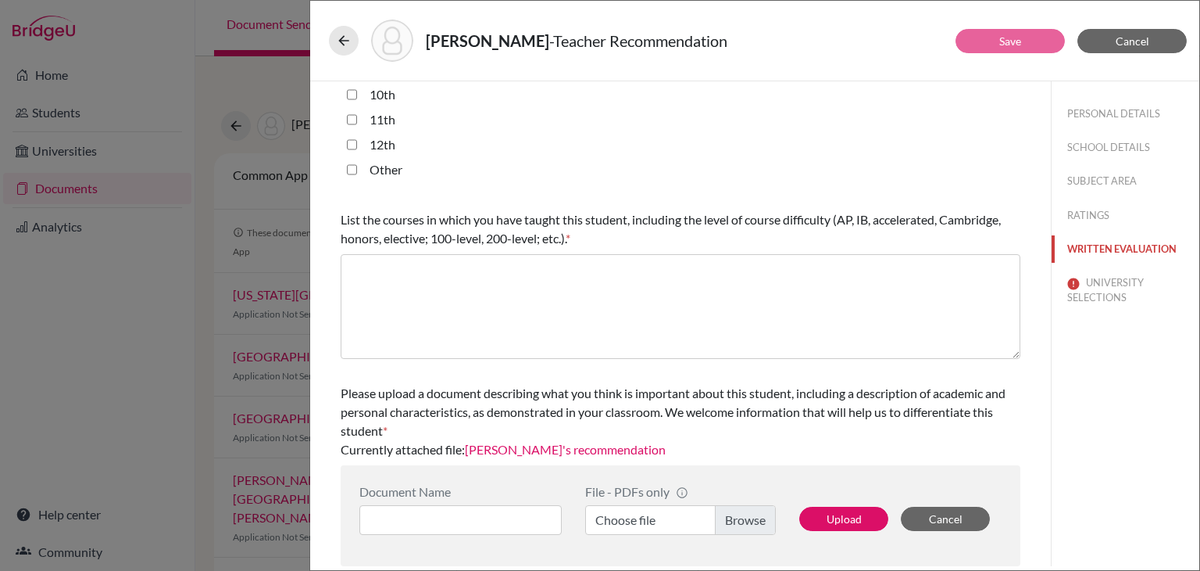
scroll to position [0, 0]
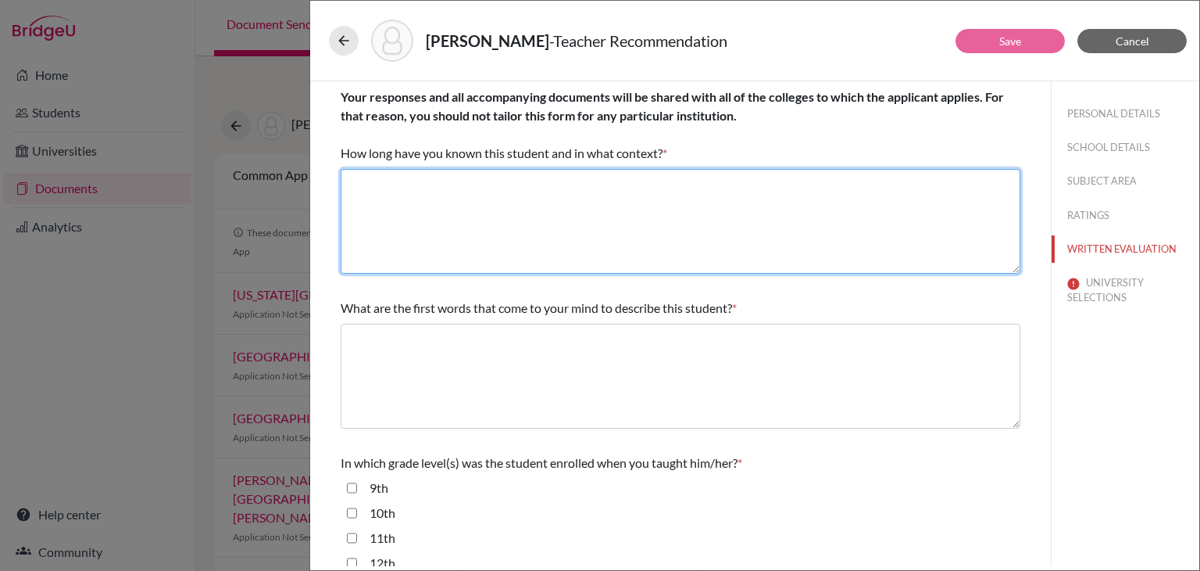
click at [661, 229] on textarea at bounding box center [681, 221] width 680 height 105
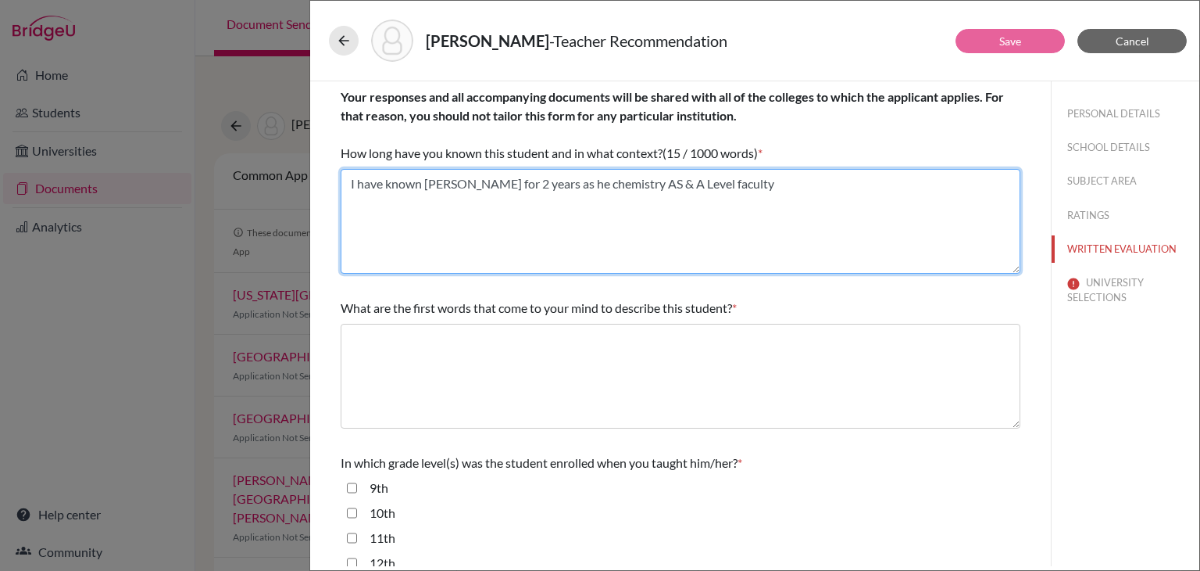
type textarea "I have known Aadya for 2 years as he chemistry AS & A Level faculty"
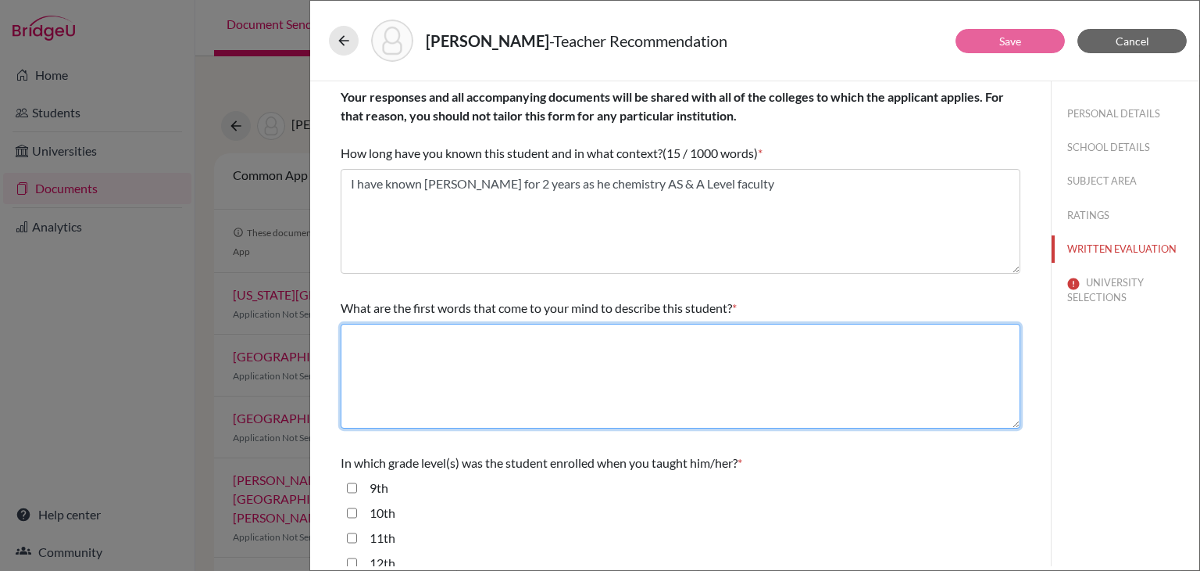
click at [666, 342] on textarea at bounding box center [681, 376] width 680 height 105
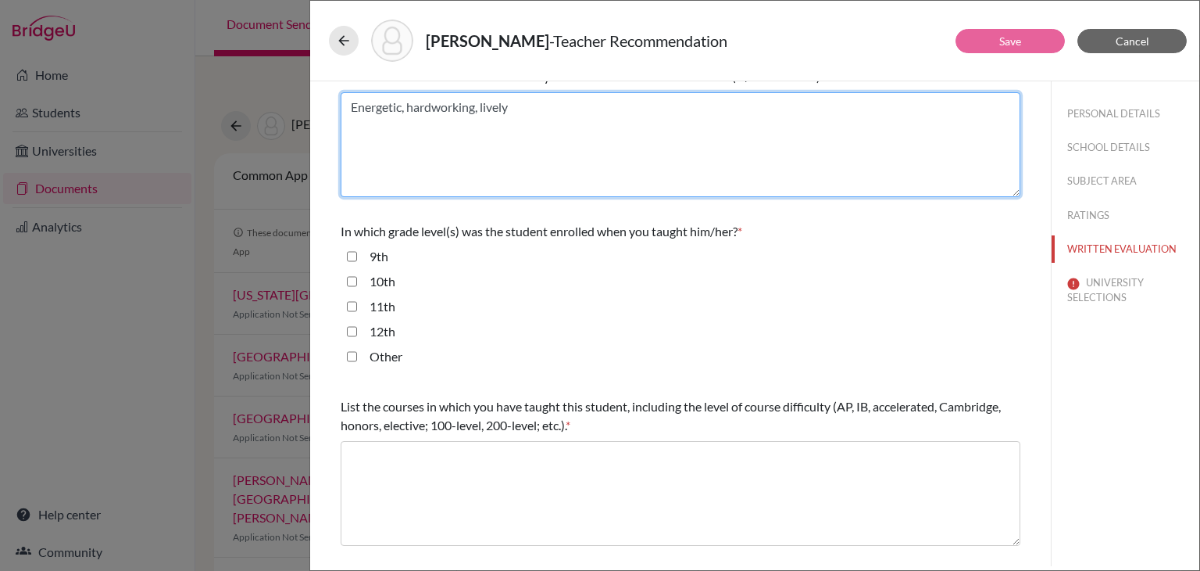
scroll to position [241, 0]
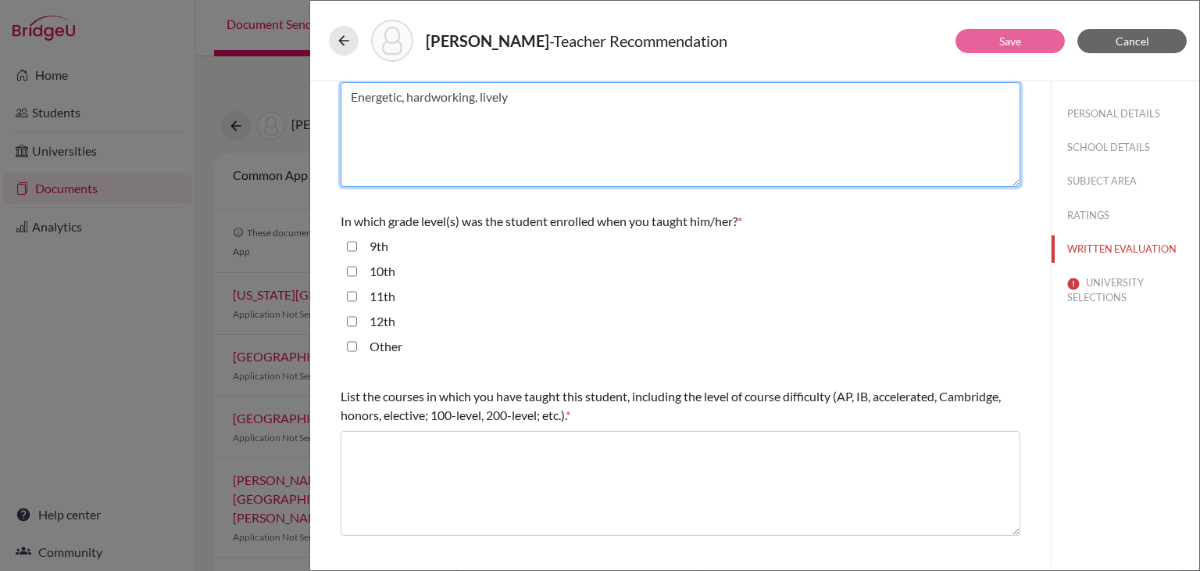
type textarea "Energetic, hardworking, lively"
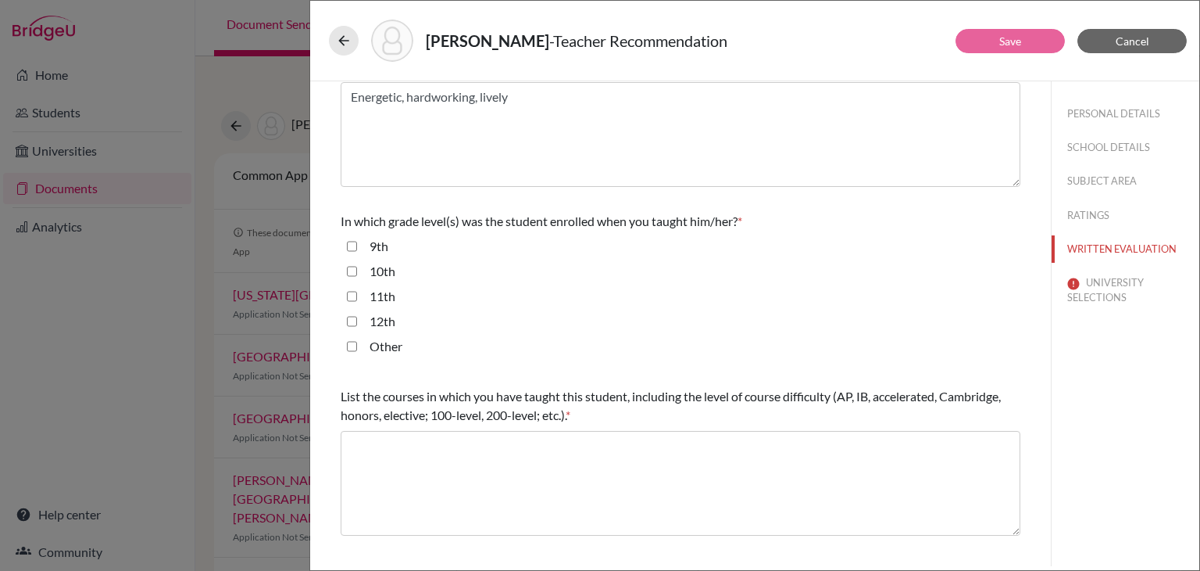
click at [356, 295] on input "11th" at bounding box center [352, 296] width 10 height 19
checkbox input "true"
click at [355, 319] on input "12th" at bounding box center [352, 321] width 10 height 19
checkbox input "true"
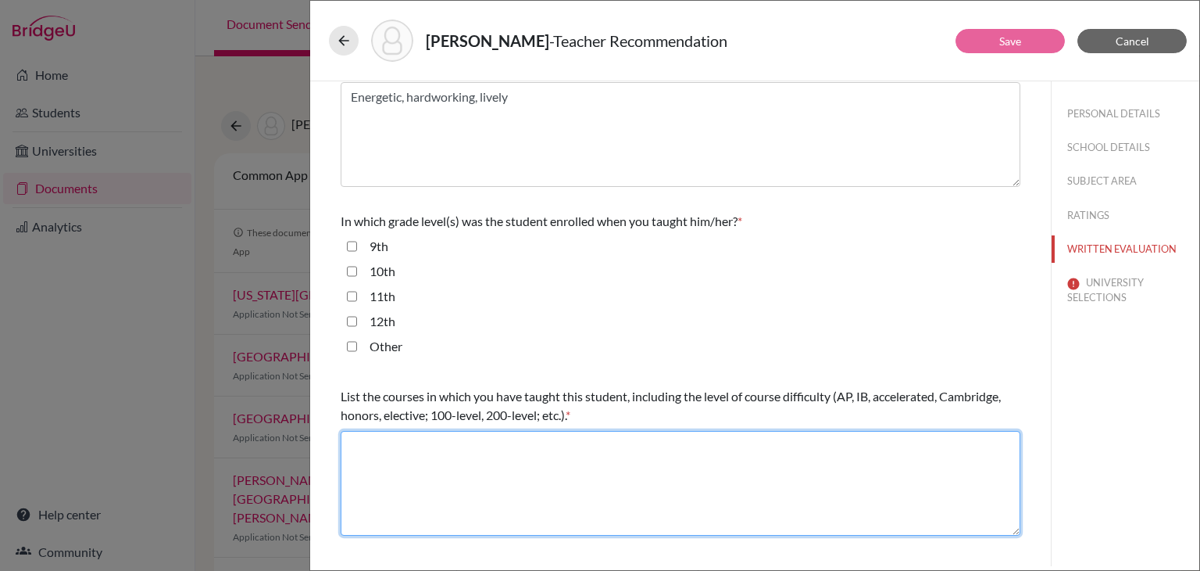
click at [524, 470] on textarea at bounding box center [681, 483] width 680 height 105
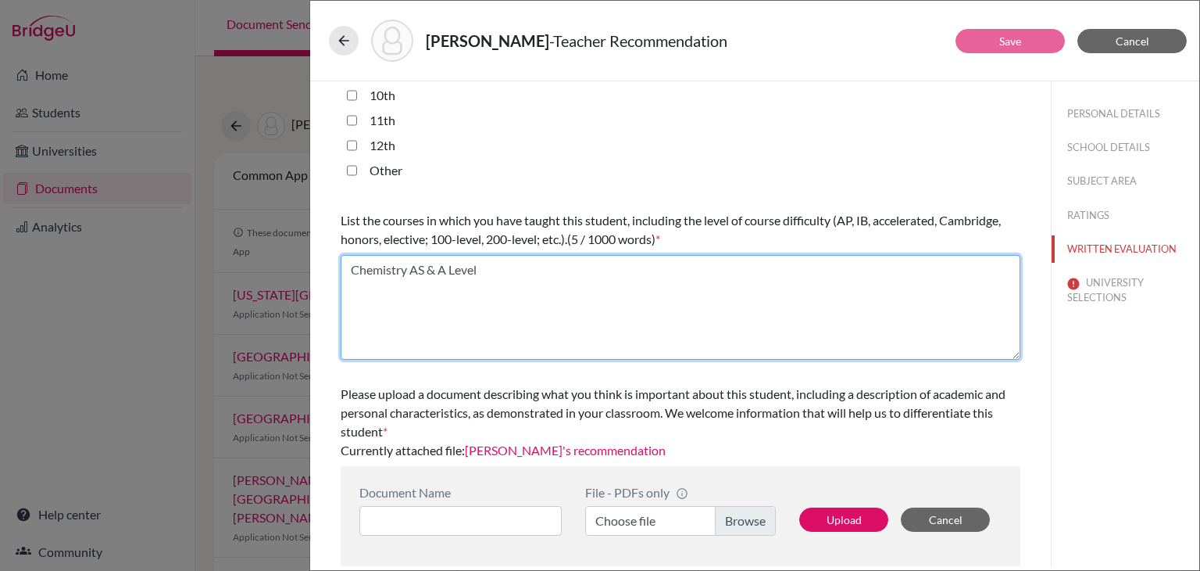
scroll to position [413, 0]
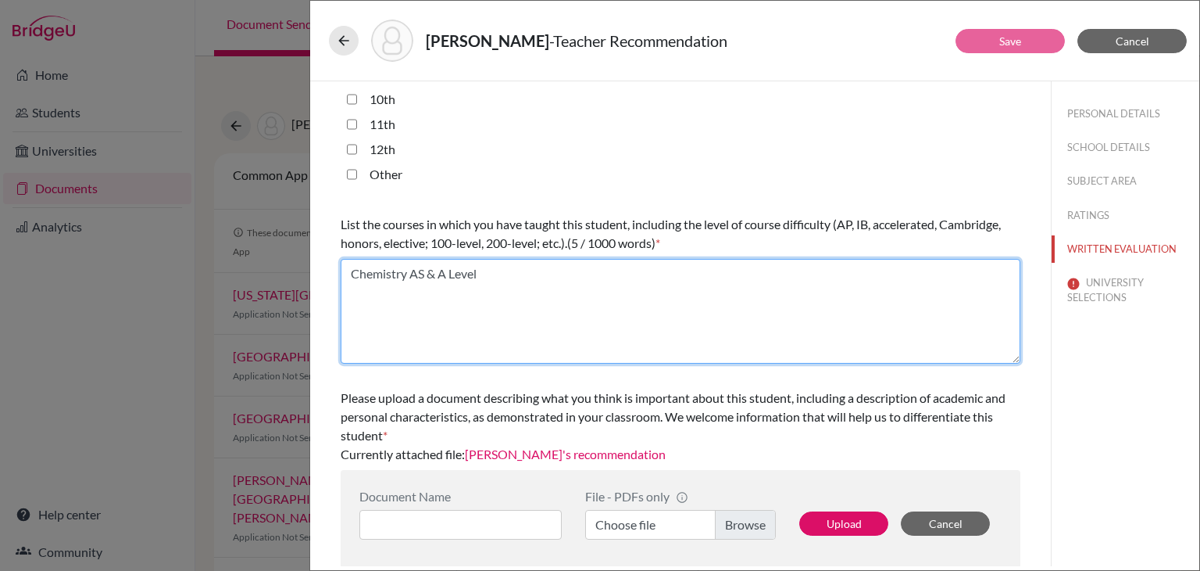
type textarea "Chemistry AS & A Level"
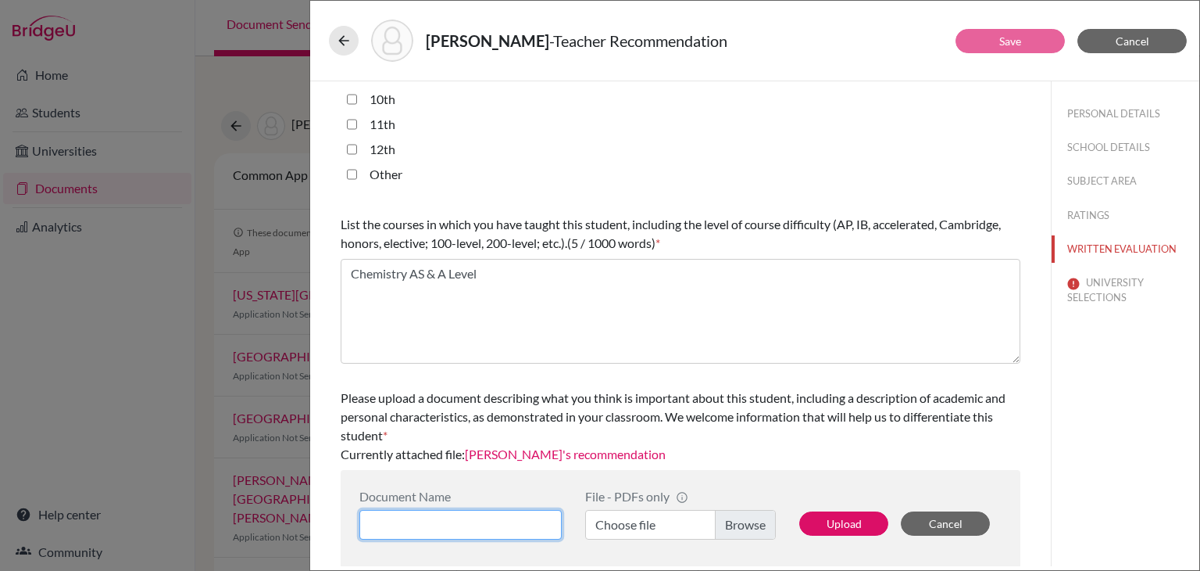
click at [509, 522] on input at bounding box center [460, 525] width 202 height 30
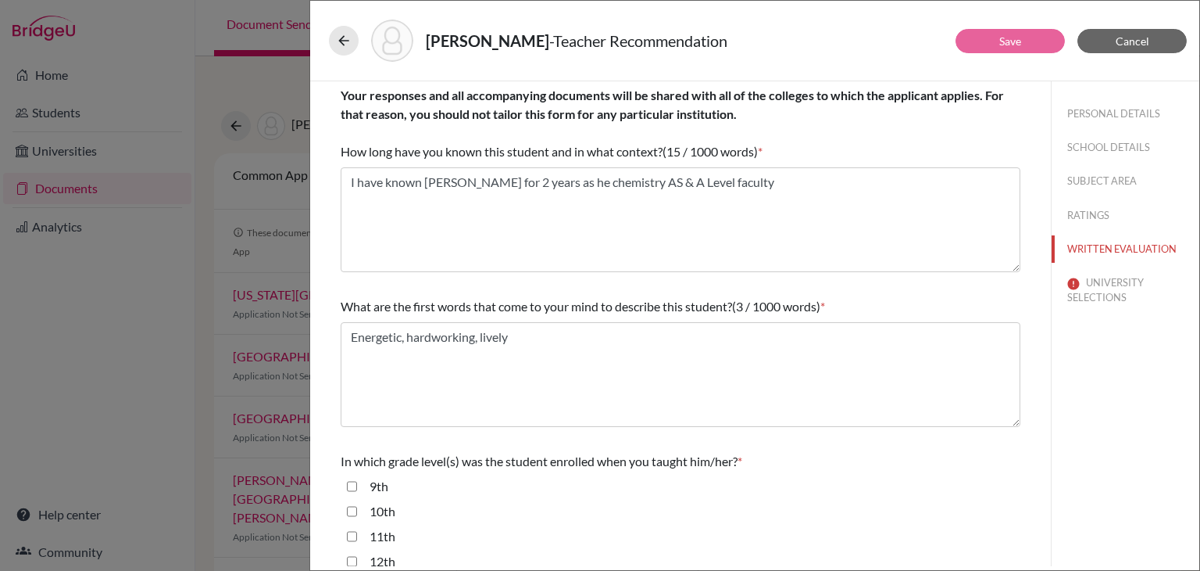
scroll to position [3, 0]
click at [1111, 287] on button "UNIVERSITY SELECTIONS" at bounding box center [1126, 290] width 148 height 42
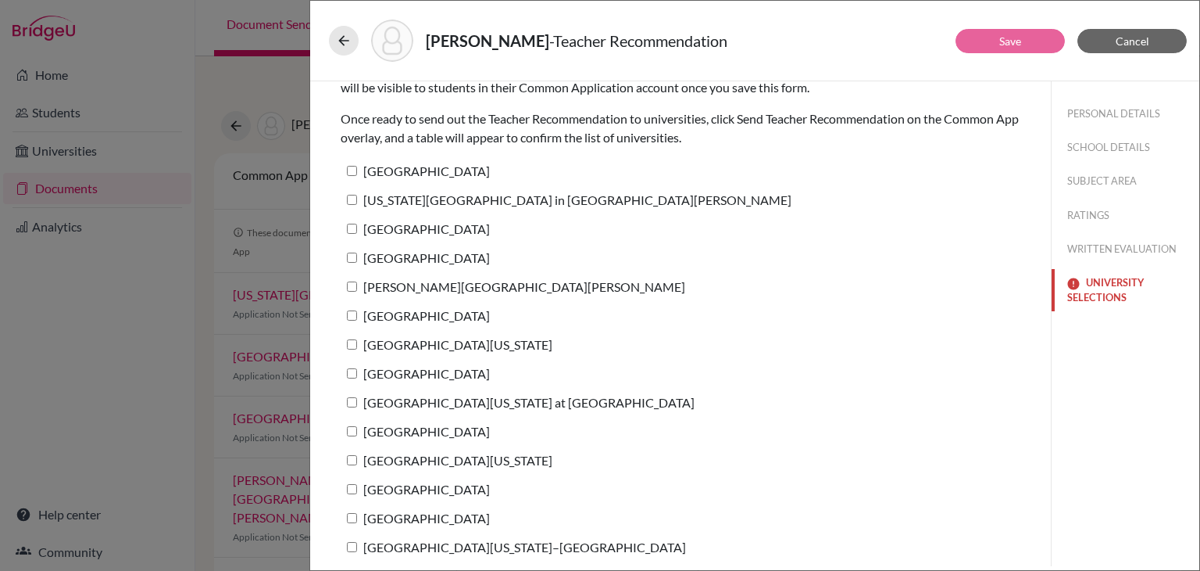
scroll to position [60, 0]
click at [353, 254] on input "Rice University" at bounding box center [352, 257] width 10 height 10
checkbox input "true"
click at [1021, 44] on link "Save" at bounding box center [1011, 40] width 22 height 13
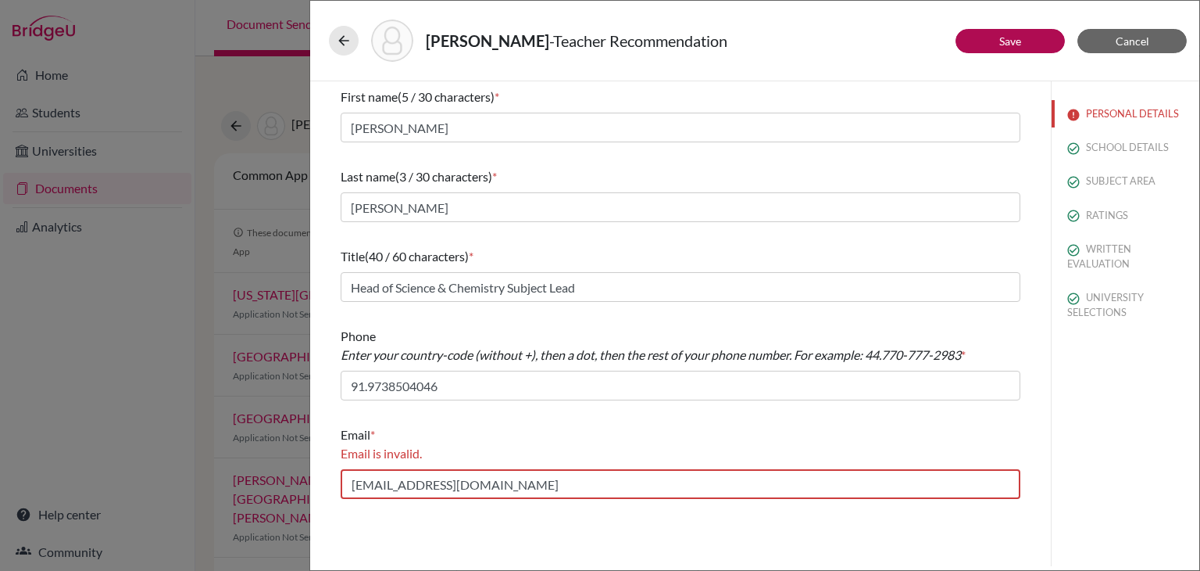
scroll to position [0, 0]
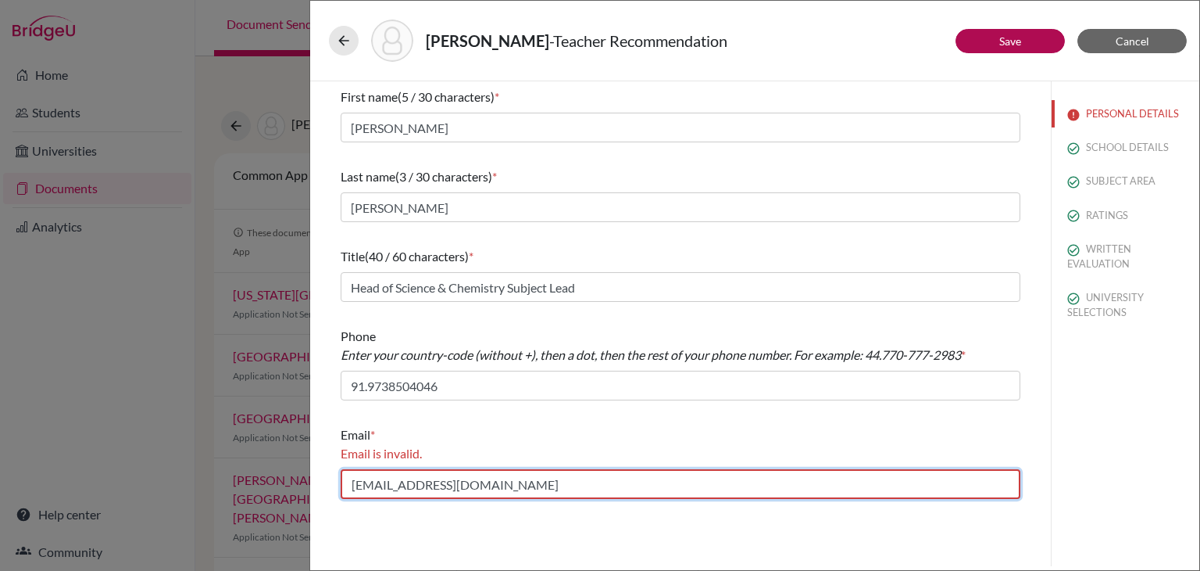
click at [352, 484] on input "maryp@inventureacademy.com" at bounding box center [681, 484] width 680 height 30
click at [524, 484] on input "maryp@inventureacademy.com" at bounding box center [681, 484] width 680 height 30
click at [351, 486] on input "maryp@inventureacademy.com" at bounding box center [681, 484] width 680 height 30
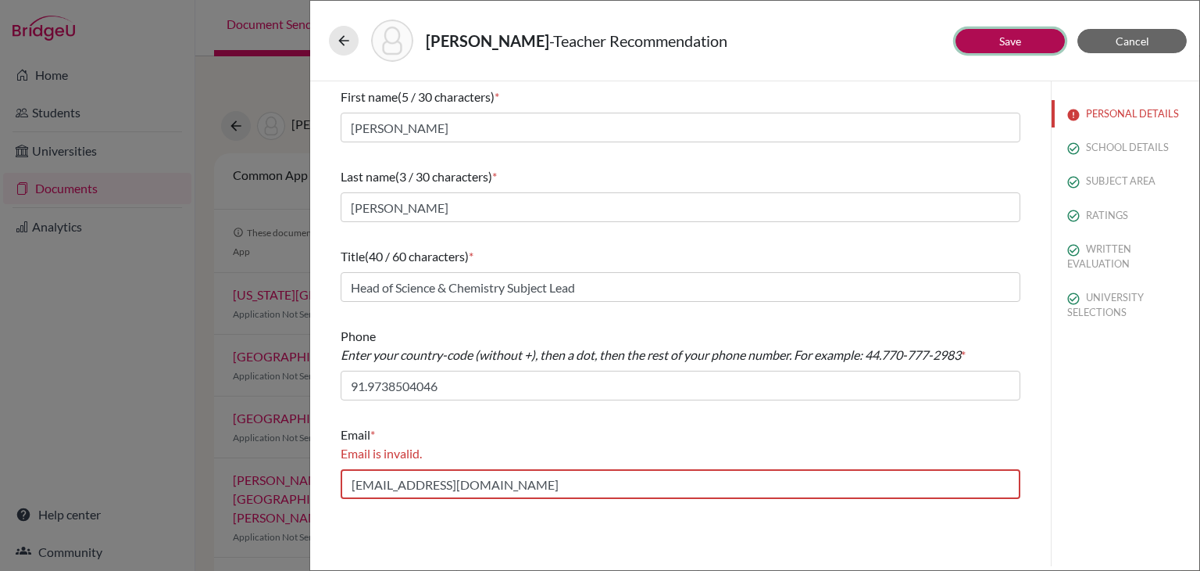
click at [1016, 44] on link "Save" at bounding box center [1011, 40] width 22 height 13
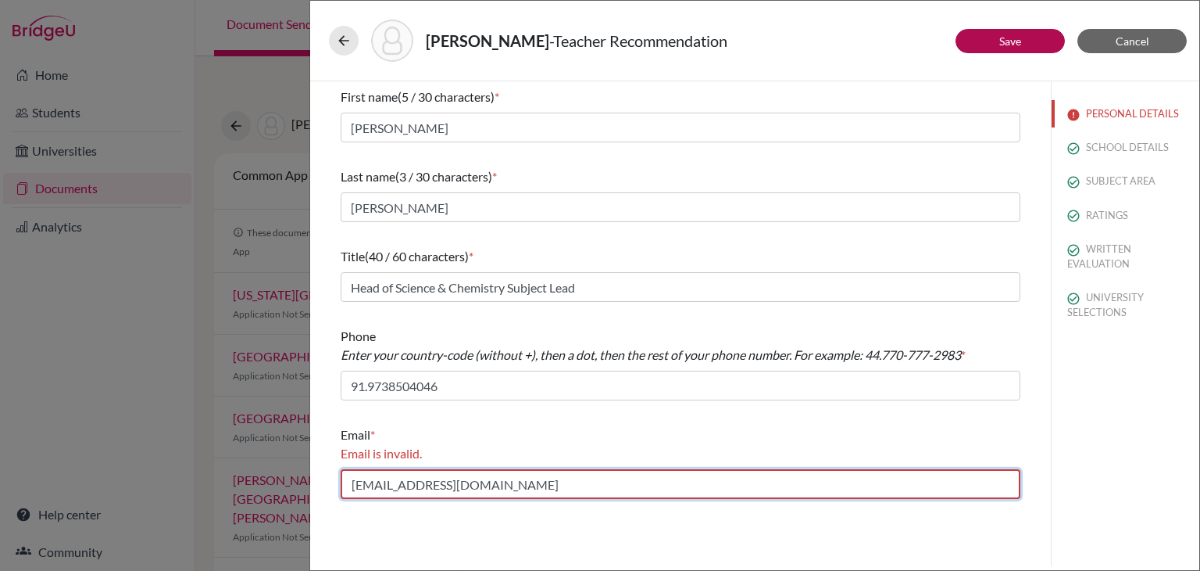
click at [565, 485] on input "maryp@inventureacademy.com" at bounding box center [681, 484] width 680 height 30
drag, startPoint x: 553, startPoint y: 485, endPoint x: 288, endPoint y: 499, distance: 265.3
click at [288, 499] on div "Salwan, Aadya - Teacher Recommendation Save Cancel First name (5 / 30 character…" at bounding box center [600, 285] width 1200 height 571
click at [550, 490] on input "maryp@inventureacademy.com" at bounding box center [681, 484] width 680 height 30
drag, startPoint x: 539, startPoint y: 487, endPoint x: 313, endPoint y: 485, distance: 226.7
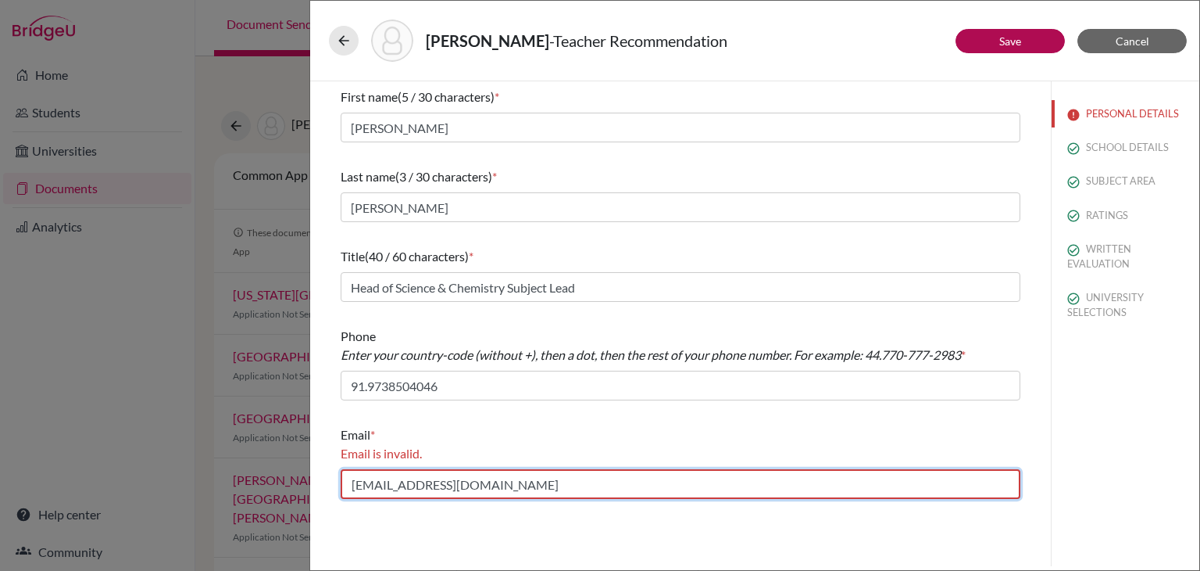
click at [313, 485] on div "First name (5 / 30 characters) * Mary Last name (3 / 30 characters) * Raj Title…" at bounding box center [680, 323] width 741 height 485
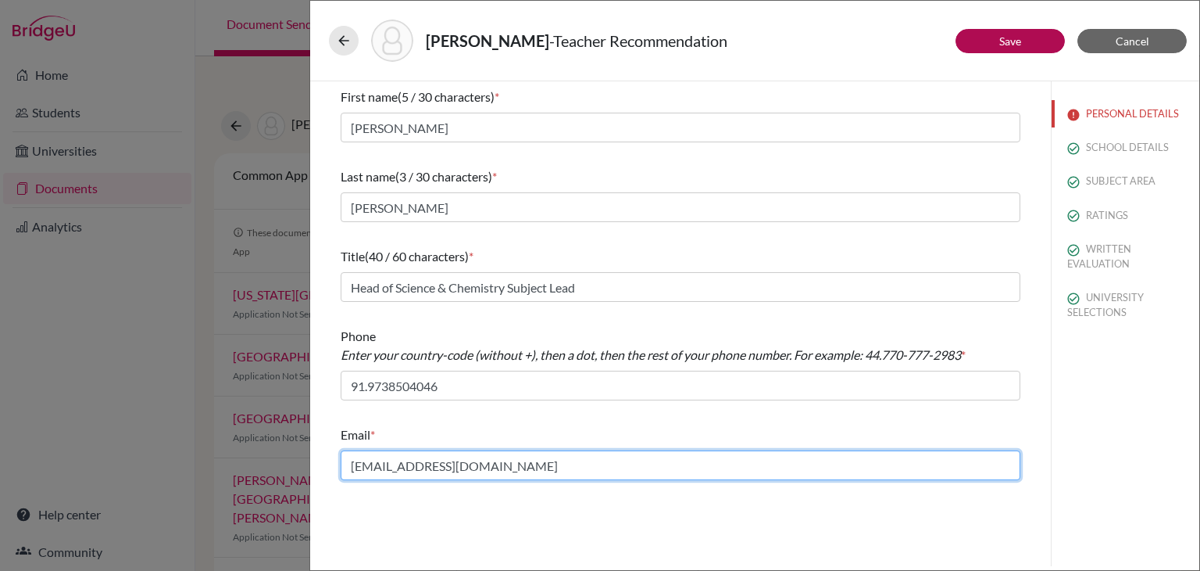
type input "maryp@inventureacademy.com"
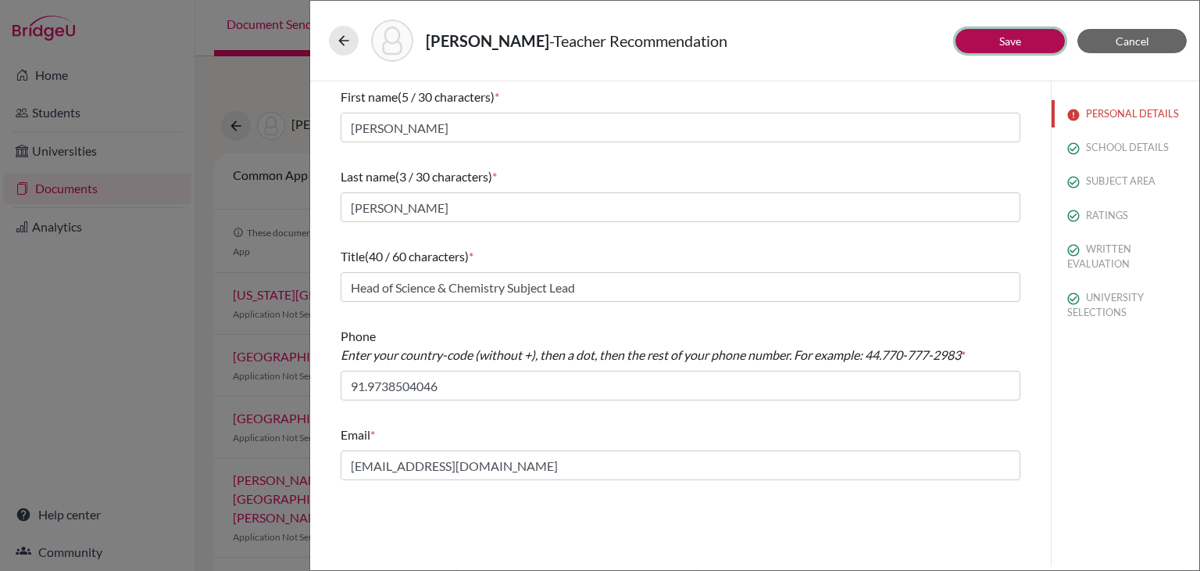
click at [1015, 34] on link "Save" at bounding box center [1011, 40] width 22 height 13
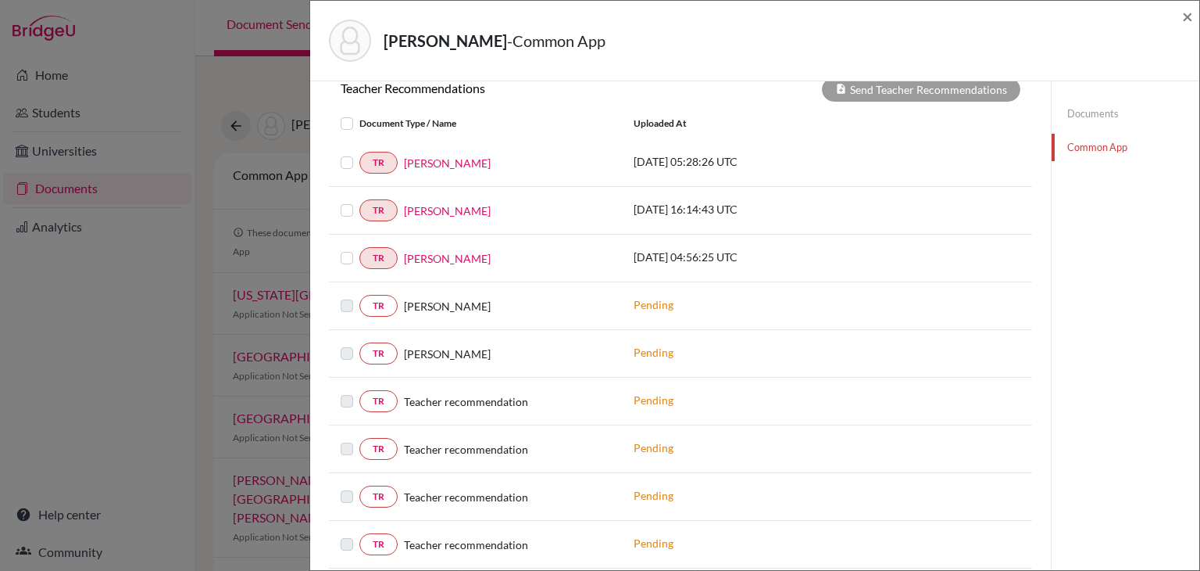
scroll to position [660, 0]
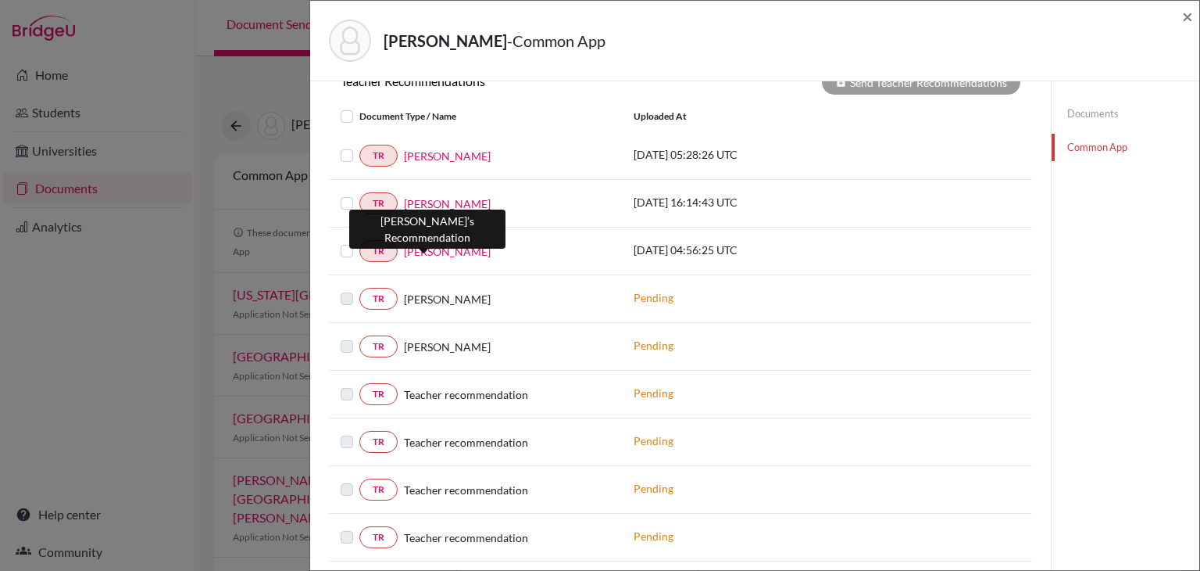
click at [438, 247] on link "[PERSON_NAME]" at bounding box center [447, 251] width 87 height 16
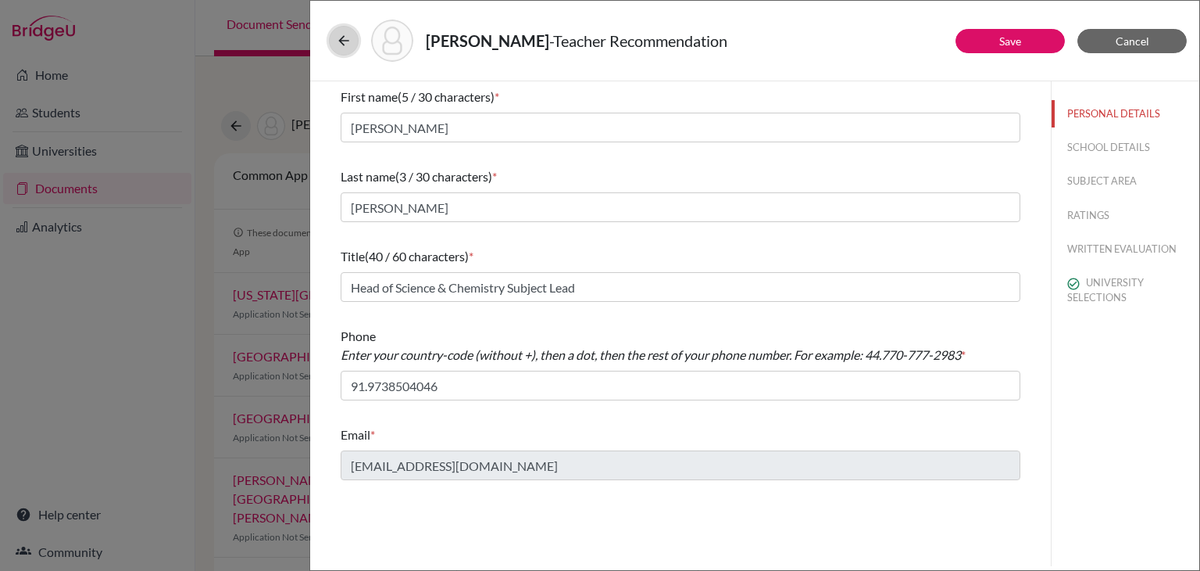
click at [340, 42] on icon at bounding box center [344, 41] width 16 height 16
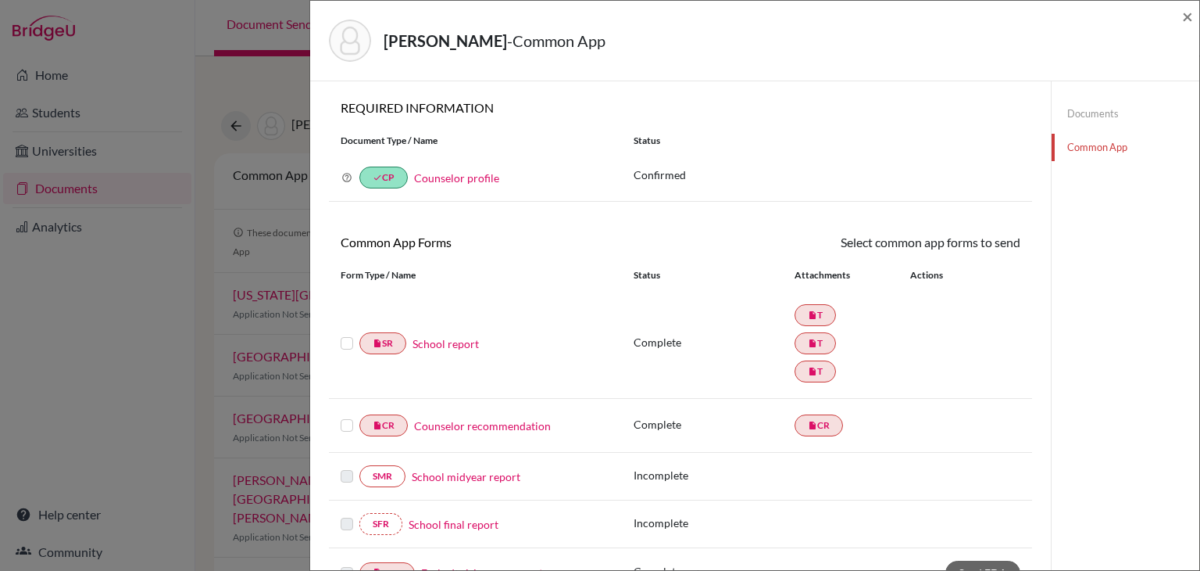
click at [1094, 114] on link "Documents" at bounding box center [1126, 113] width 148 height 27
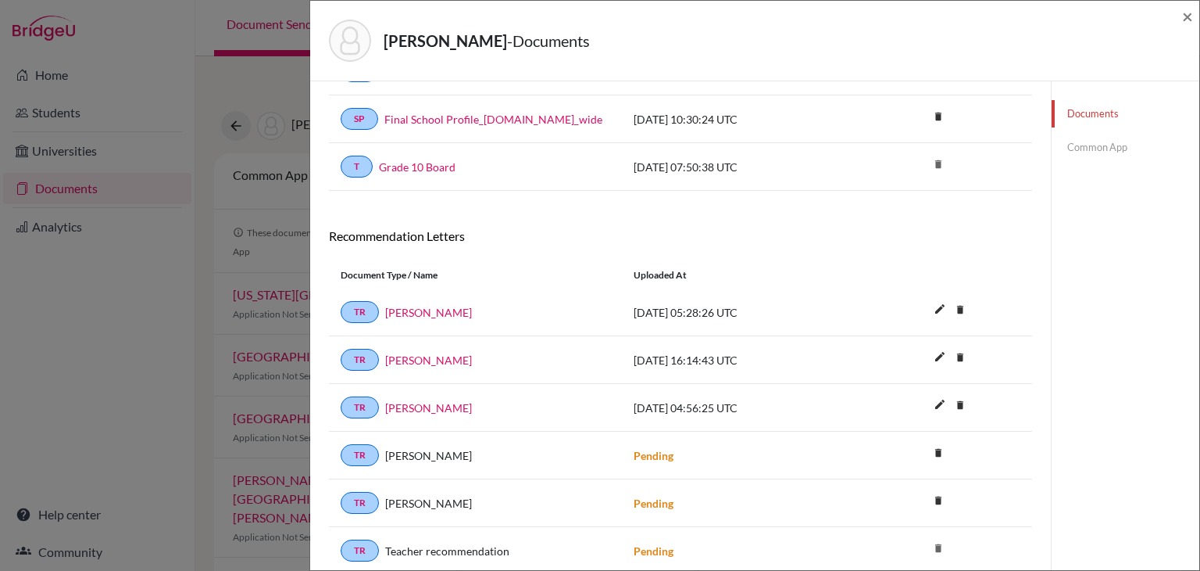
scroll to position [433, 0]
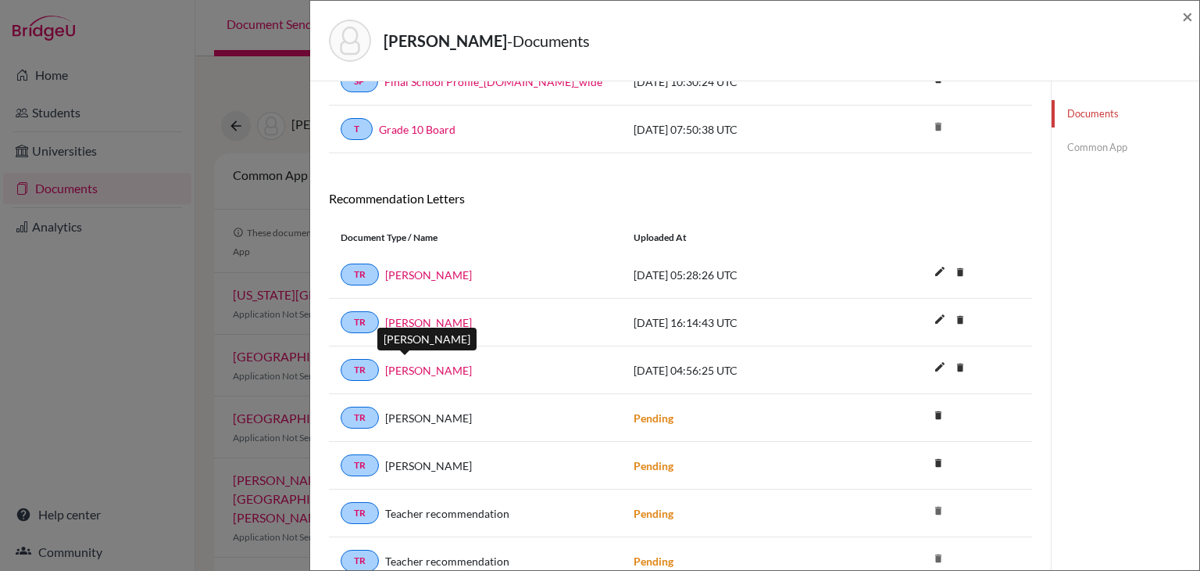
click at [415, 362] on link "[PERSON_NAME]" at bounding box center [428, 370] width 87 height 16
click at [1189, 17] on span "×" at bounding box center [1187, 16] width 11 height 23
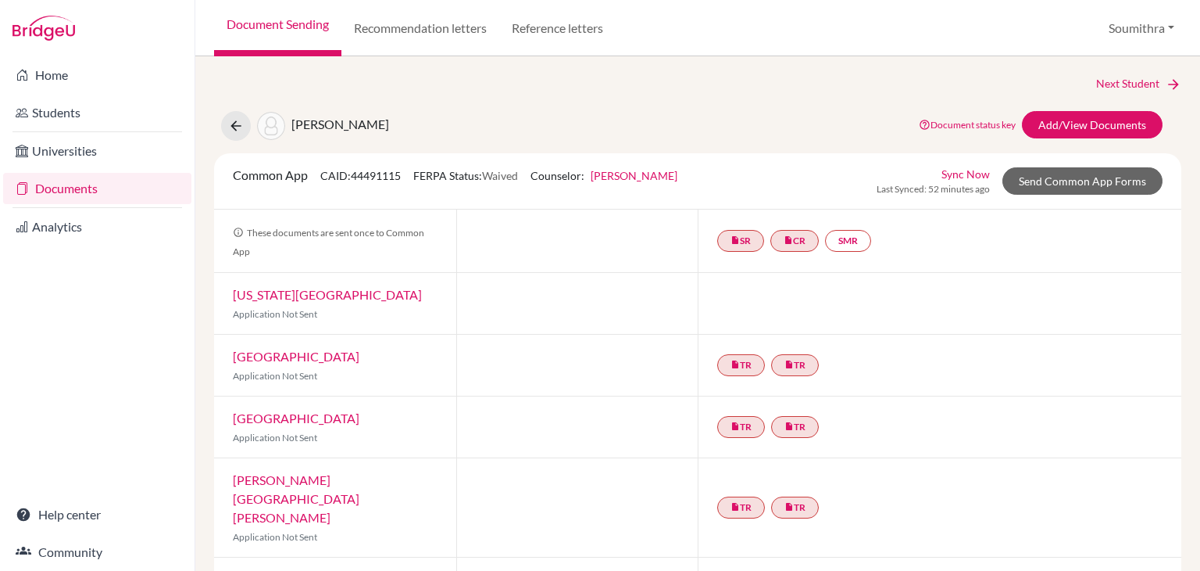
click at [94, 189] on link "Documents" at bounding box center [97, 188] width 188 height 31
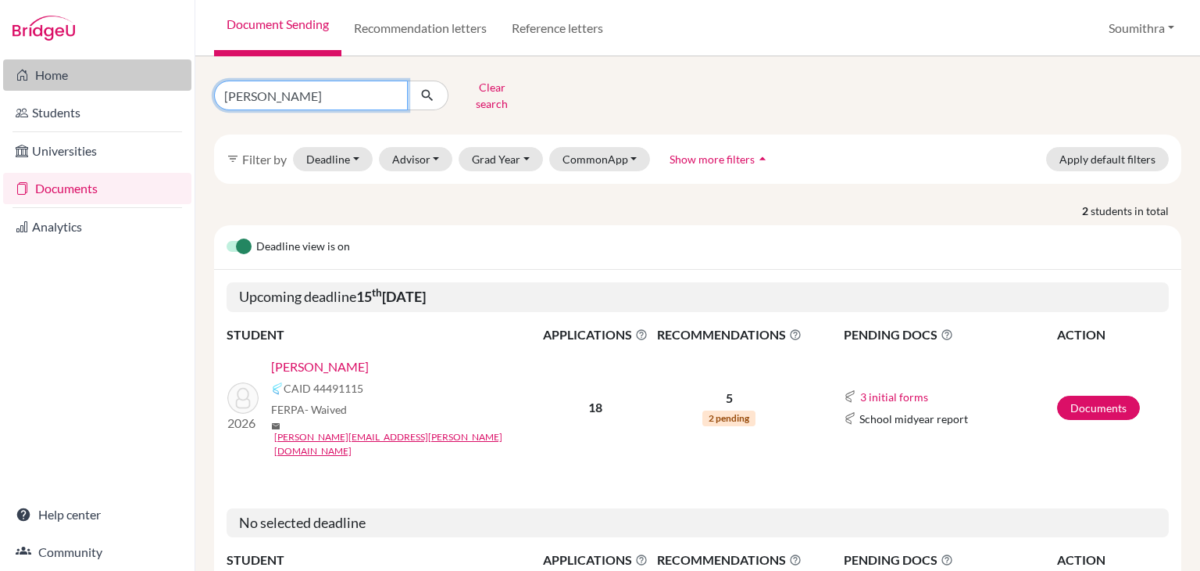
drag, startPoint x: 294, startPoint y: 91, endPoint x: 180, endPoint y: 82, distance: 114.4
click at [180, 82] on div "Home Students Universities Documents Analytics Help center Community Document S…" at bounding box center [600, 285] width 1200 height 571
type input "[PERSON_NAME]"
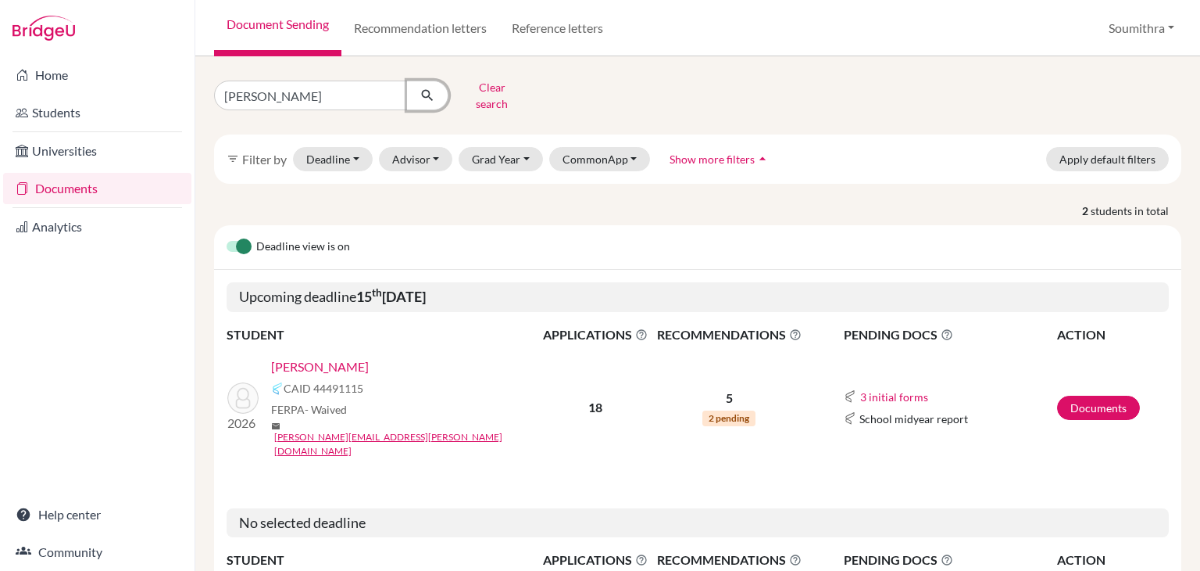
click at [434, 89] on icon "submit" at bounding box center [428, 96] width 16 height 16
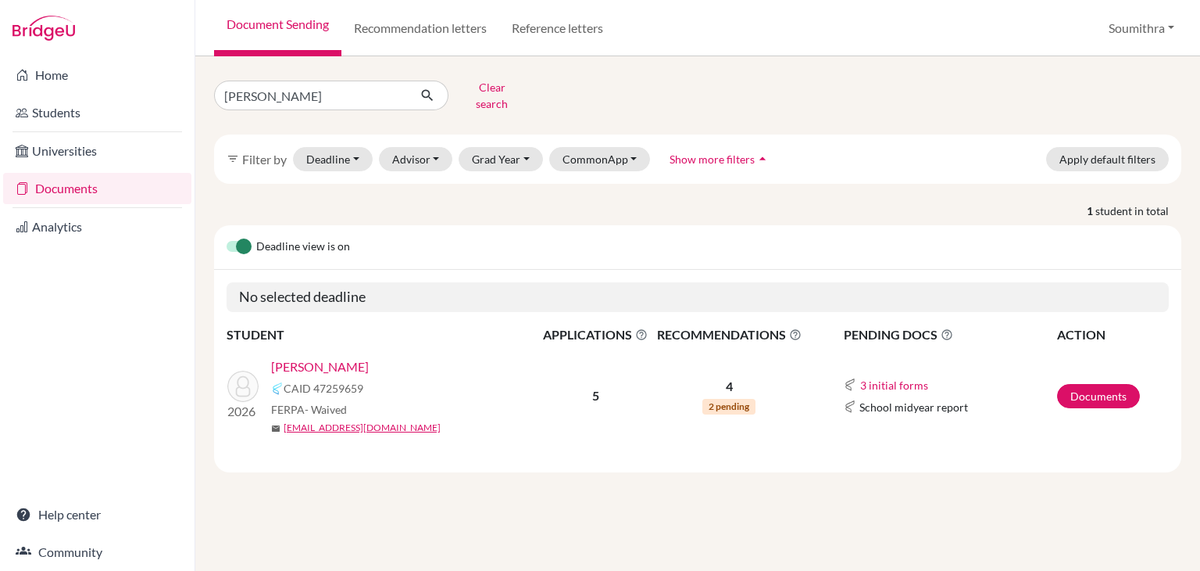
click at [338, 357] on link "[PERSON_NAME]" at bounding box center [320, 366] width 98 height 19
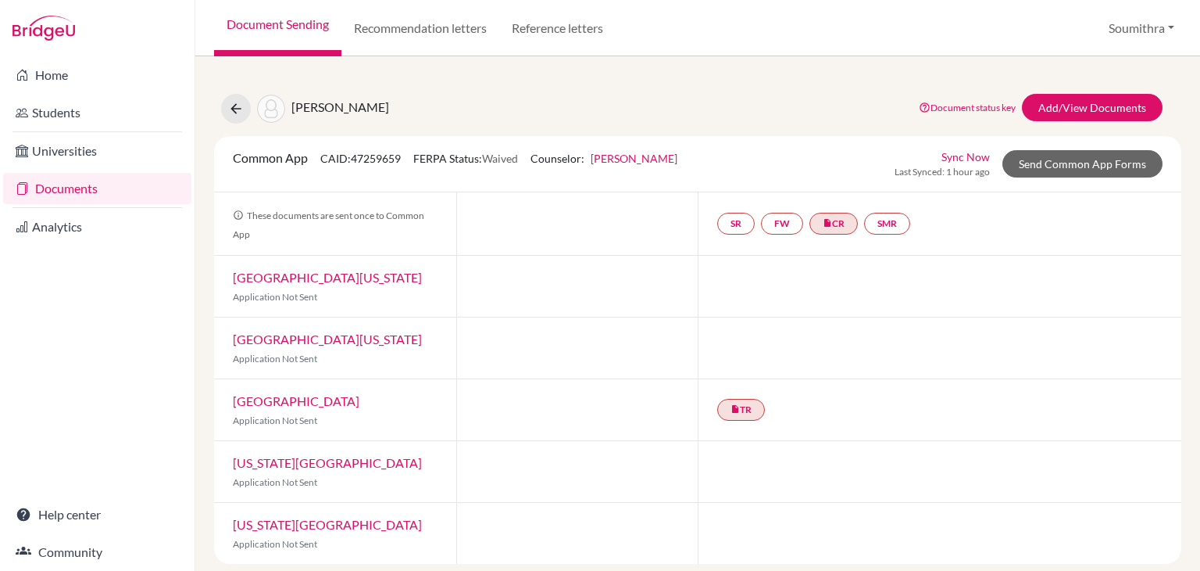
click at [982, 156] on link "Sync Now" at bounding box center [966, 156] width 48 height 16
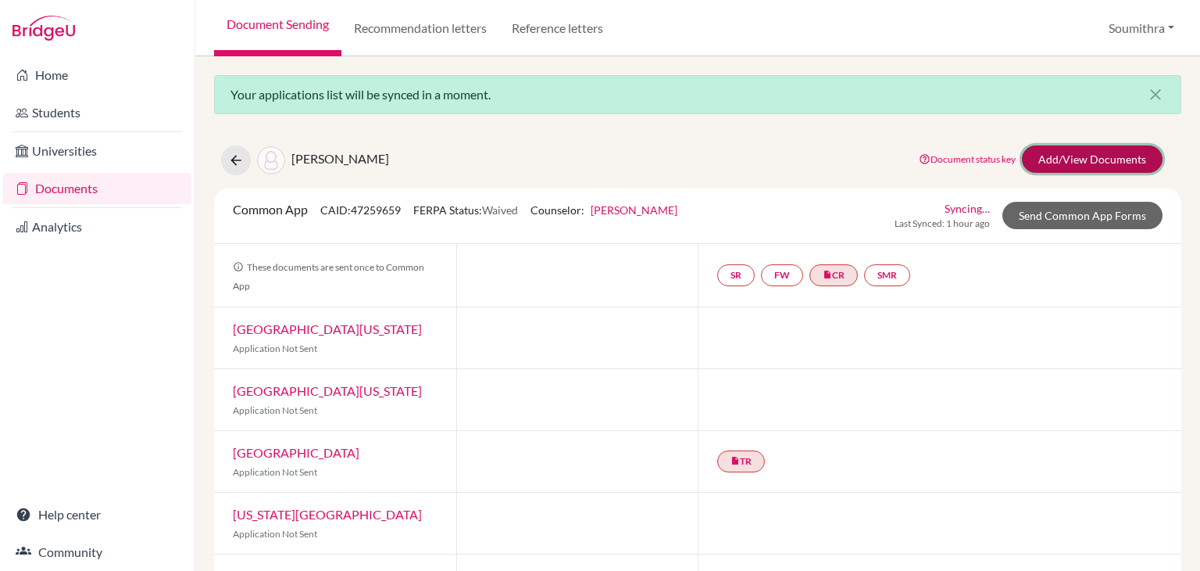
click at [1078, 164] on link "Add/View Documents" at bounding box center [1092, 158] width 141 height 27
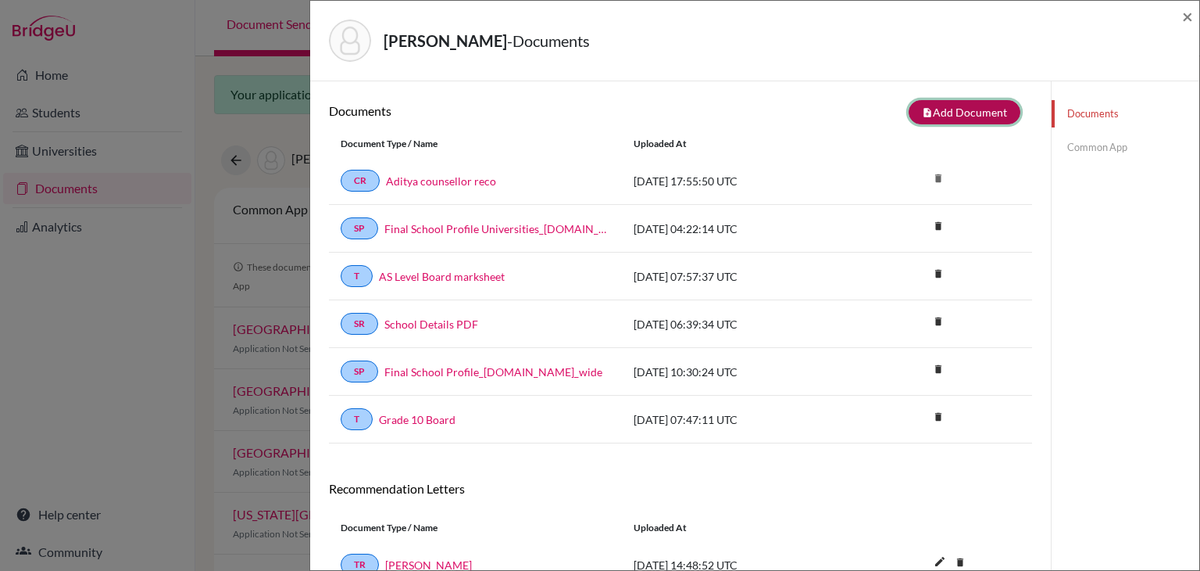
click at [959, 116] on button "note_add Add Document" at bounding box center [965, 112] width 112 height 24
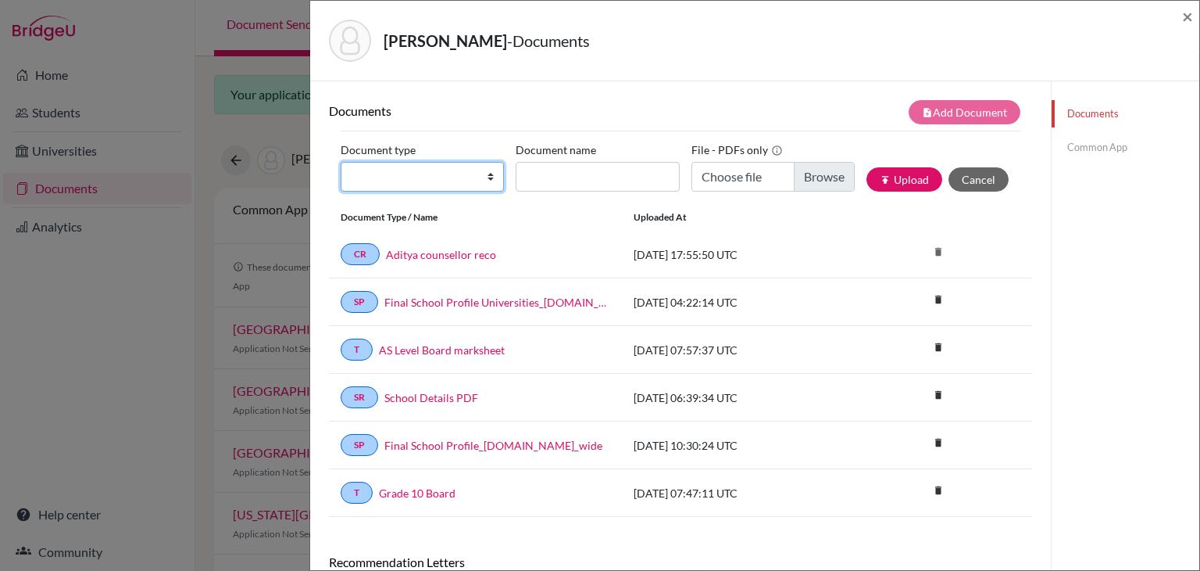
click at [438, 190] on select "Change explanation for Common App reports Counselor recommendation Internationa…" at bounding box center [422, 177] width 163 height 30
select select "5"
click at [341, 162] on select "Change explanation for Common App reports Counselor recommendation Internationa…" at bounding box center [422, 177] width 163 height 30
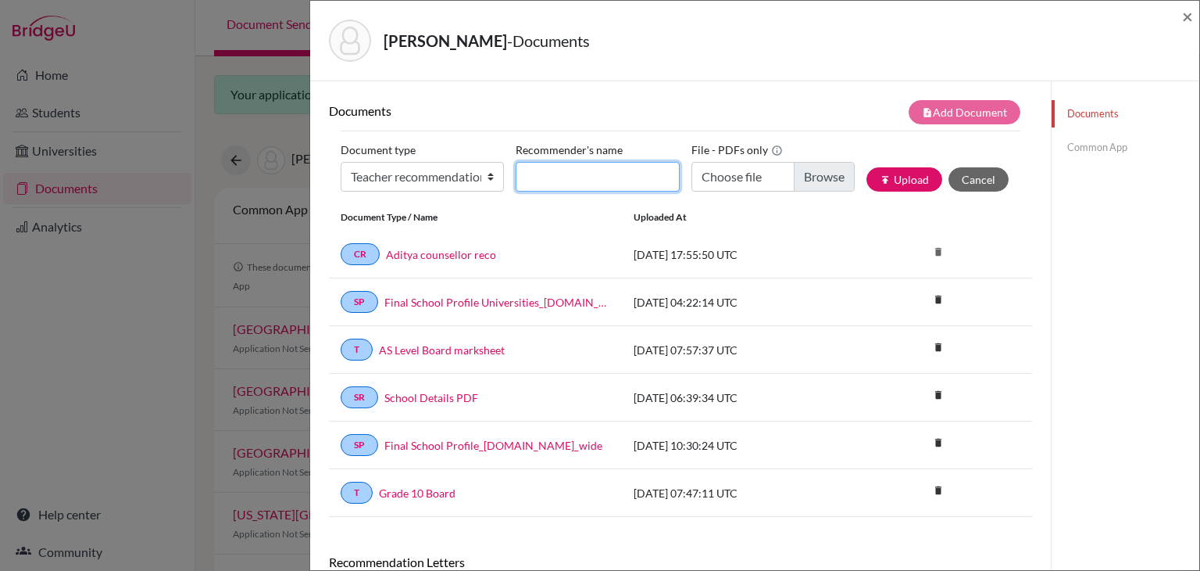
click at [549, 181] on input "Recommender's name" at bounding box center [597, 177] width 163 height 30
type input "[PERSON_NAME]"
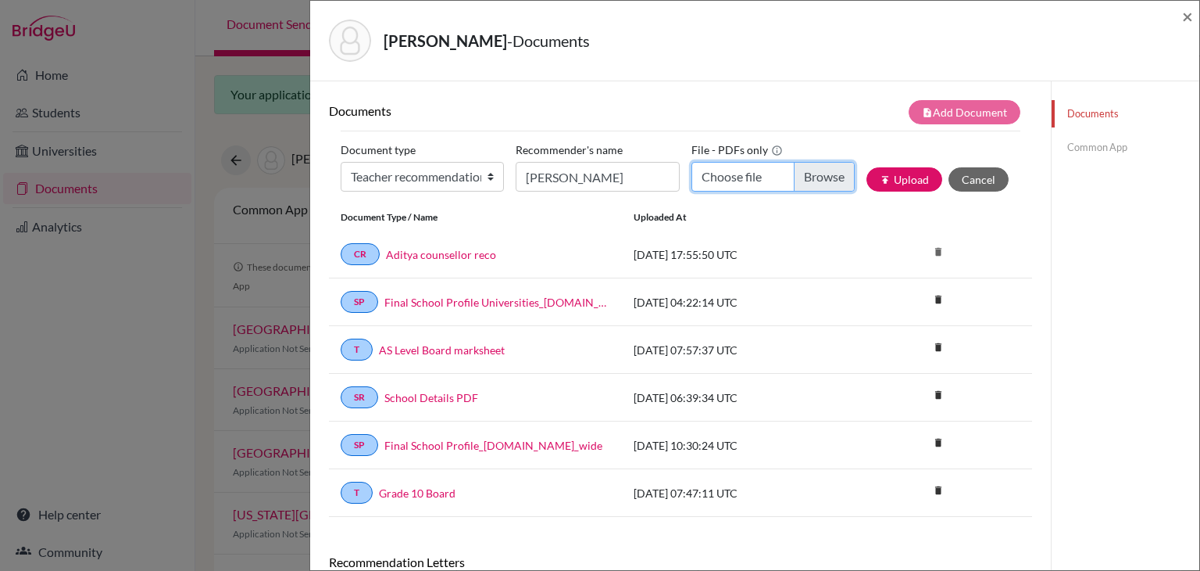
click at [767, 176] on input "Choose file" at bounding box center [773, 177] width 163 height 30
type input "C:\fakepath\Aditya Chemistry LOR (1).pdf"
click at [914, 177] on button "publish Upload" at bounding box center [905, 179] width 76 height 24
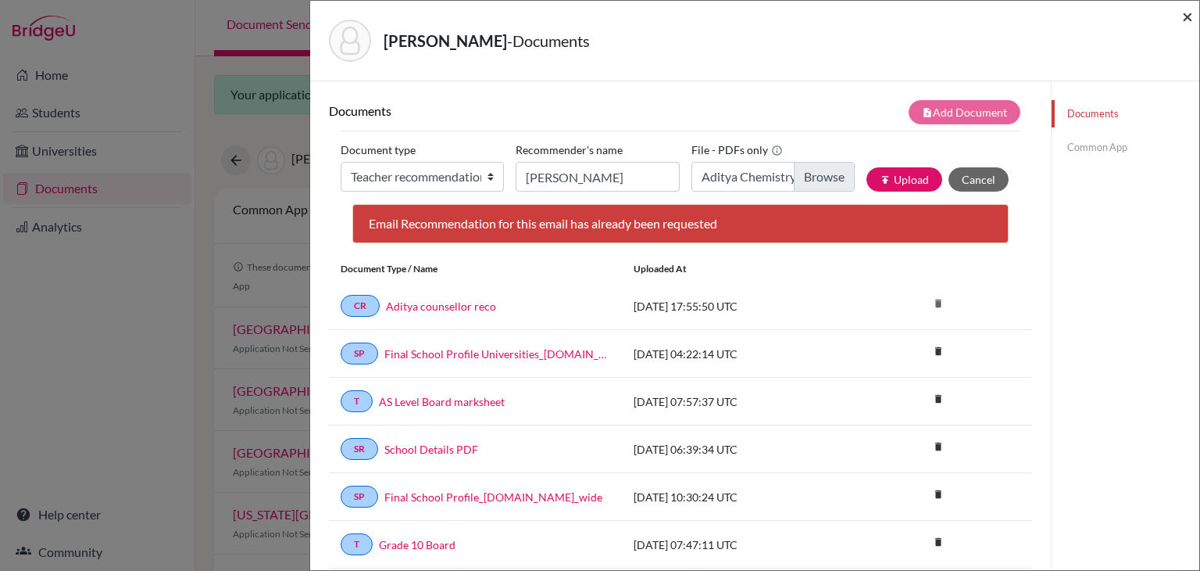
click at [1186, 16] on span "×" at bounding box center [1187, 16] width 11 height 23
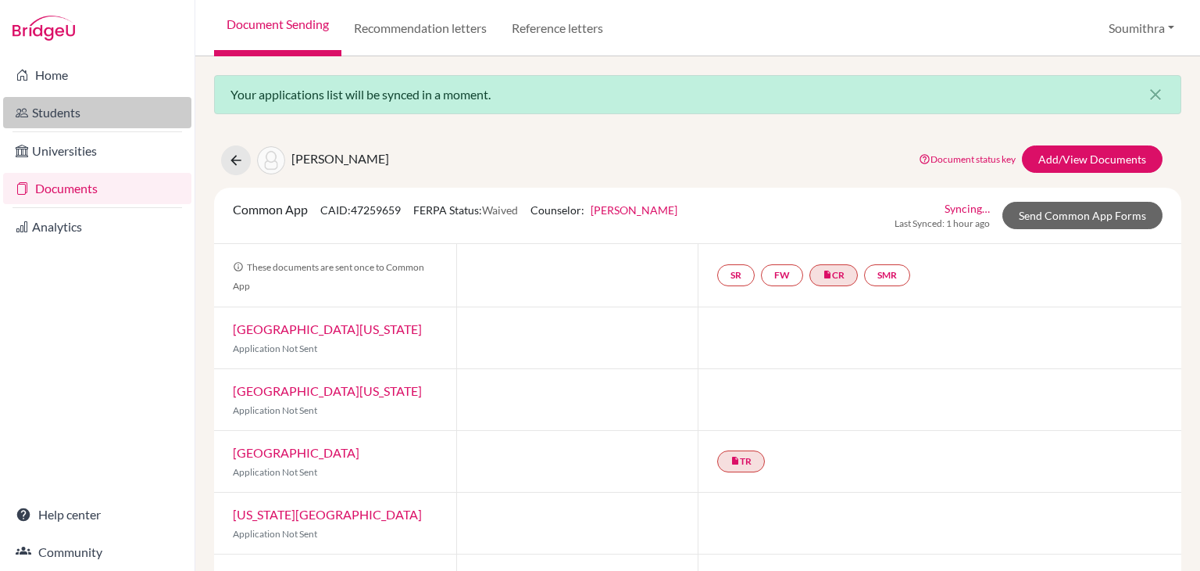
click at [121, 110] on link "Students" at bounding box center [97, 112] width 188 height 31
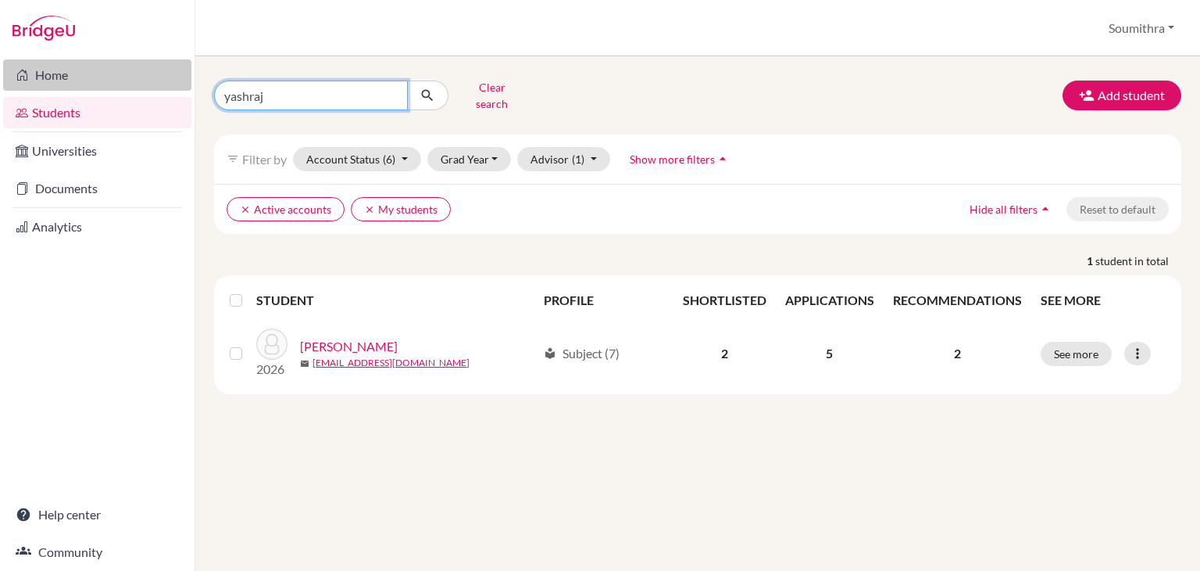
drag, startPoint x: 299, startPoint y: 96, endPoint x: 182, endPoint y: 84, distance: 117.0
click at [182, 84] on div "Home Students Universities Documents Analytics Help center Community Students o…" at bounding box center [600, 285] width 1200 height 571
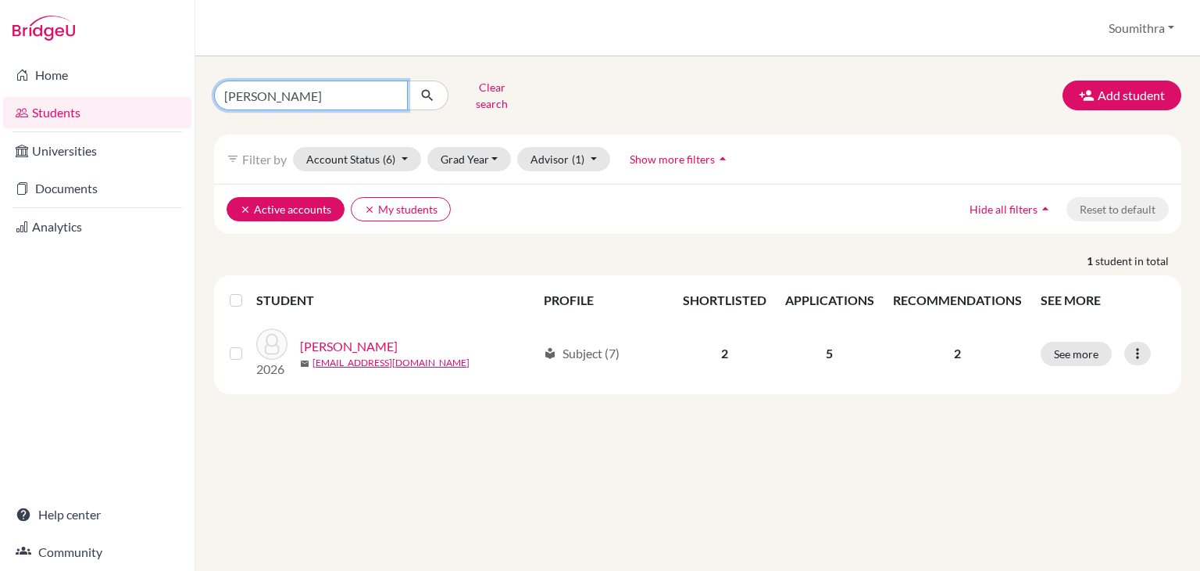
type input "aditya marhwal"
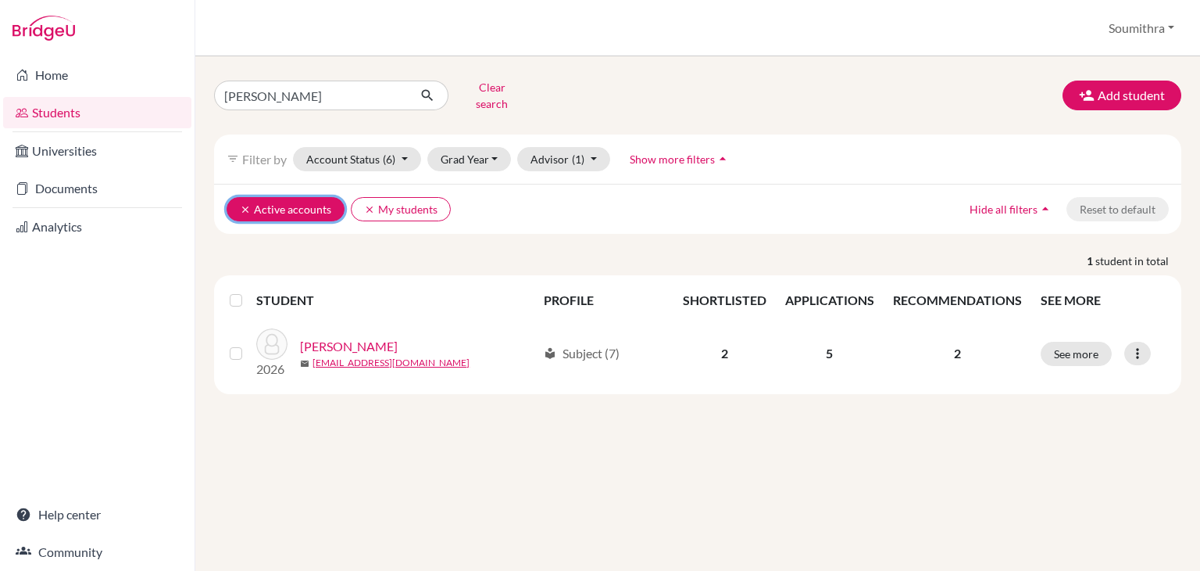
click at [246, 204] on icon "clear" at bounding box center [245, 209] width 11 height 11
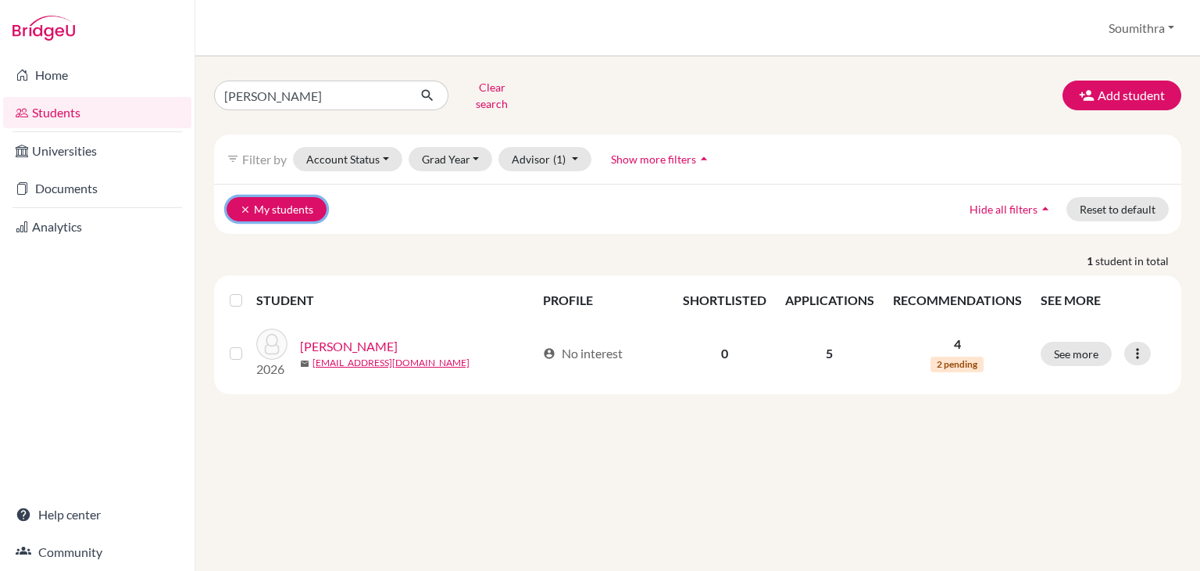
click at [244, 204] on icon "clear" at bounding box center [245, 209] width 11 height 11
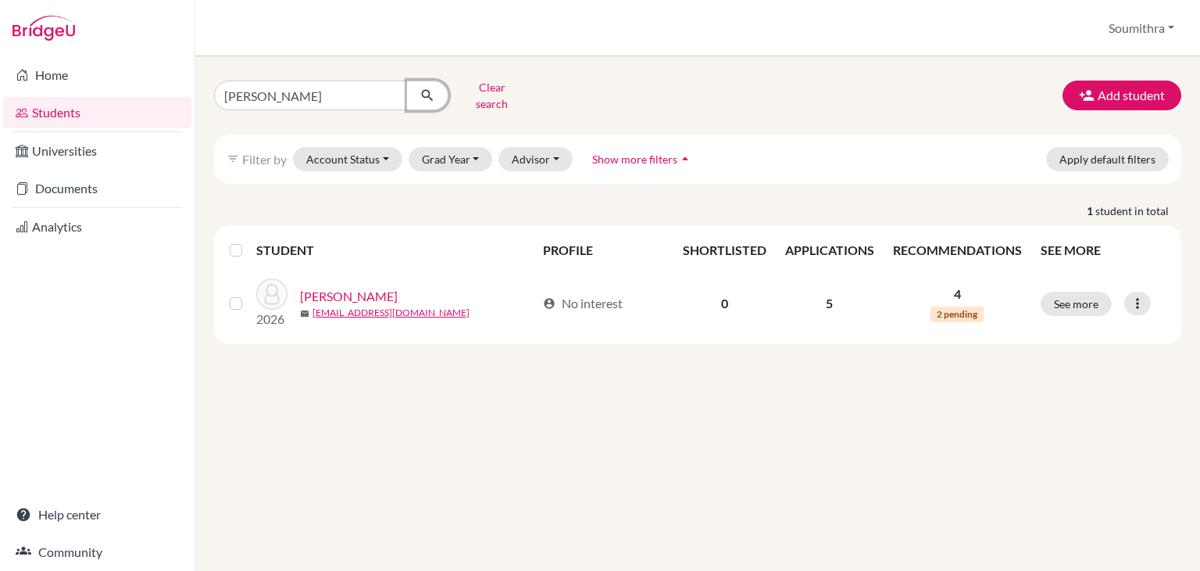
click at [434, 88] on icon "submit" at bounding box center [428, 96] width 16 height 16
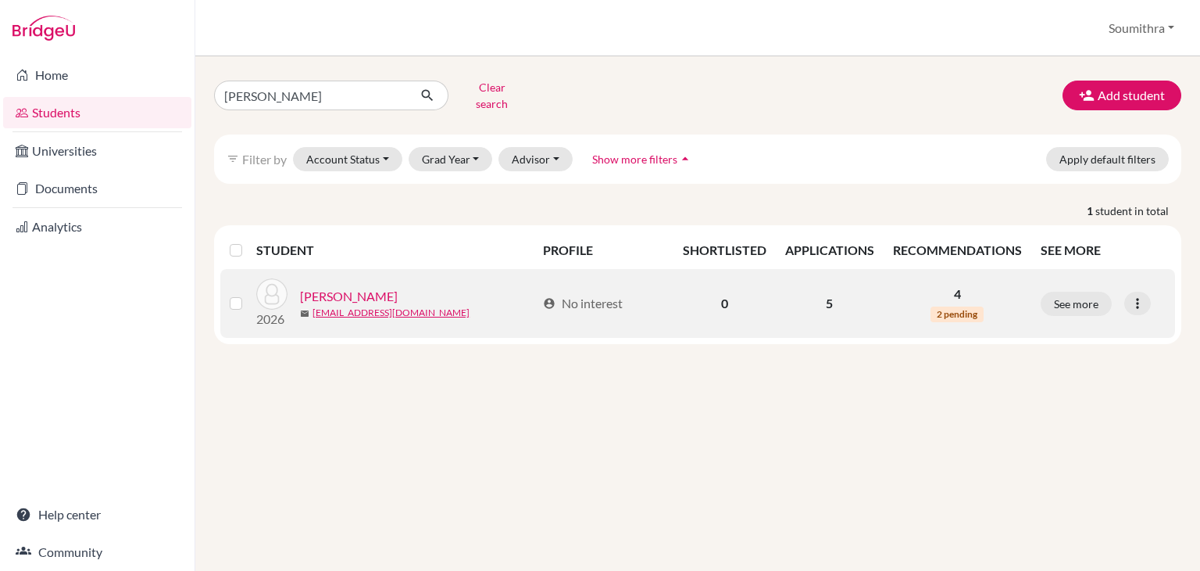
click at [385, 287] on link "[PERSON_NAME]" at bounding box center [349, 296] width 98 height 19
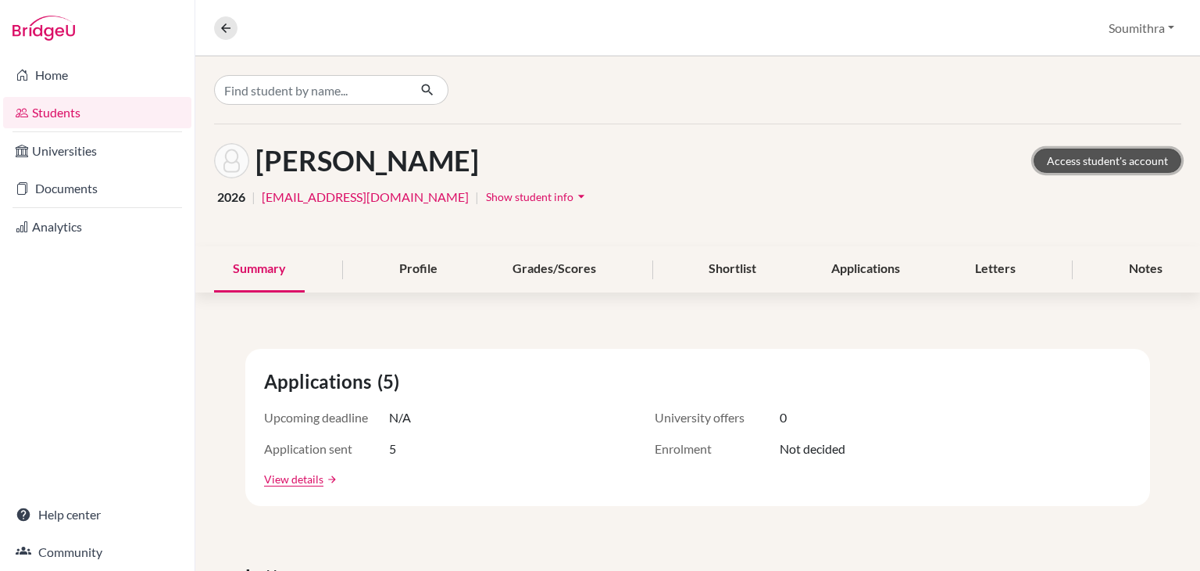
click at [1148, 153] on link "Access student's account" at bounding box center [1108, 160] width 148 height 24
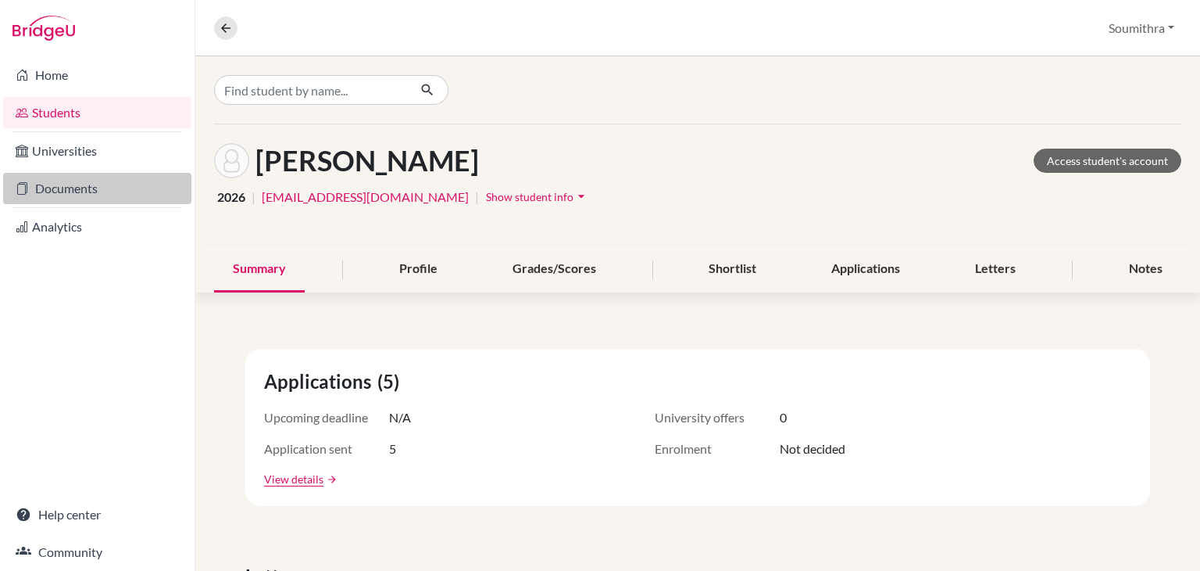
click at [76, 194] on link "Documents" at bounding box center [97, 188] width 188 height 31
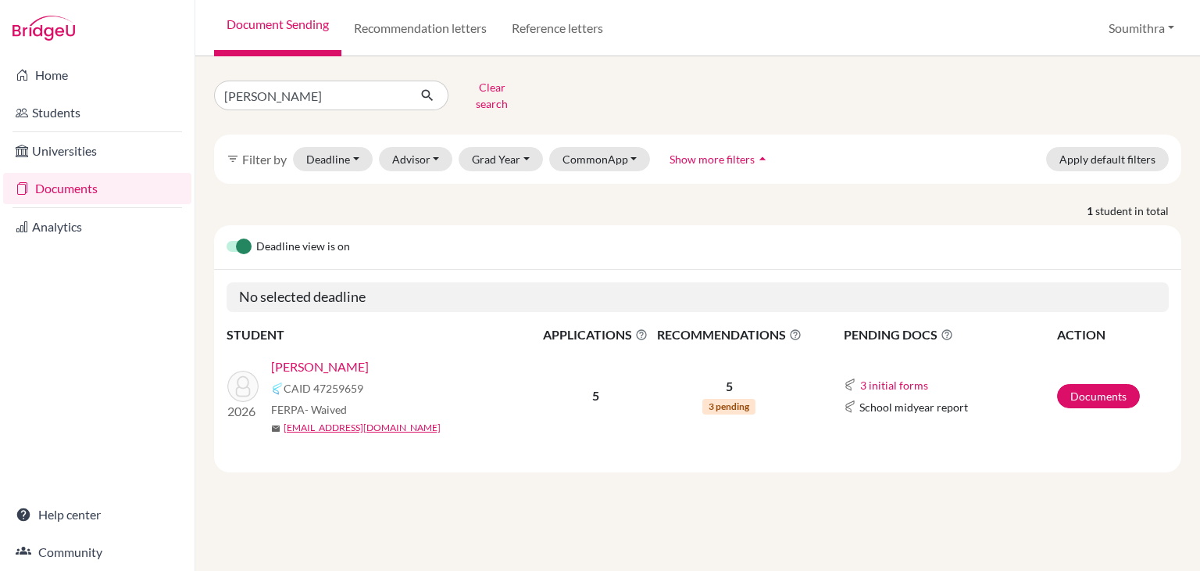
click at [329, 359] on link "[PERSON_NAME]" at bounding box center [320, 366] width 98 height 19
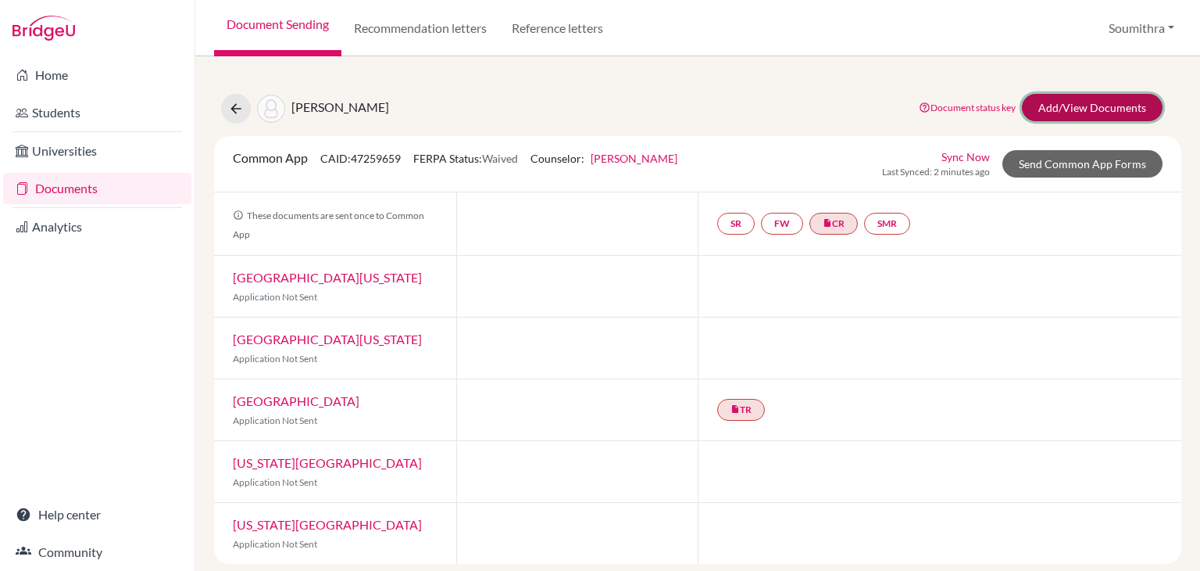
click at [1088, 108] on link "Add/View Documents" at bounding box center [1092, 107] width 141 height 27
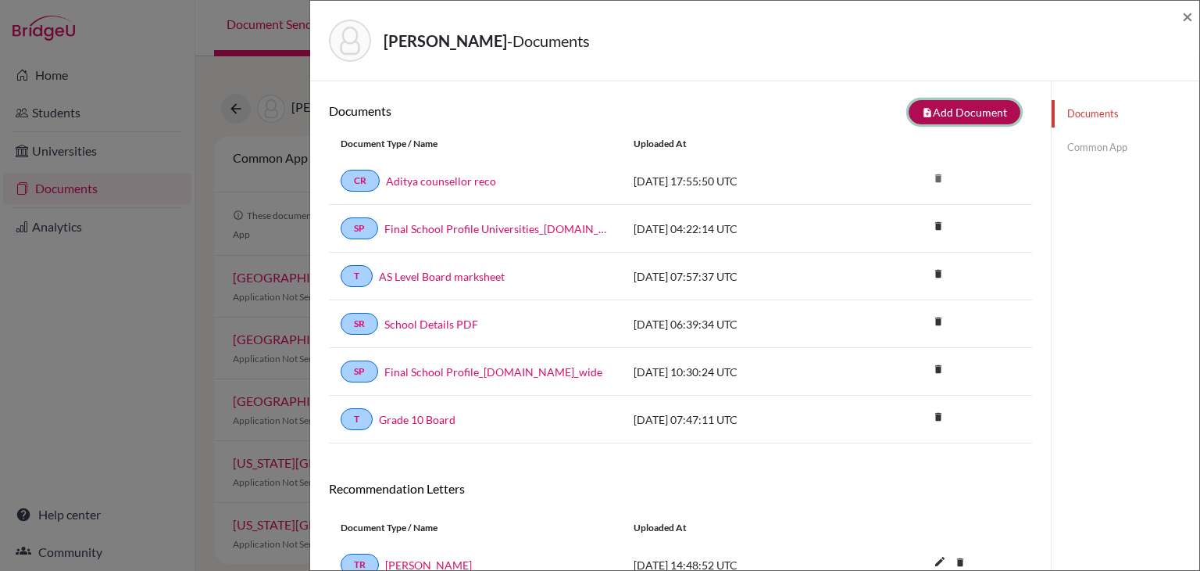
click at [916, 112] on button "note_add Add Document" at bounding box center [965, 112] width 112 height 24
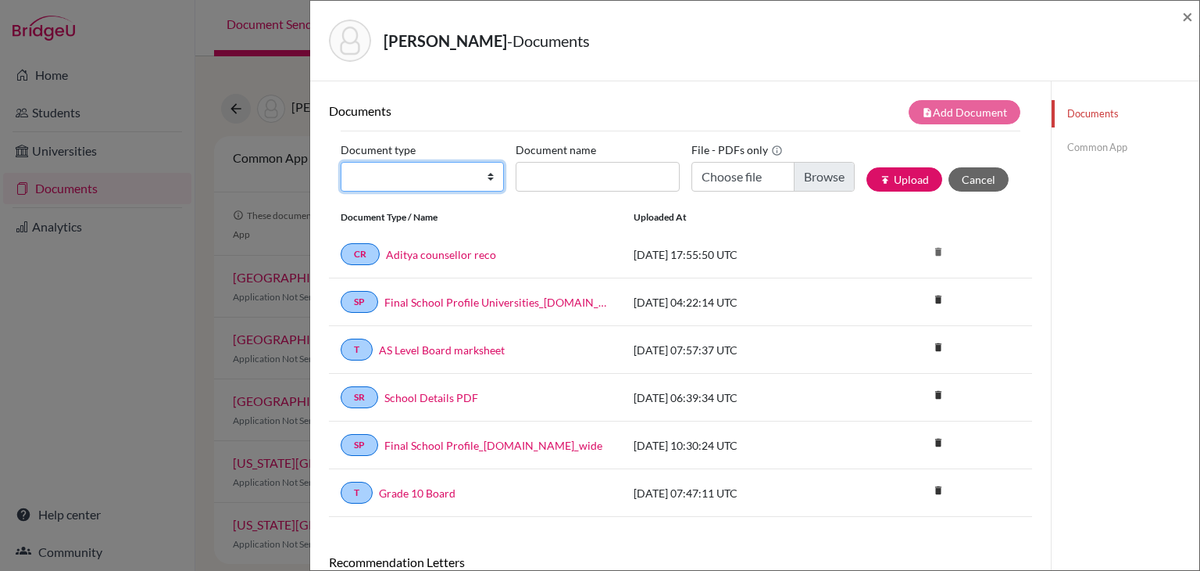
click at [470, 188] on select "Change explanation for Common App reports Counselor recommendation Internationa…" at bounding box center [422, 177] width 163 height 30
select select "5"
click at [341, 162] on select "Change explanation for Common App reports Counselor recommendation Internationa…" at bounding box center [422, 177] width 163 height 30
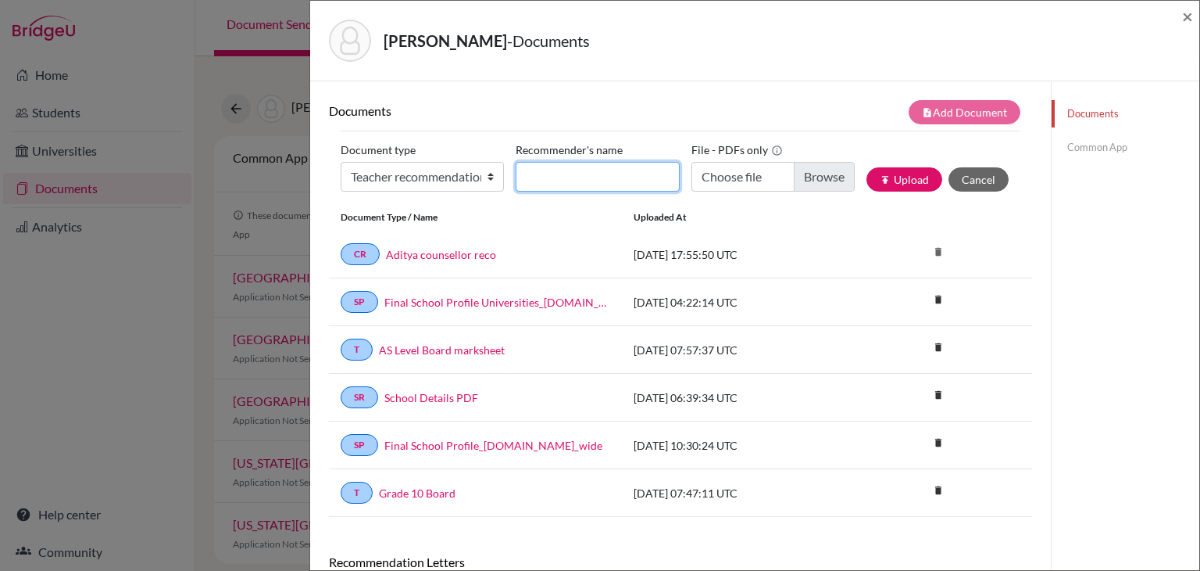
click at [587, 169] on input "Recommender's name" at bounding box center [597, 177] width 163 height 30
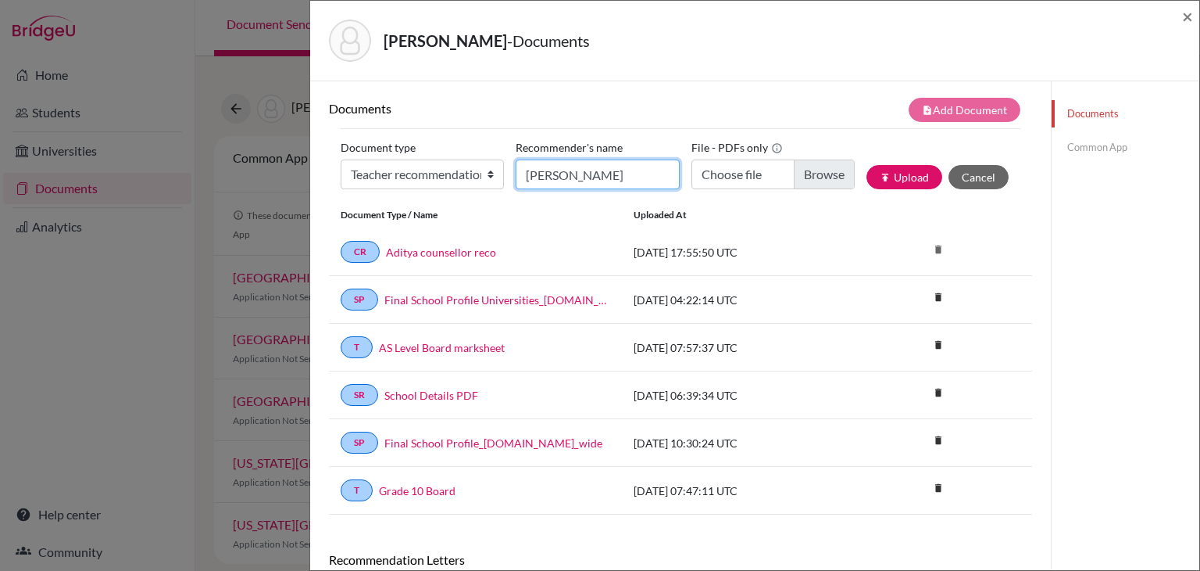
scroll to position [5, 0]
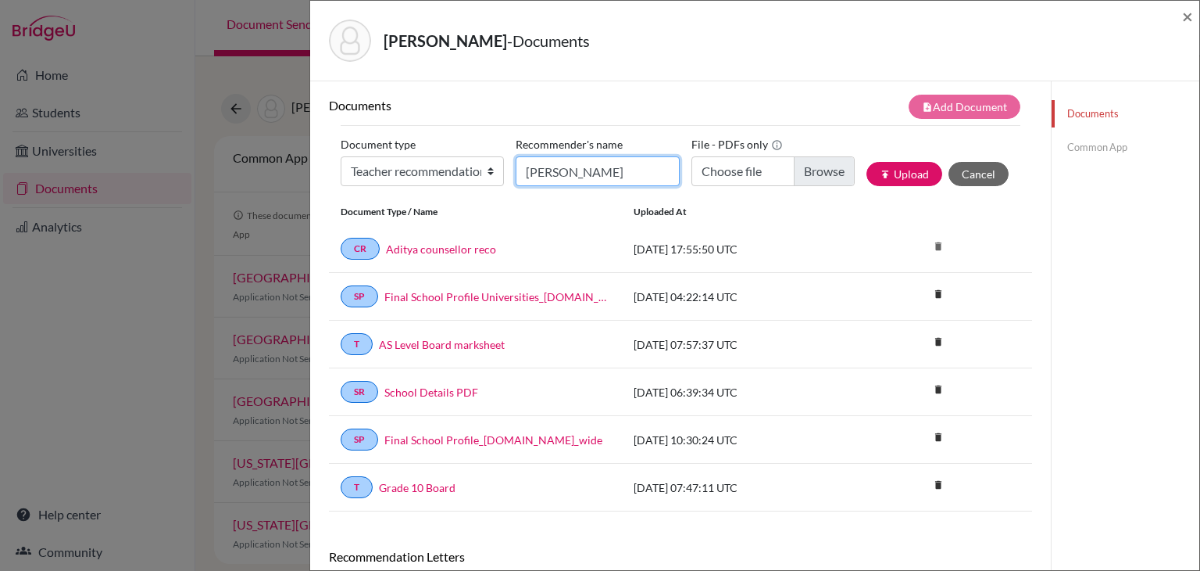
type input "[PERSON_NAME]"
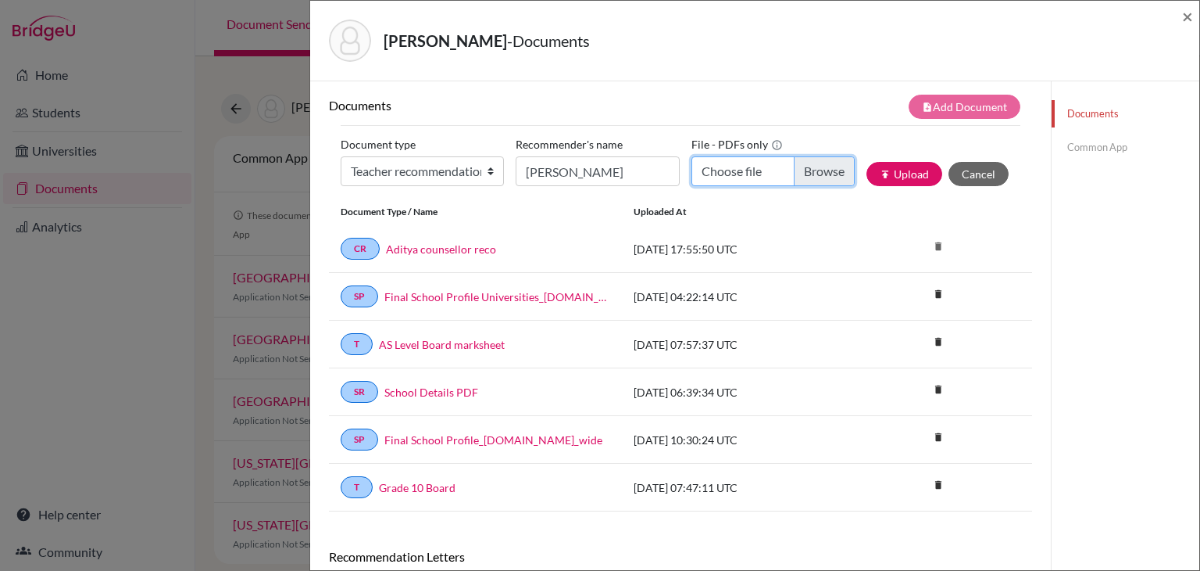
click at [812, 170] on input "Choose file" at bounding box center [773, 171] width 163 height 30
type input "C:\fakepath\Aditya Chemistry LOR (1).pdf"
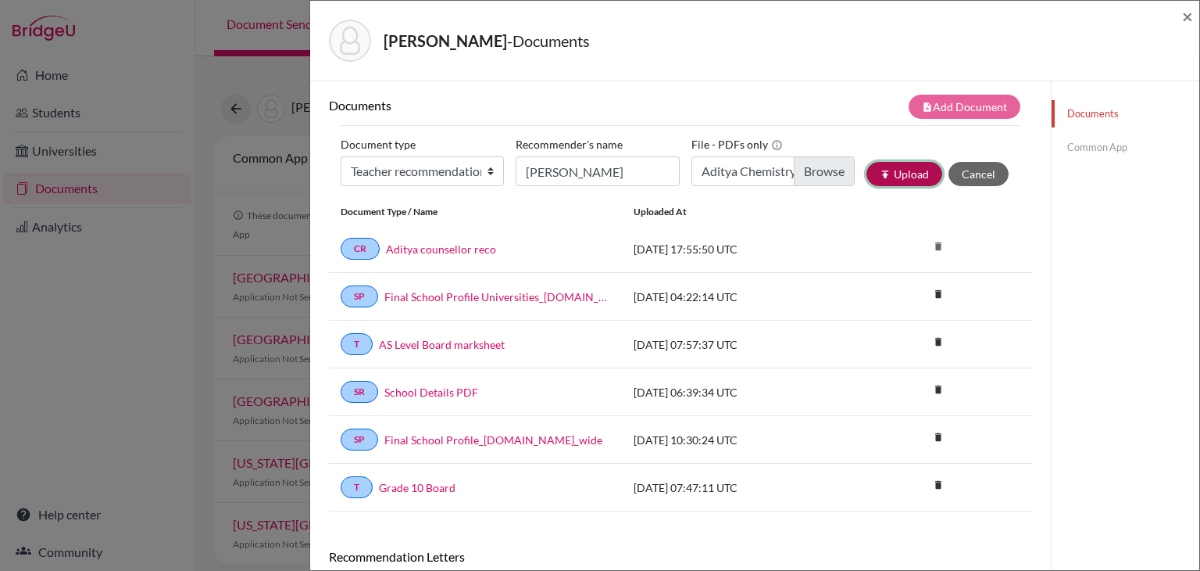
click at [914, 171] on button "publish Upload" at bounding box center [905, 174] width 76 height 24
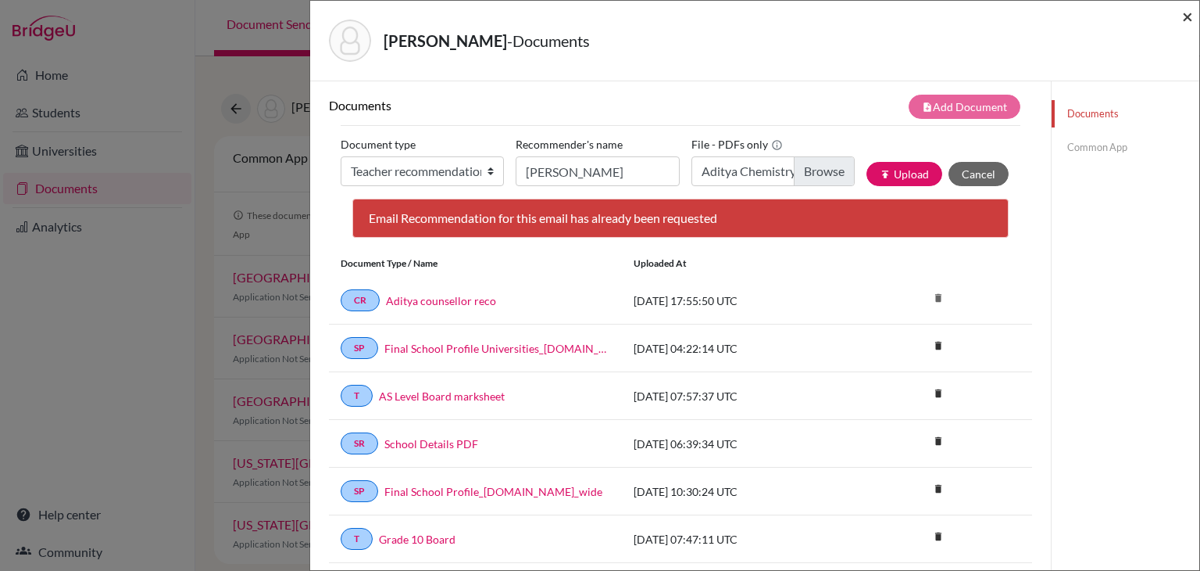
click at [1186, 19] on span "×" at bounding box center [1187, 16] width 11 height 23
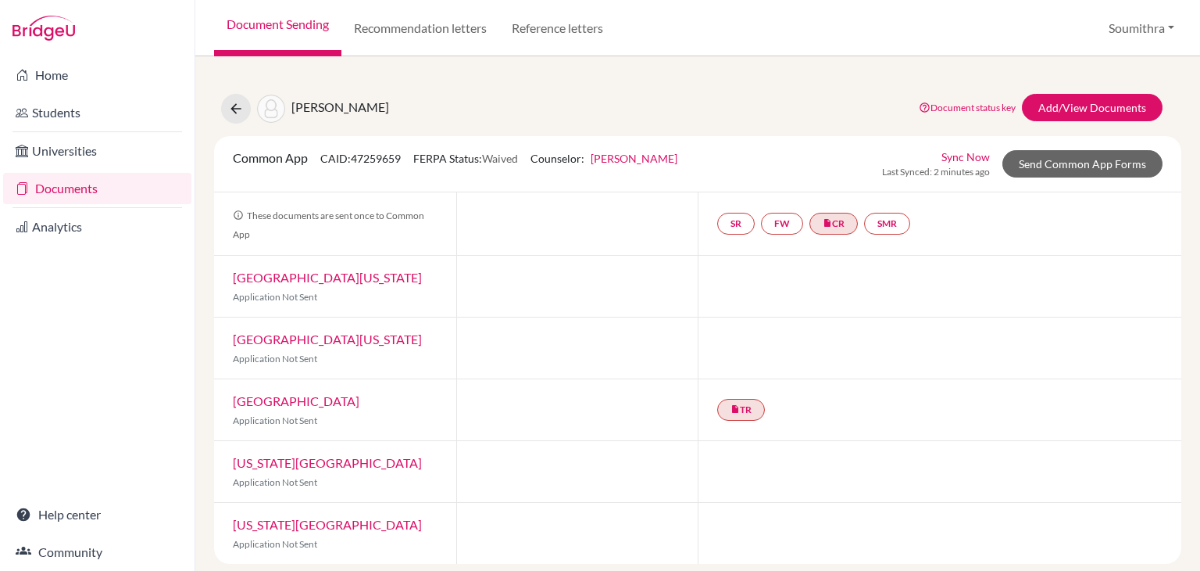
click at [1122, 250] on div "SR FW insert_drive_file CR SMR" at bounding box center [940, 223] width 484 height 63
